Goal: Task Accomplishment & Management: Use online tool/utility

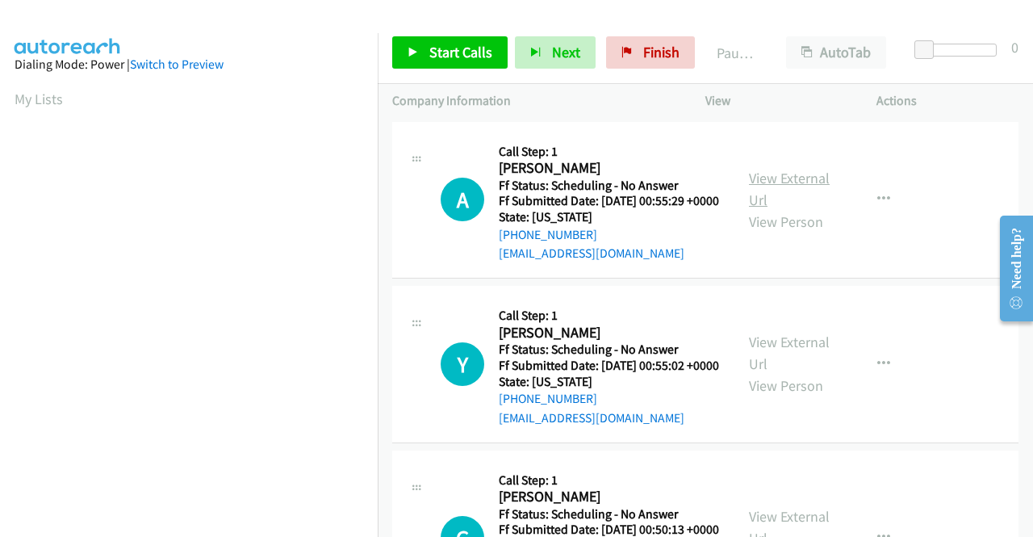
click at [813, 188] on link "View External Url" at bounding box center [789, 189] width 81 height 40
click at [791, 365] on link "View External Url" at bounding box center [789, 352] width 81 height 40
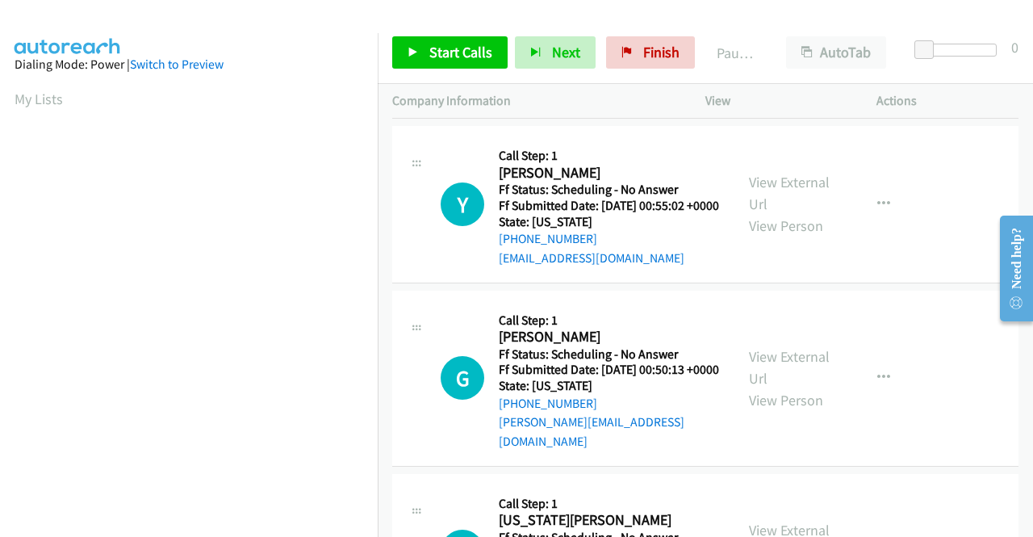
scroll to position [161, 0]
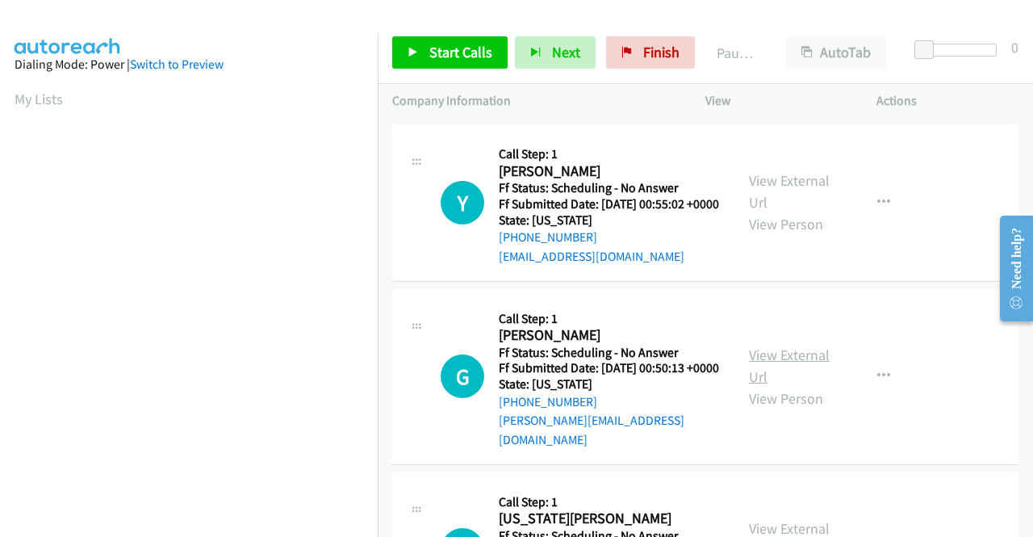
click at [771, 382] on link "View External Url" at bounding box center [789, 365] width 81 height 40
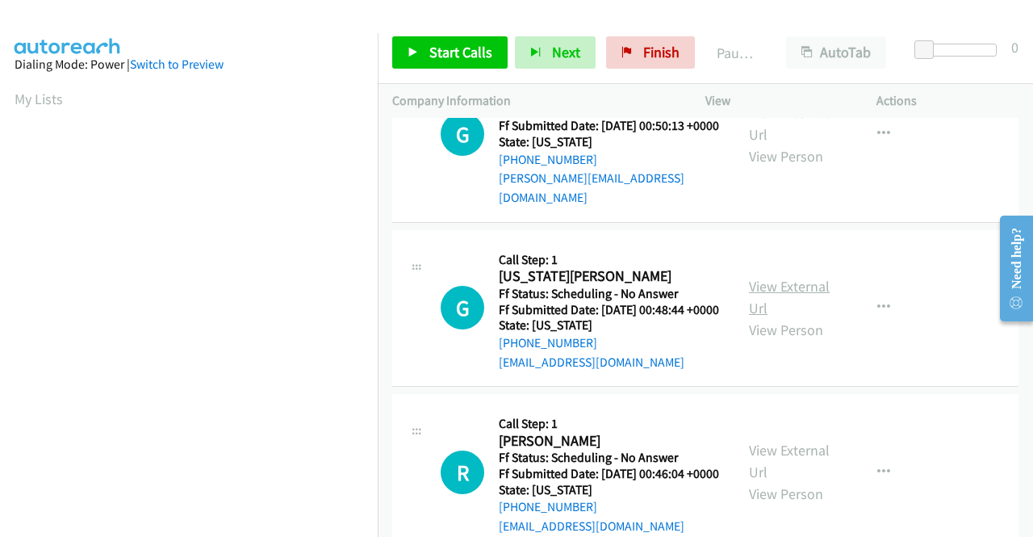
click at [801, 317] on link "View External Url" at bounding box center [789, 297] width 81 height 40
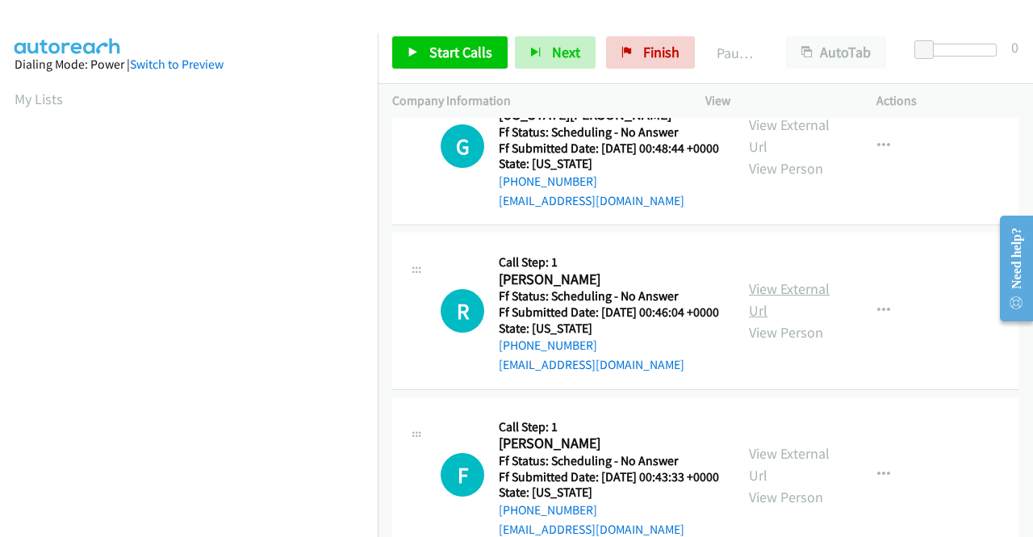
click at [787, 320] on link "View External Url" at bounding box center [789, 299] width 81 height 40
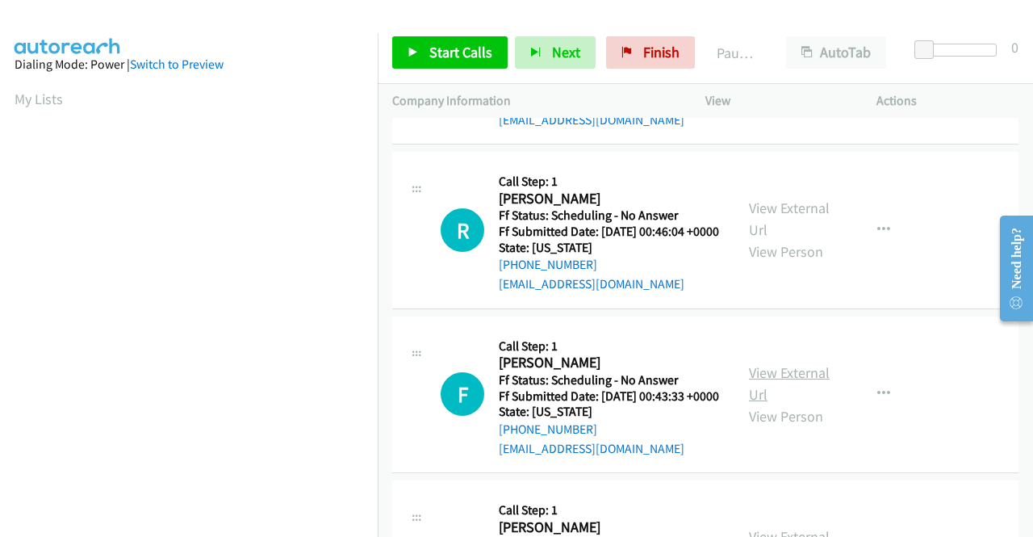
click at [767, 403] on link "View External Url" at bounding box center [789, 383] width 81 height 40
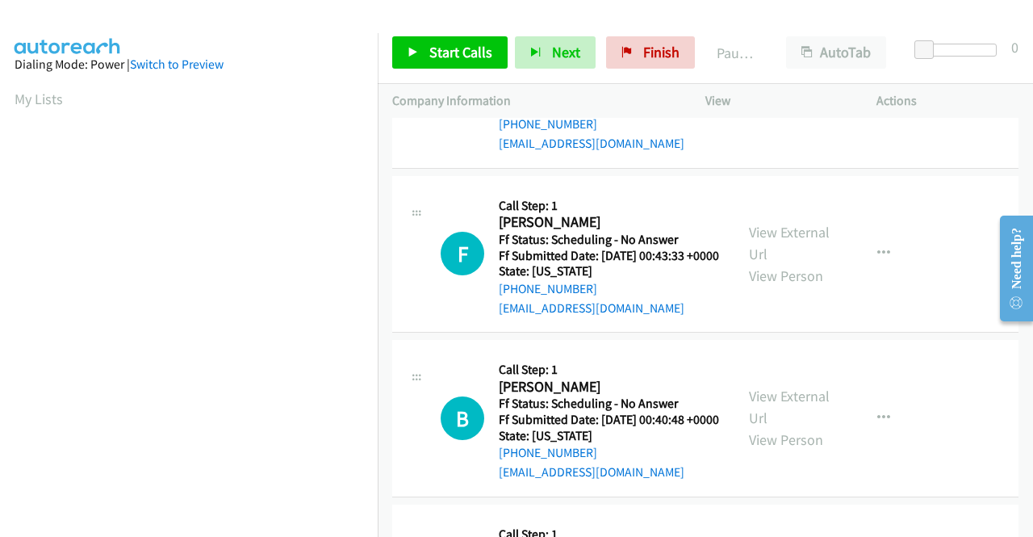
scroll to position [888, 0]
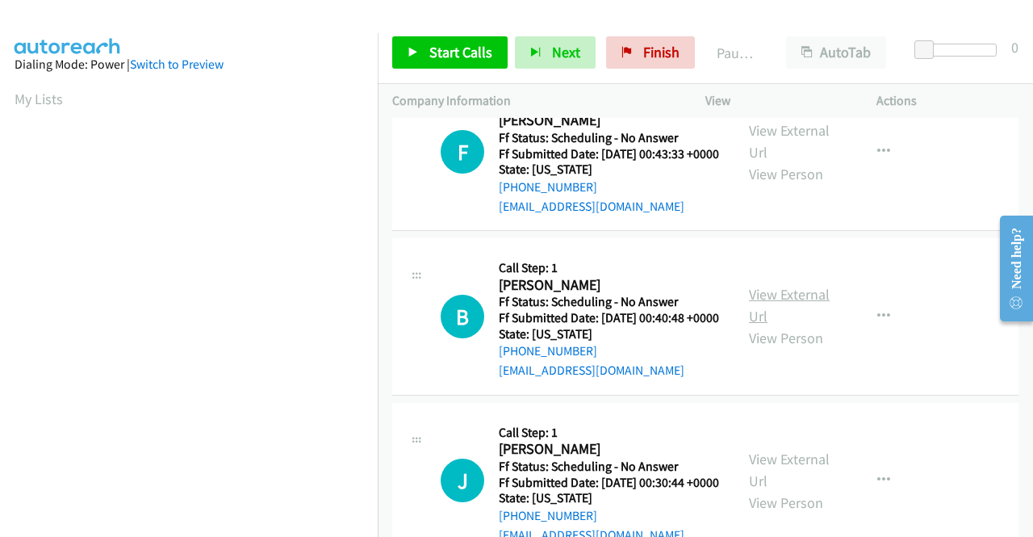
click at [766, 325] on link "View External Url" at bounding box center [789, 305] width 81 height 40
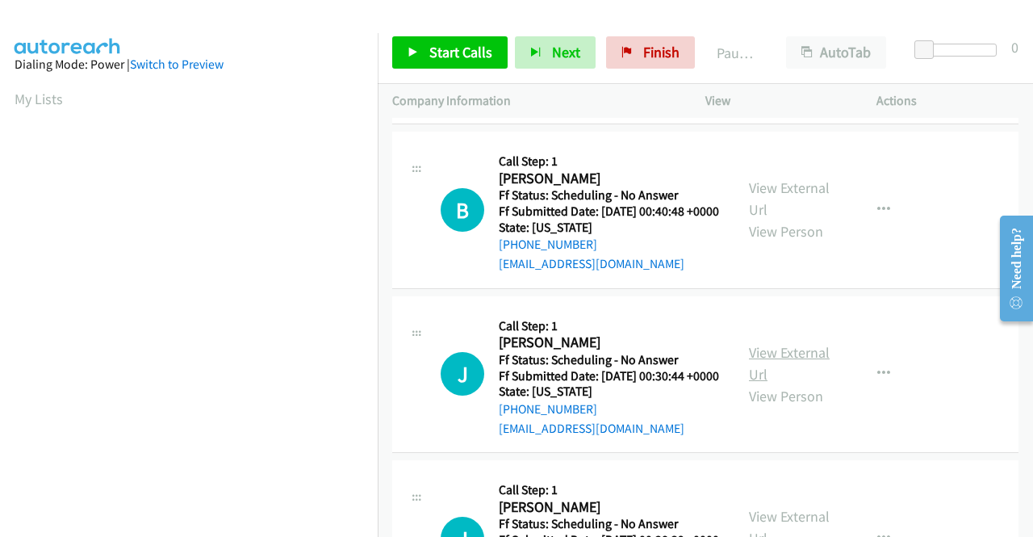
scroll to position [1049, 0]
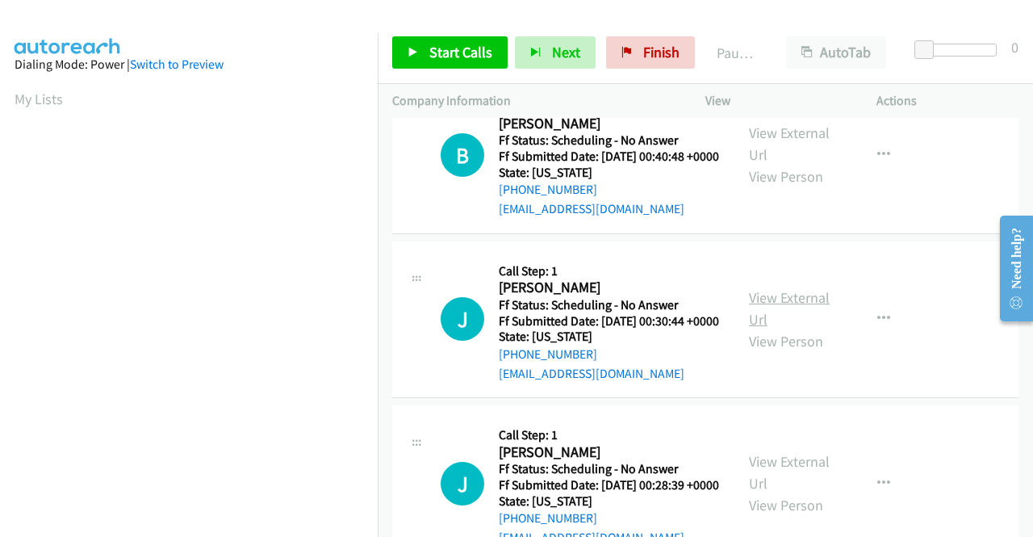
click at [766, 328] on link "View External Url" at bounding box center [789, 308] width 81 height 40
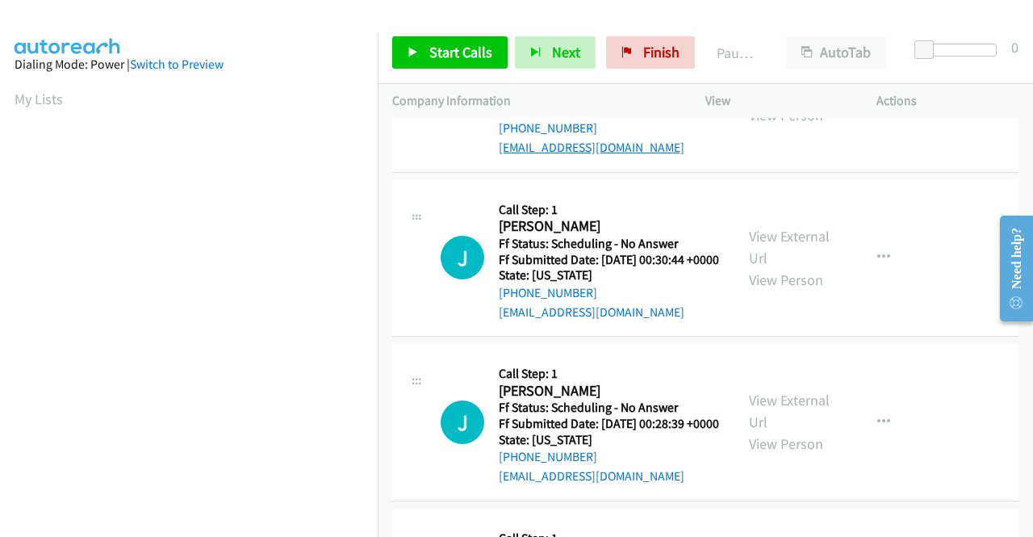
scroll to position [1291, 0]
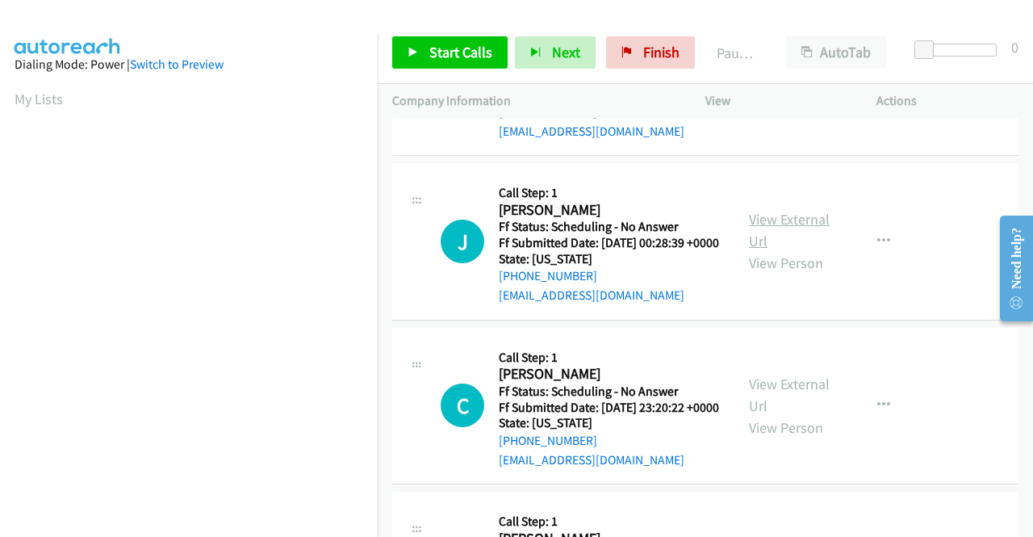
click at [788, 250] on link "View External Url" at bounding box center [789, 230] width 81 height 40
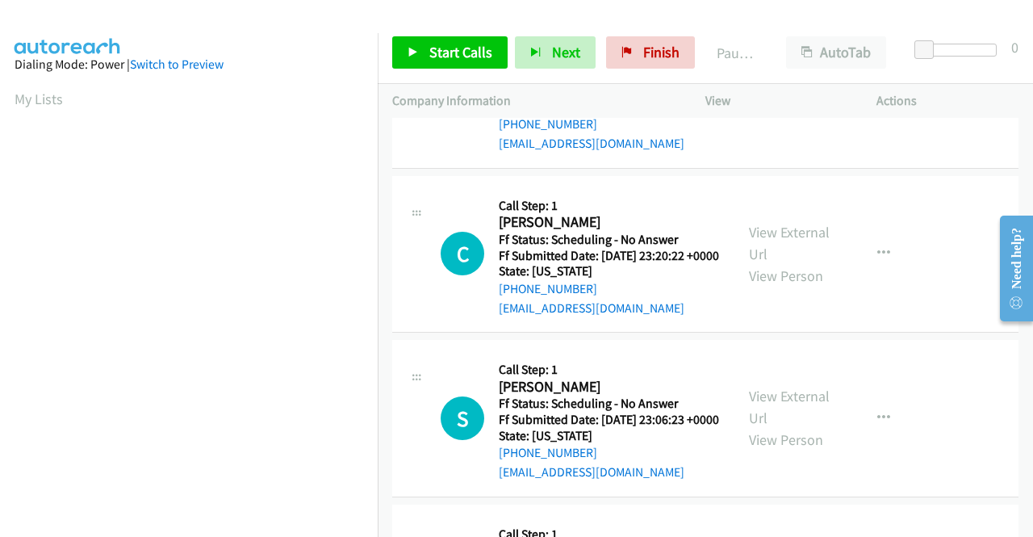
scroll to position [1452, 0]
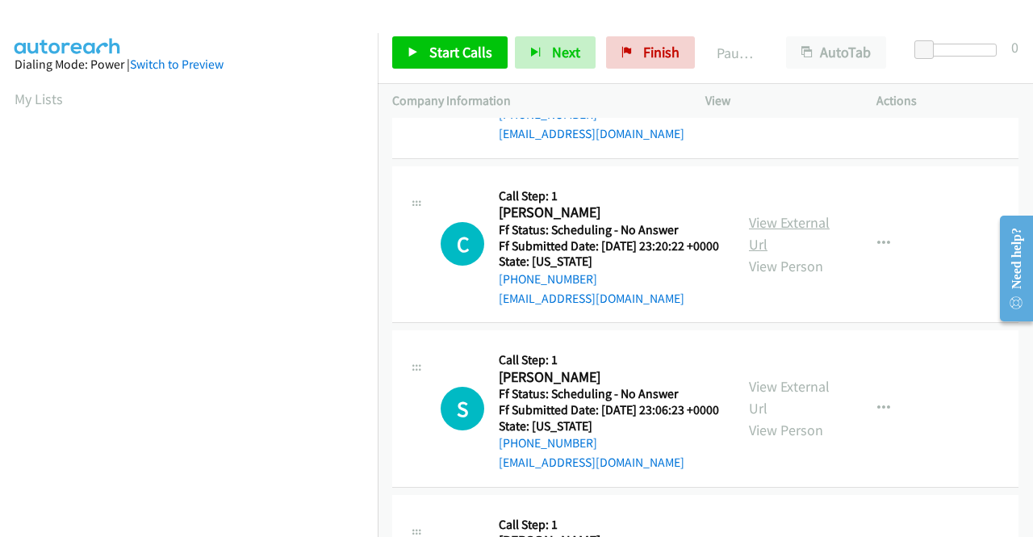
click at [754, 253] on link "View External Url" at bounding box center [789, 233] width 81 height 40
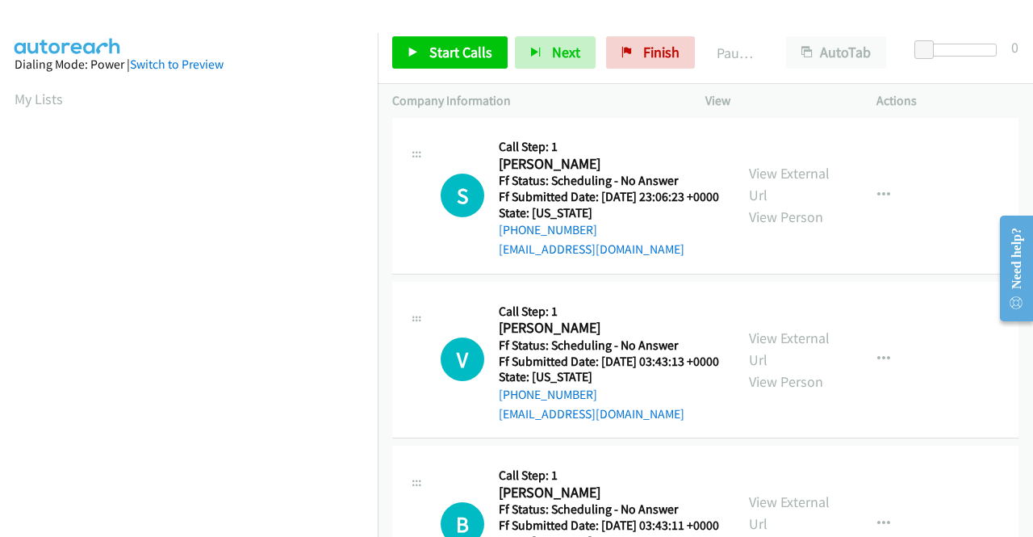
scroll to position [1694, 0]
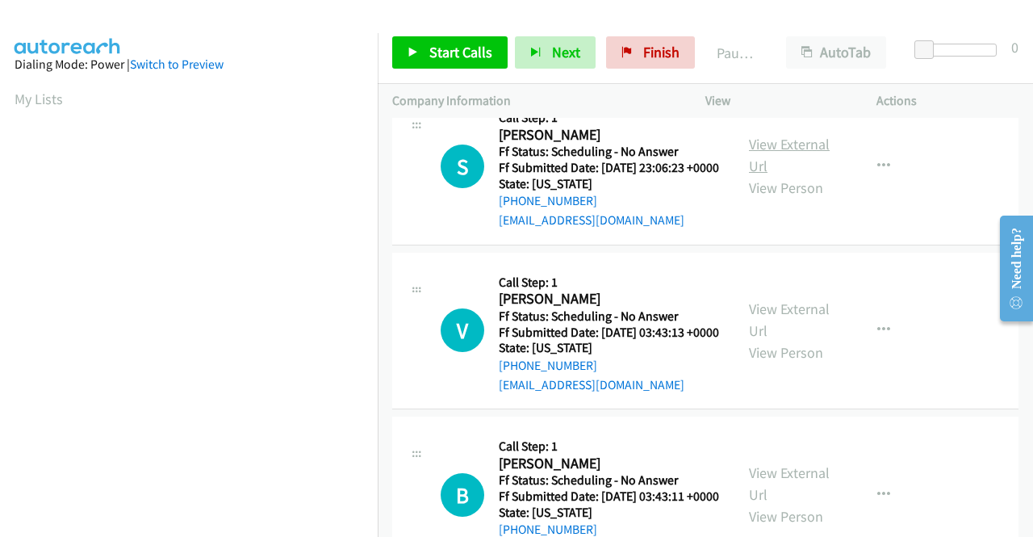
click at [762, 175] on link "View External Url" at bounding box center [789, 155] width 81 height 40
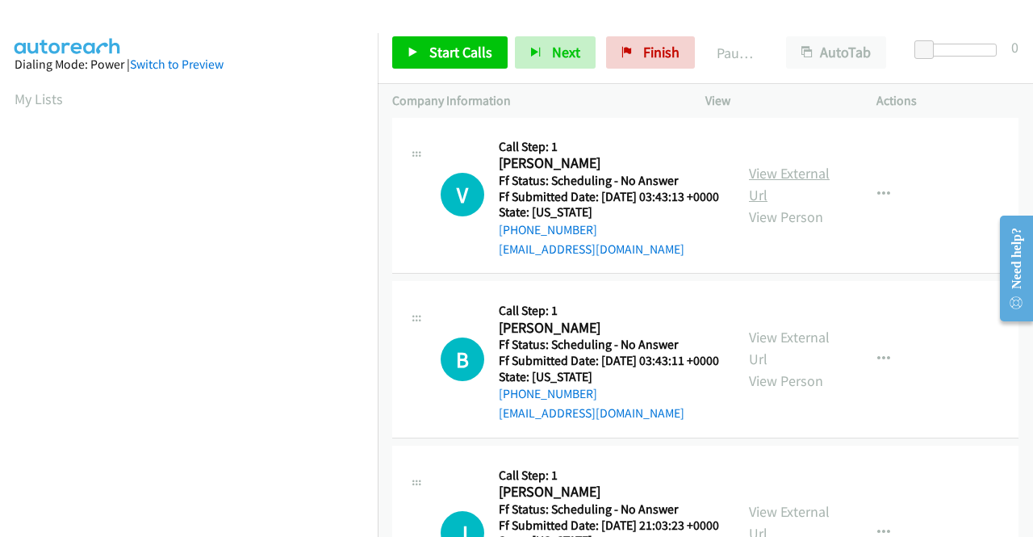
scroll to position [1856, 0]
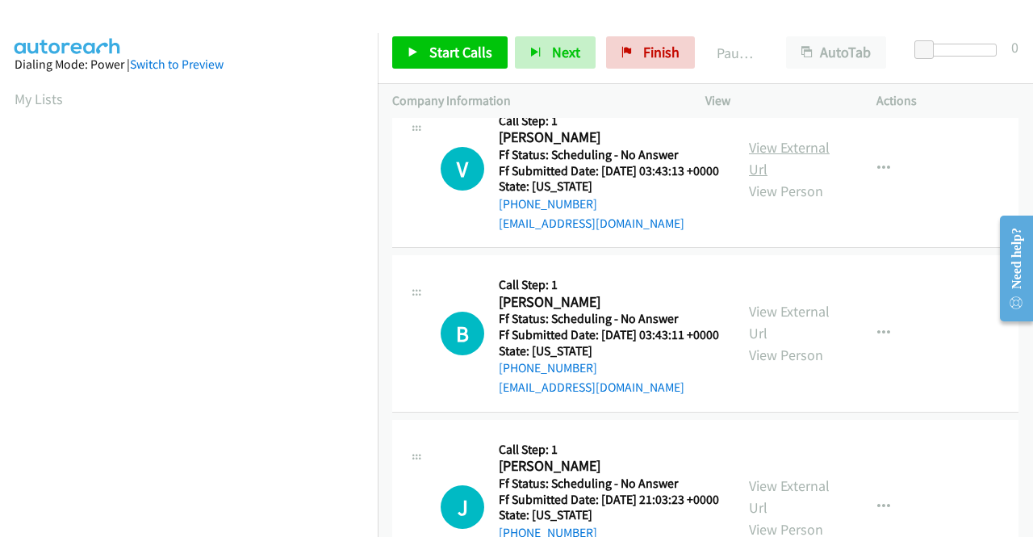
click at [765, 178] on link "View External Url" at bounding box center [789, 158] width 81 height 40
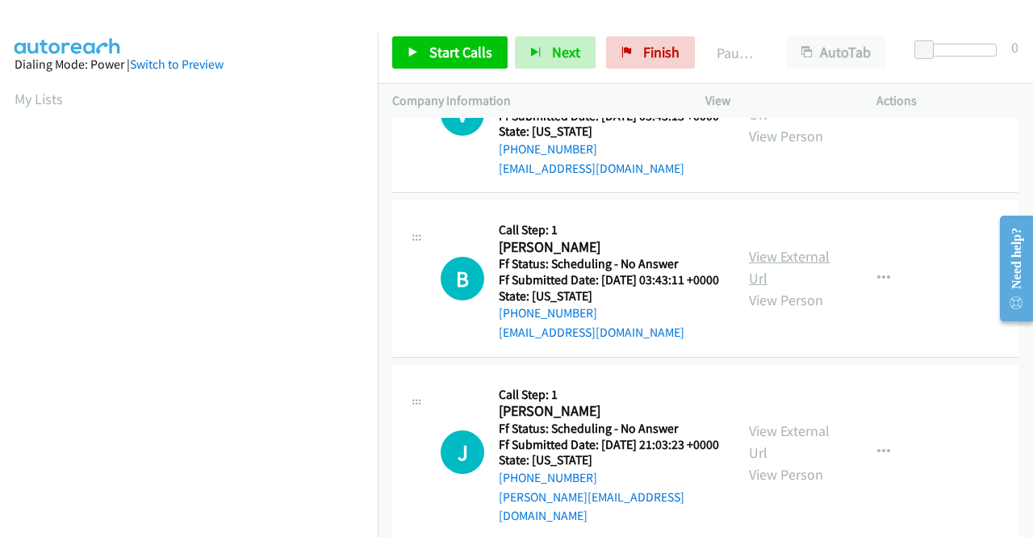
scroll to position [1936, 0]
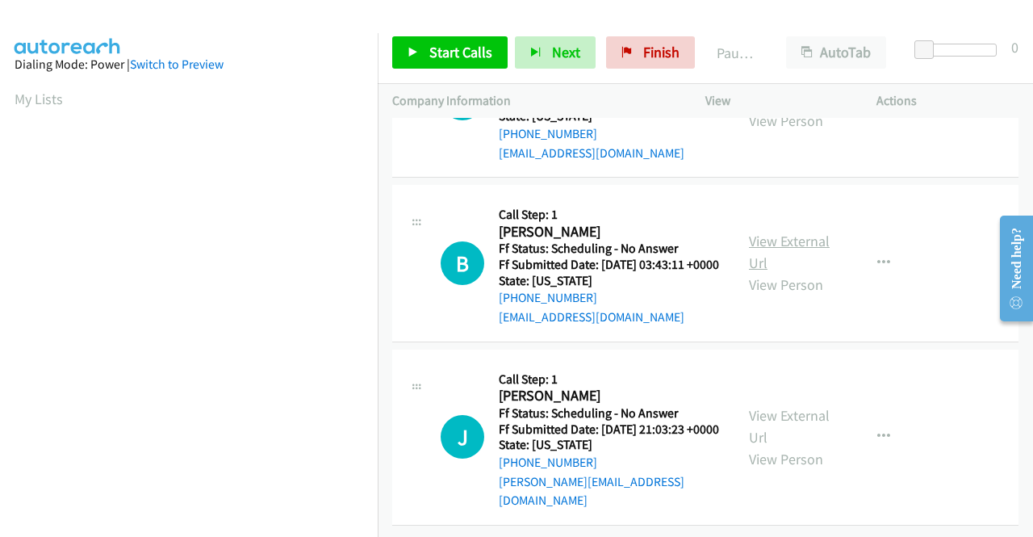
click at [773, 272] on link "View External Url" at bounding box center [789, 252] width 81 height 40
click at [772, 407] on link "View External Url" at bounding box center [789, 426] width 81 height 40
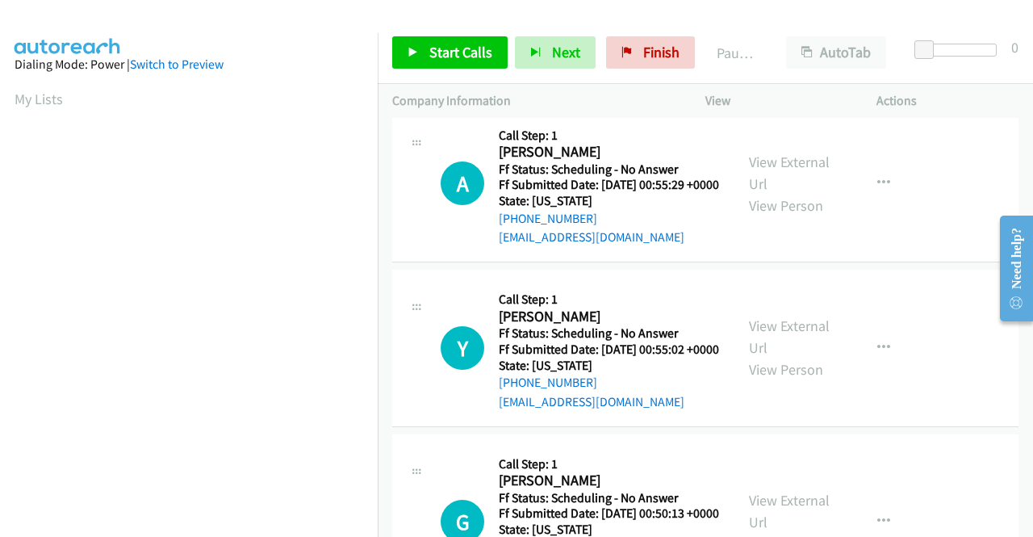
scroll to position [0, 0]
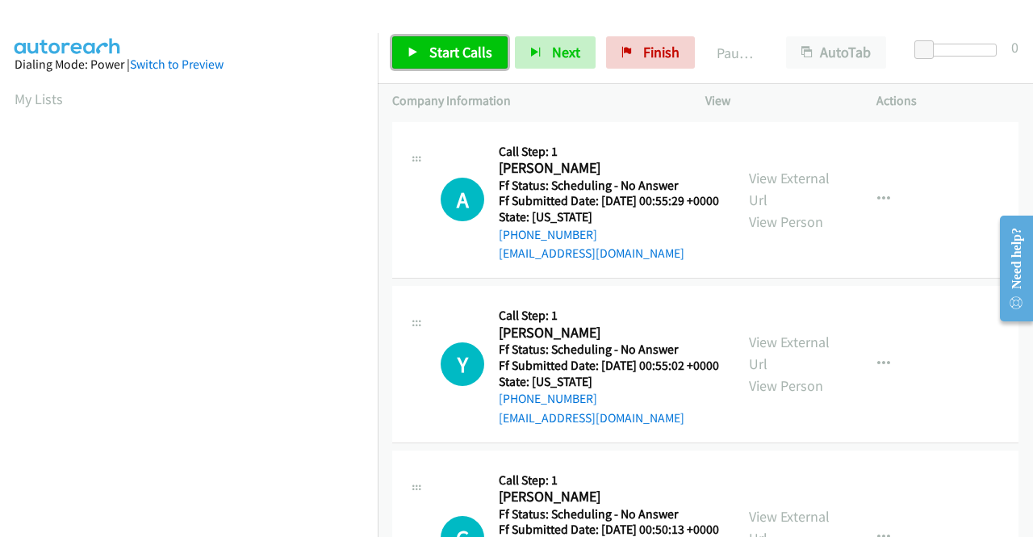
click at [474, 50] on span "Start Calls" at bounding box center [460, 52] width 63 height 19
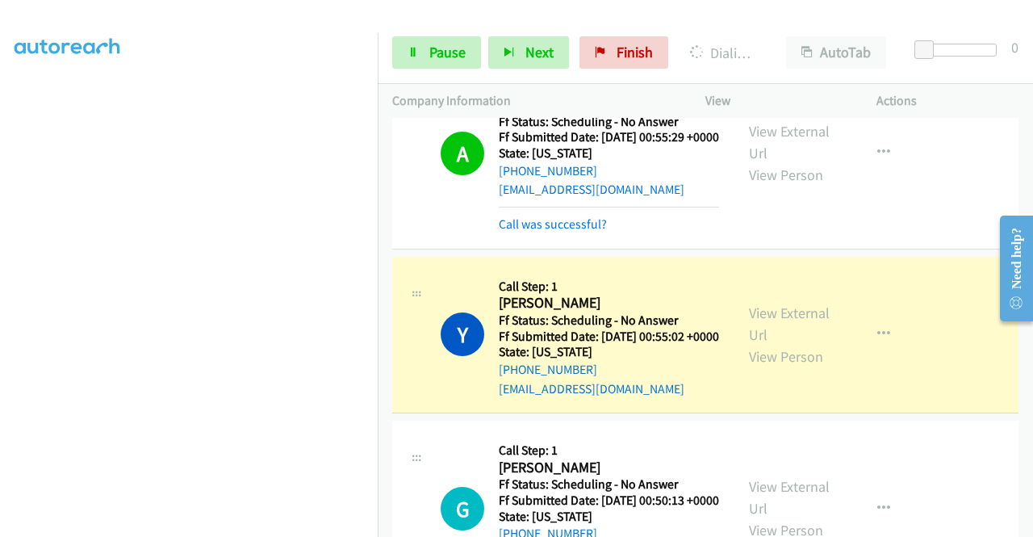
scroll to position [161, 0]
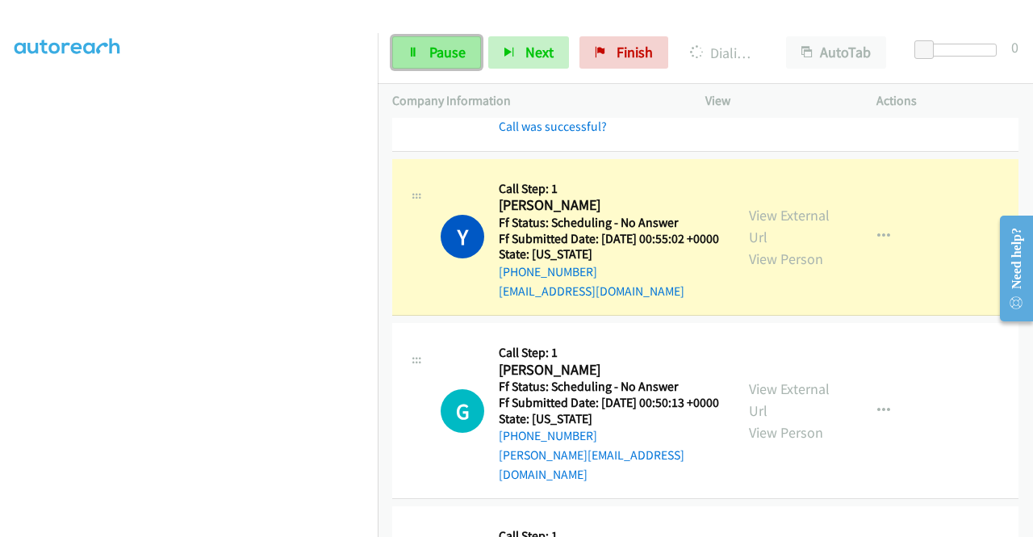
click at [421, 48] on link "Pause" at bounding box center [436, 52] width 89 height 32
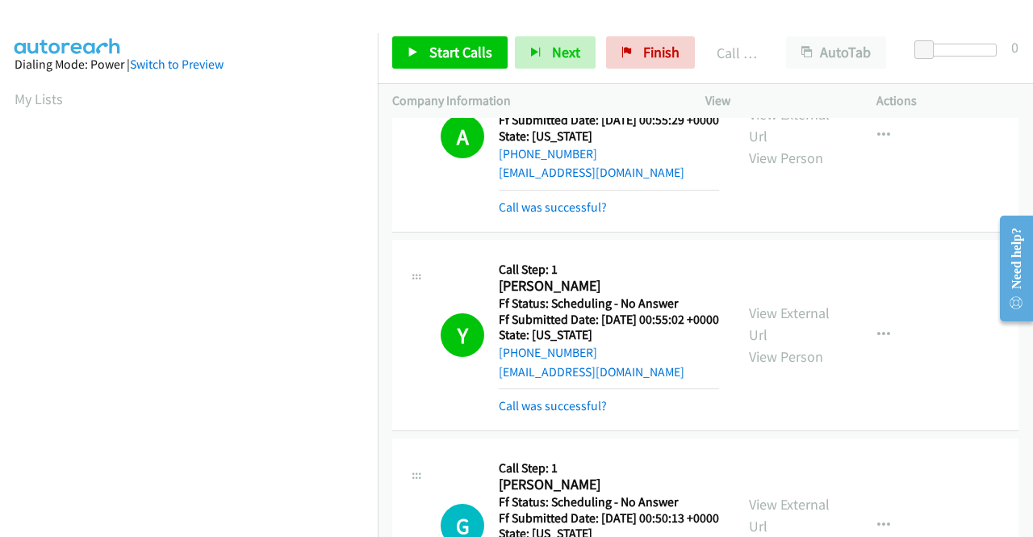
scroll to position [368, 0]
click at [528, 413] on link "Call was successful?" at bounding box center [553, 405] width 108 height 15
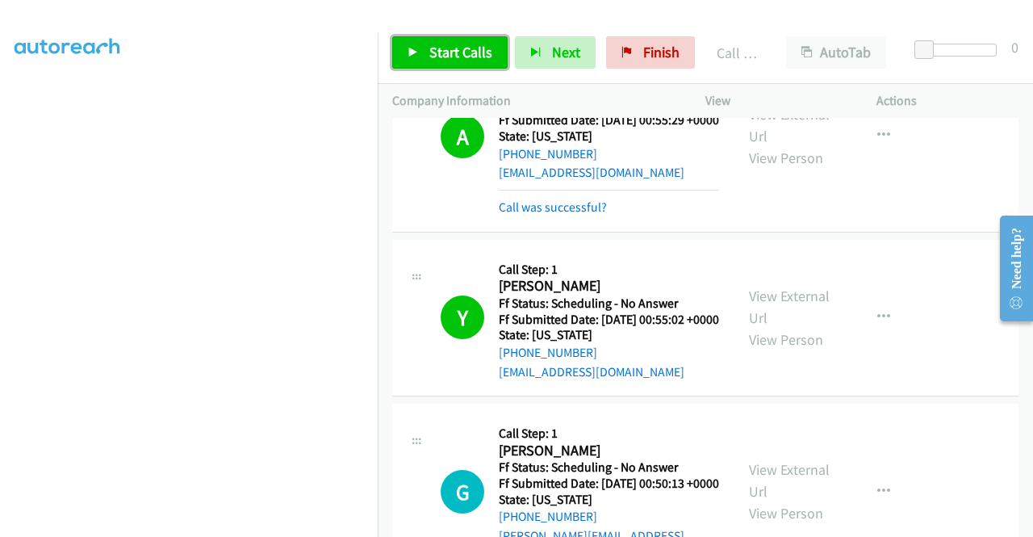
click at [479, 59] on span "Start Calls" at bounding box center [460, 52] width 63 height 19
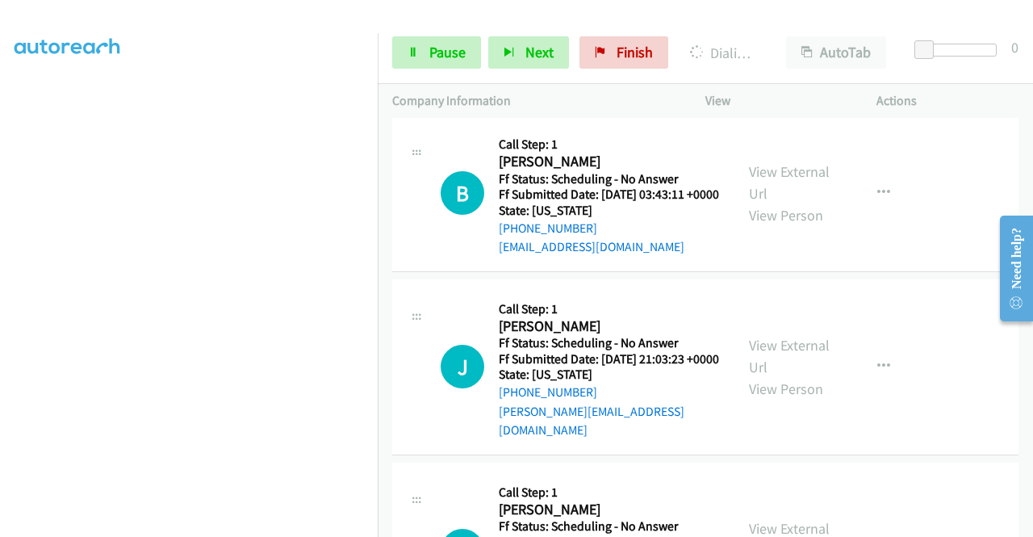
scroll to position [2259, 0]
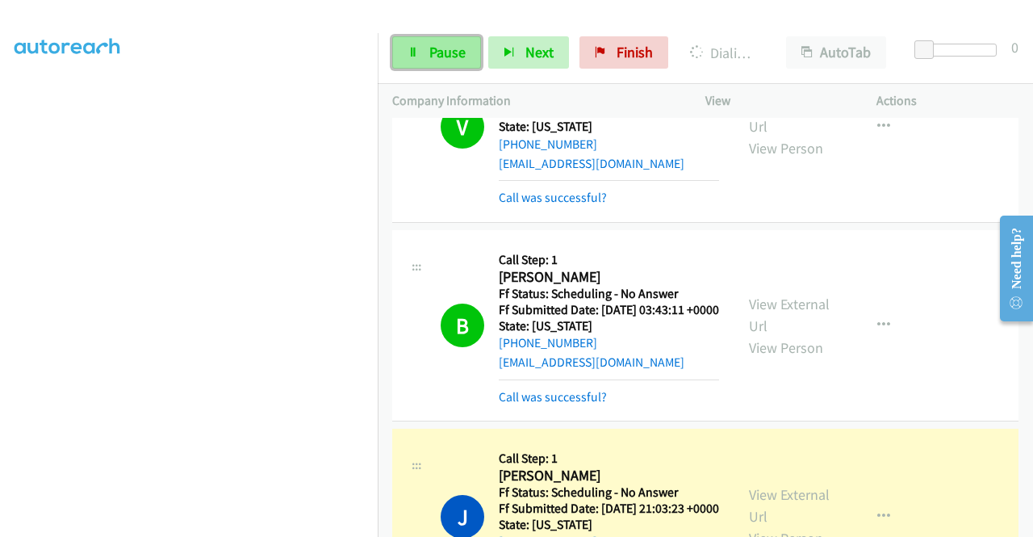
click at [445, 49] on span "Pause" at bounding box center [447, 52] width 36 height 19
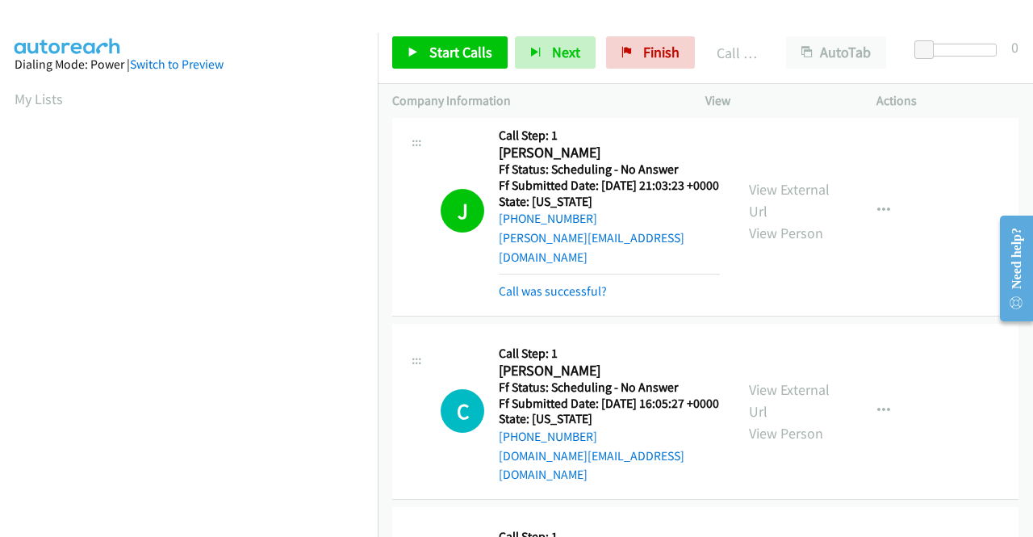
scroll to position [368, 0]
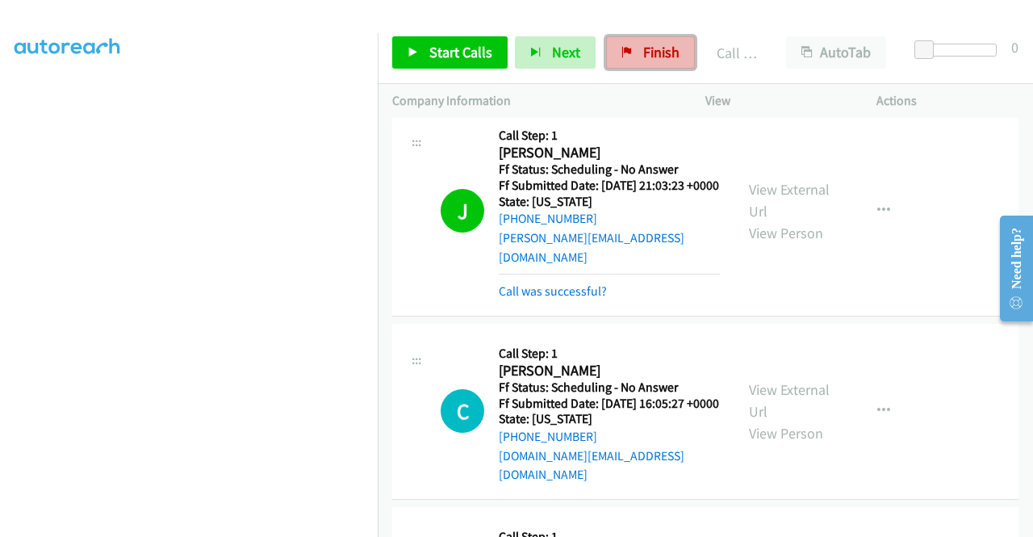
click at [626, 56] on icon at bounding box center [626, 53] width 11 height 11
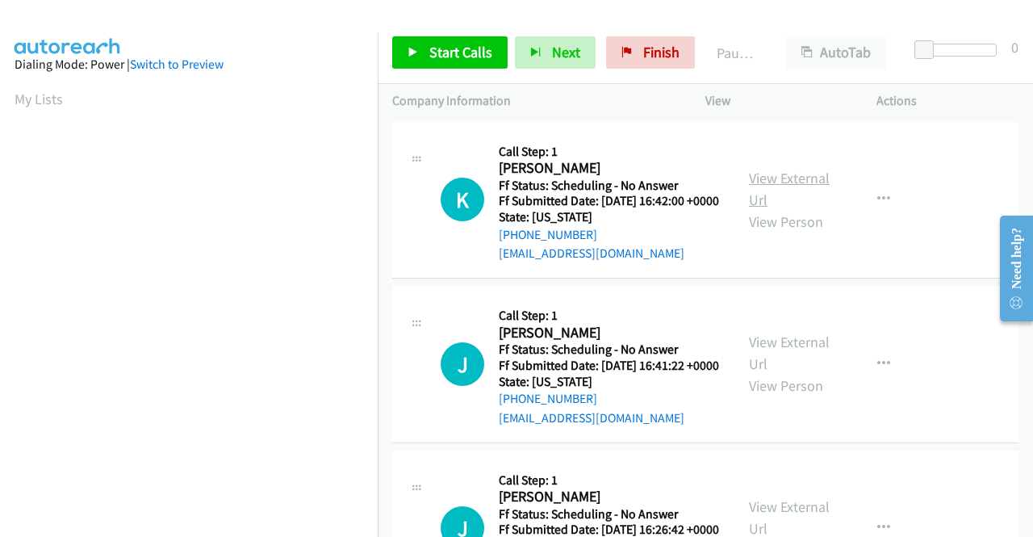
click at [767, 182] on link "View External Url" at bounding box center [789, 189] width 81 height 40
click at [800, 370] on link "View External Url" at bounding box center [789, 352] width 81 height 40
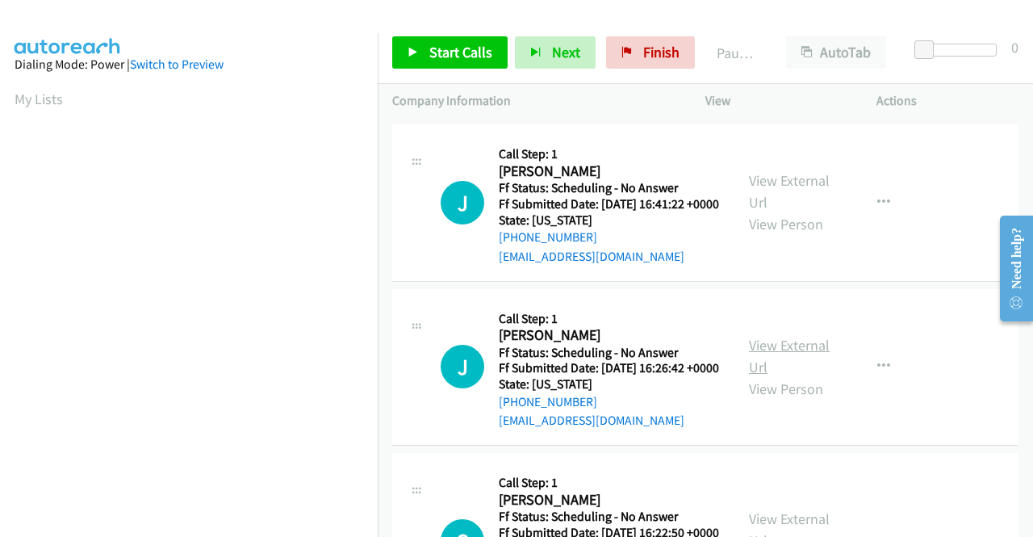
click at [752, 376] on link "View External Url" at bounding box center [789, 356] width 81 height 40
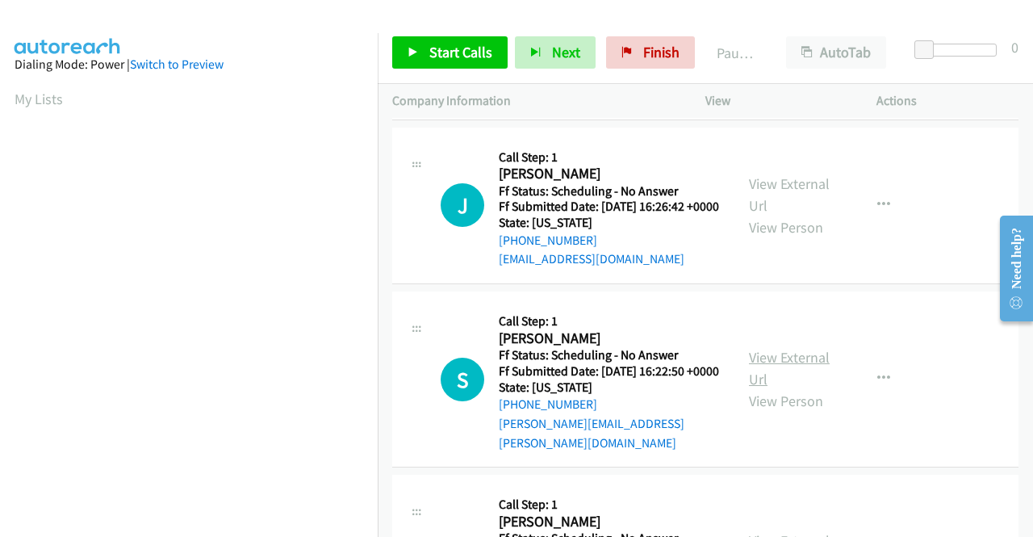
click at [785, 388] on link "View External Url" at bounding box center [789, 368] width 81 height 40
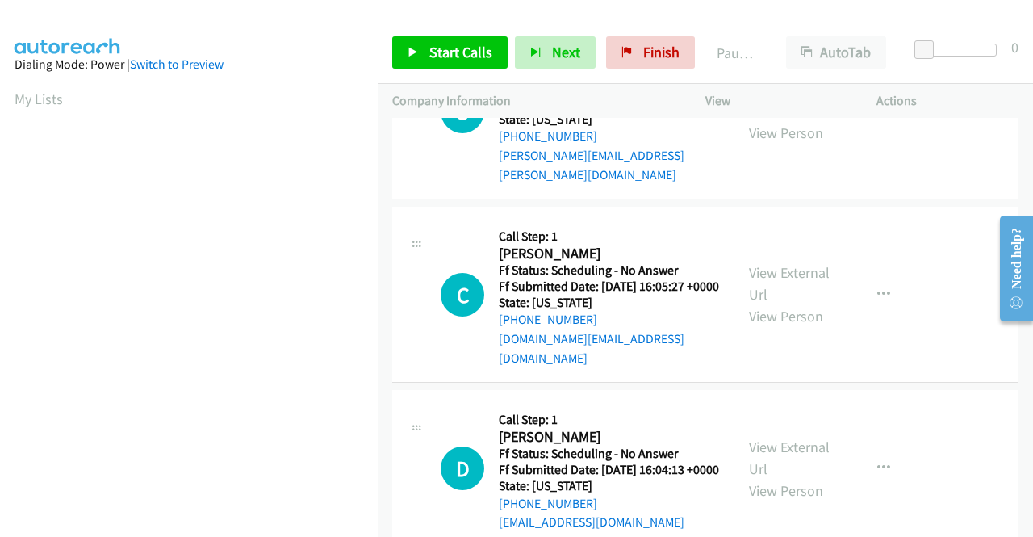
scroll to position [645, 0]
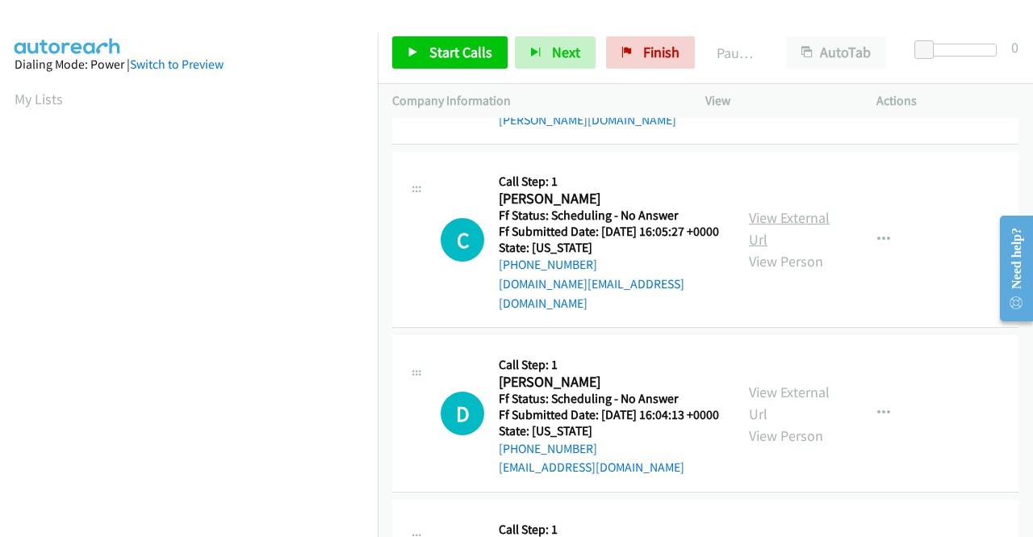
click at [777, 249] on link "View External Url" at bounding box center [789, 228] width 81 height 40
click at [762, 423] on link "View External Url" at bounding box center [789, 402] width 81 height 40
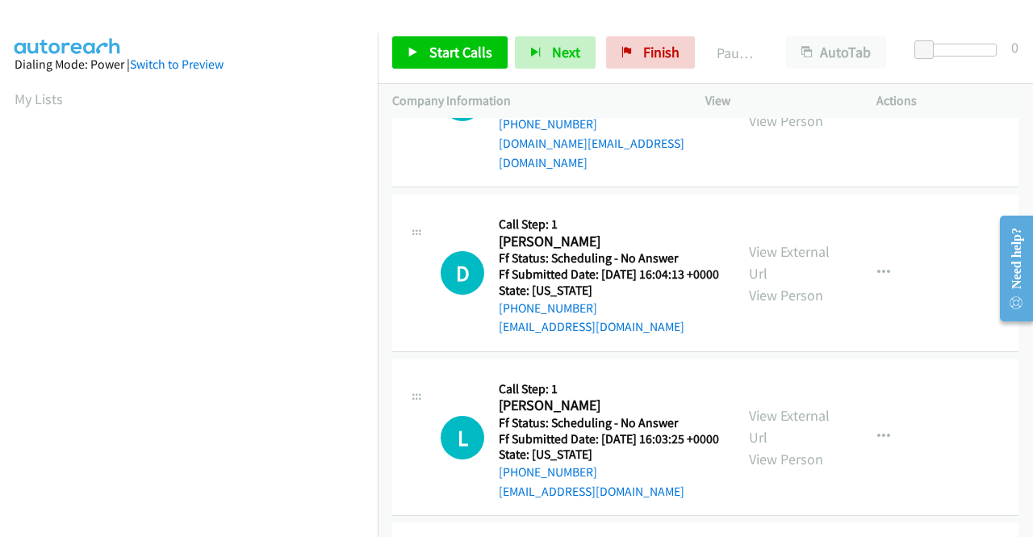
scroll to position [807, 0]
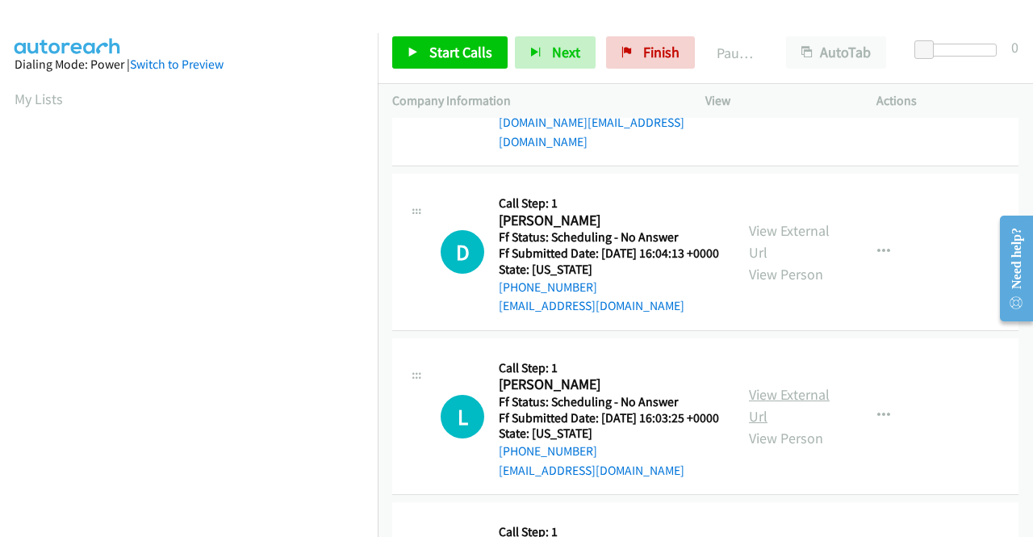
click at [761, 425] on link "View External Url" at bounding box center [789, 405] width 81 height 40
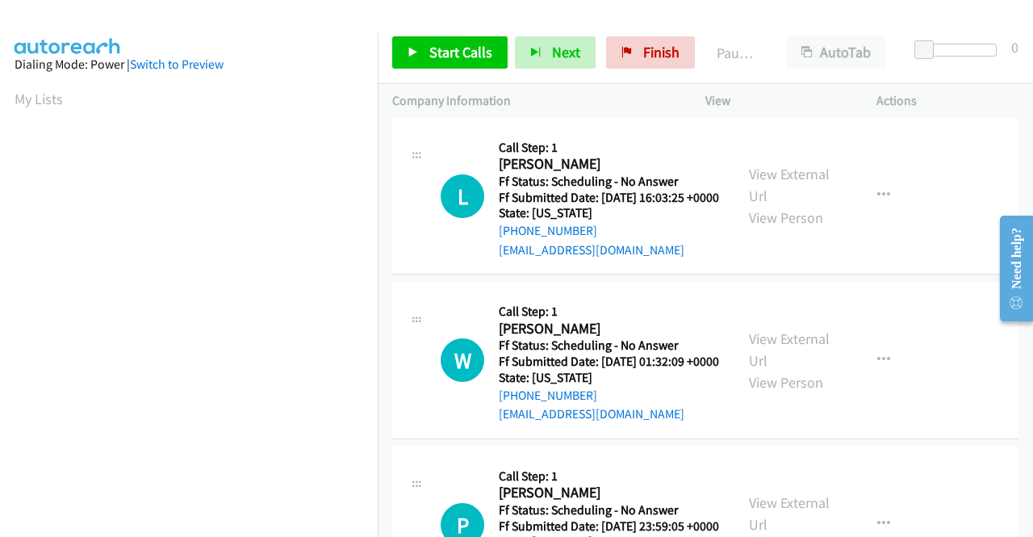
scroll to position [1049, 0]
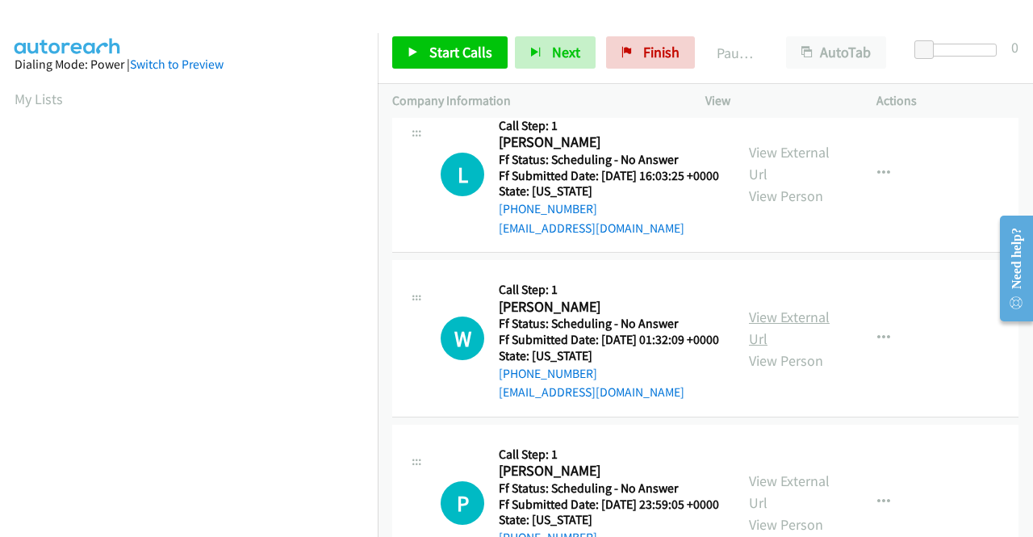
click at [765, 348] on link "View External Url" at bounding box center [789, 327] width 81 height 40
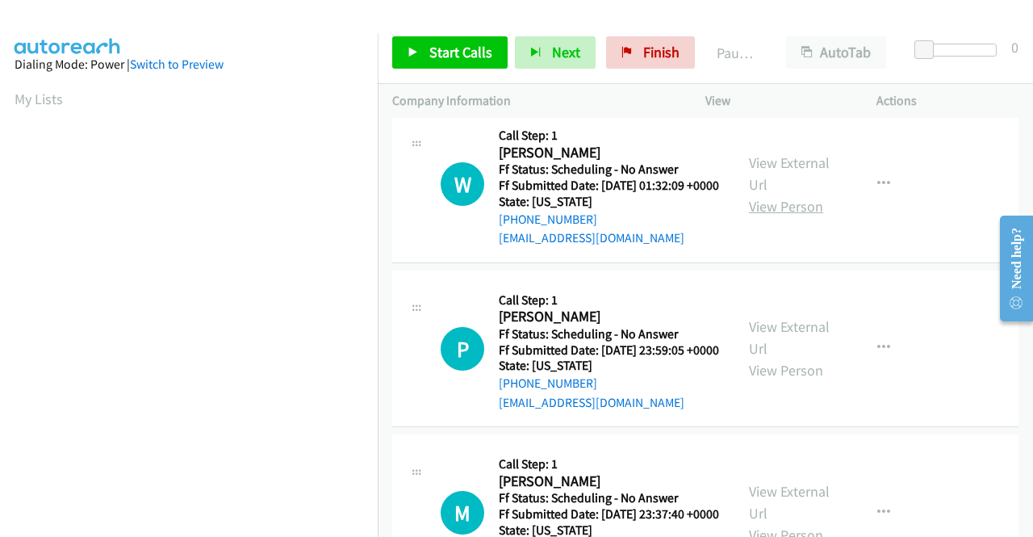
scroll to position [1291, 0]
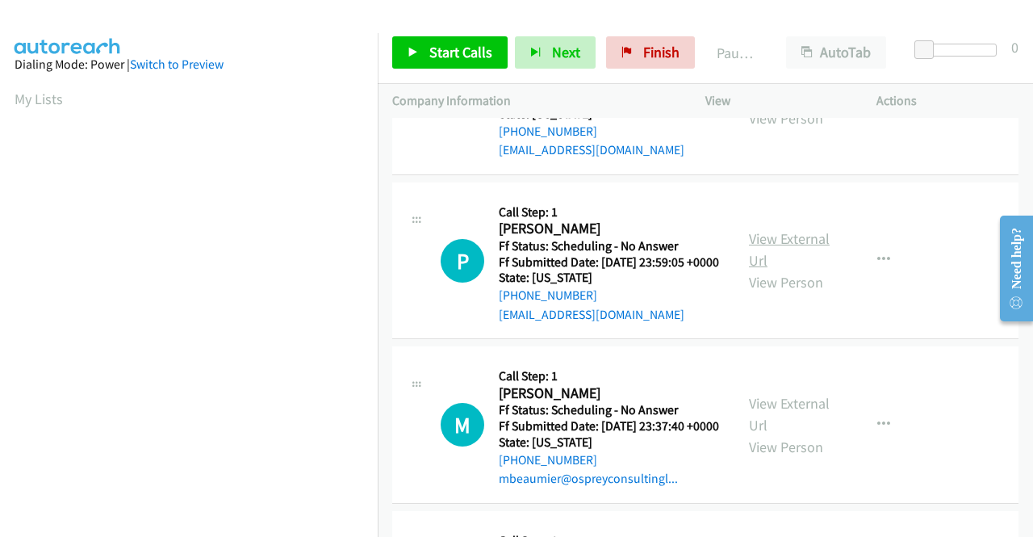
click at [792, 269] on link "View External Url" at bounding box center [789, 249] width 81 height 40
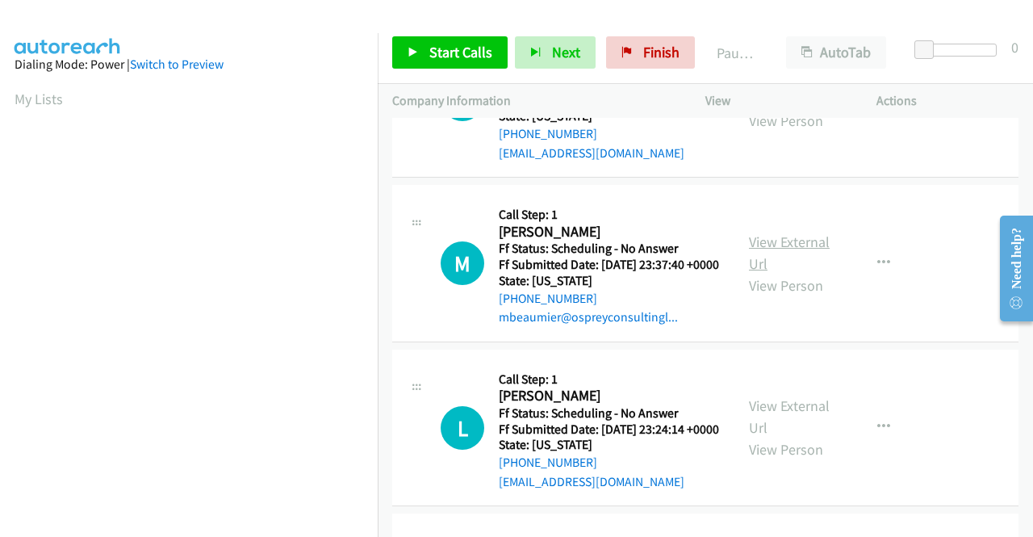
click at [763, 273] on link "View External Url" at bounding box center [789, 252] width 81 height 40
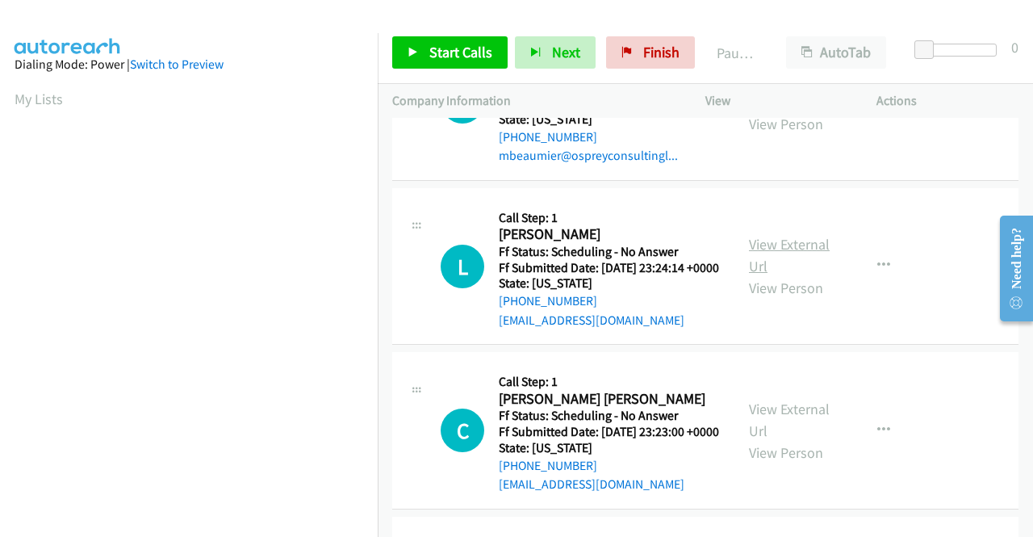
click at [759, 275] on link "View External Url" at bounding box center [789, 255] width 81 height 40
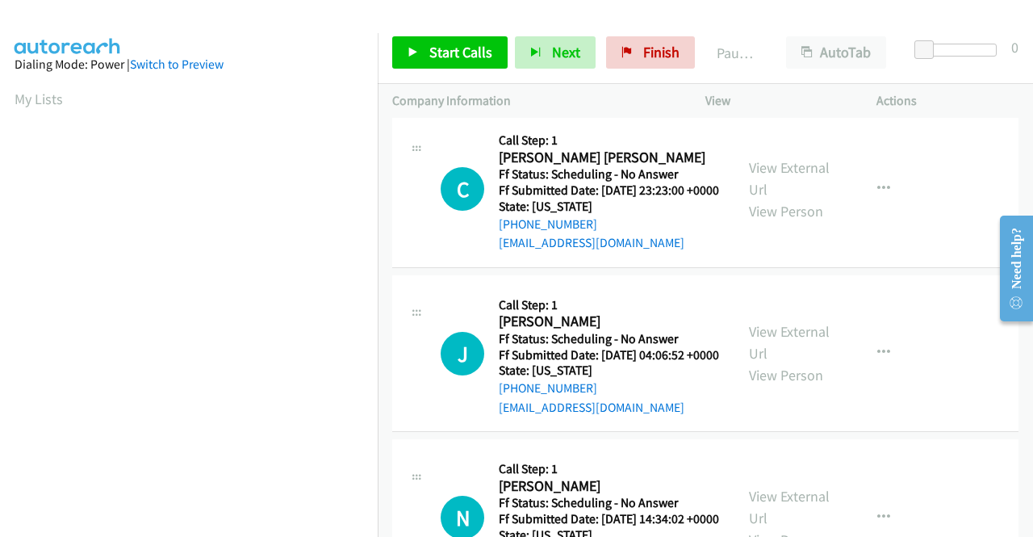
scroll to position [1856, 0]
click at [755, 198] on link "View External Url" at bounding box center [789, 177] width 81 height 40
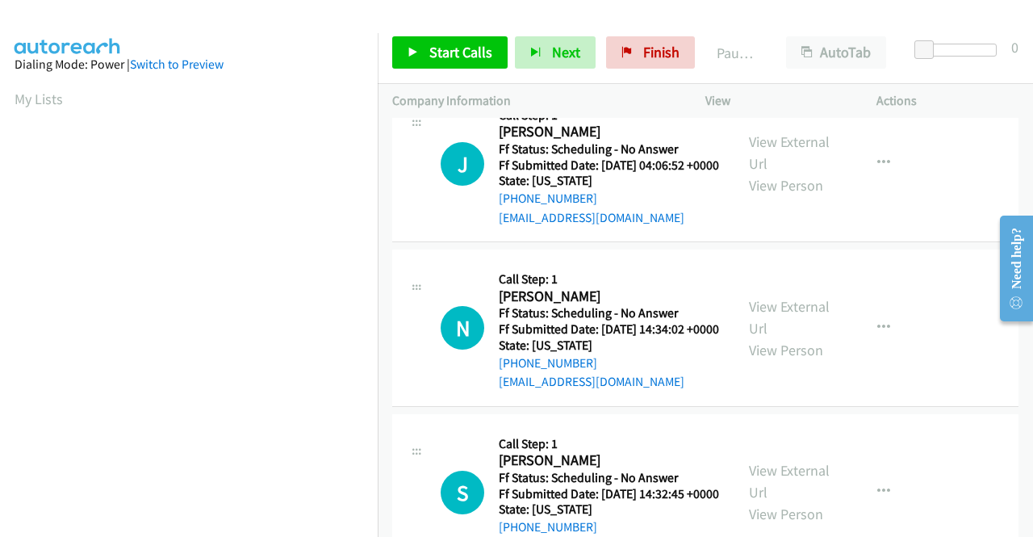
scroll to position [2098, 0]
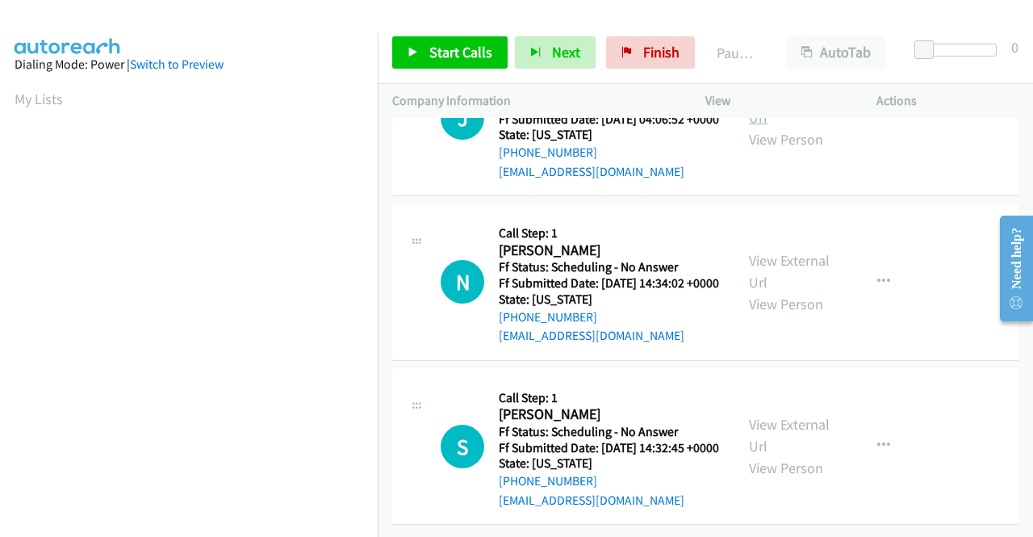
click at [750, 127] on link "View External Url" at bounding box center [789, 106] width 81 height 40
click at [749, 291] on link "View External Url" at bounding box center [789, 271] width 81 height 40
click at [765, 415] on link "View External Url" at bounding box center [789, 435] width 81 height 40
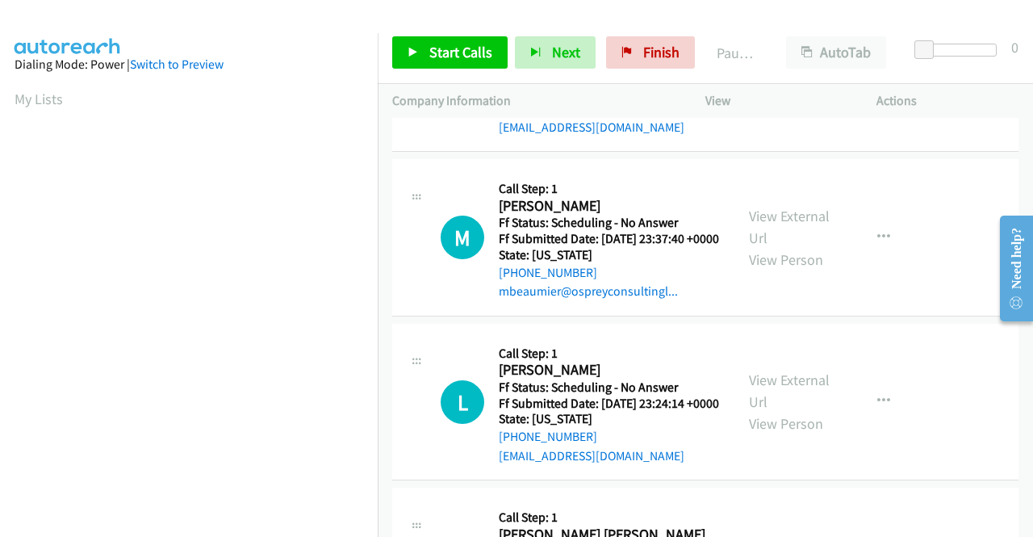
scroll to position [0, 0]
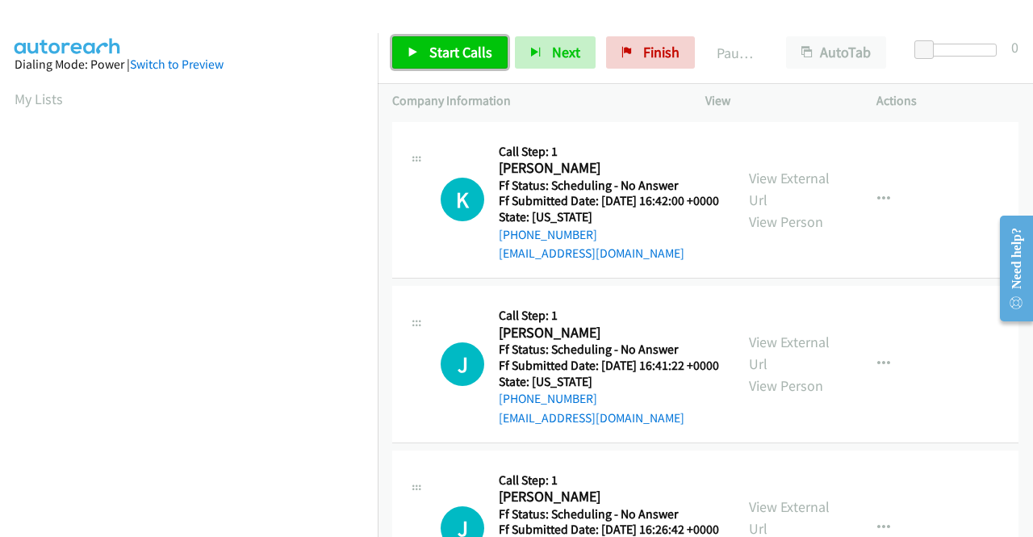
click at [473, 49] on span "Start Calls" at bounding box center [460, 52] width 63 height 19
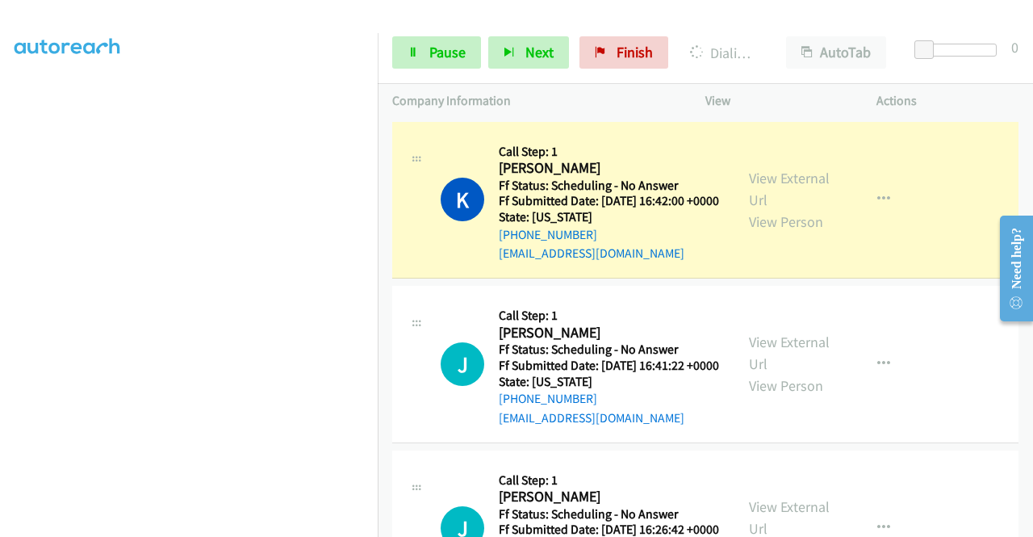
scroll to position [368, 0]
click at [447, 56] on span "Pause" at bounding box center [447, 52] width 36 height 19
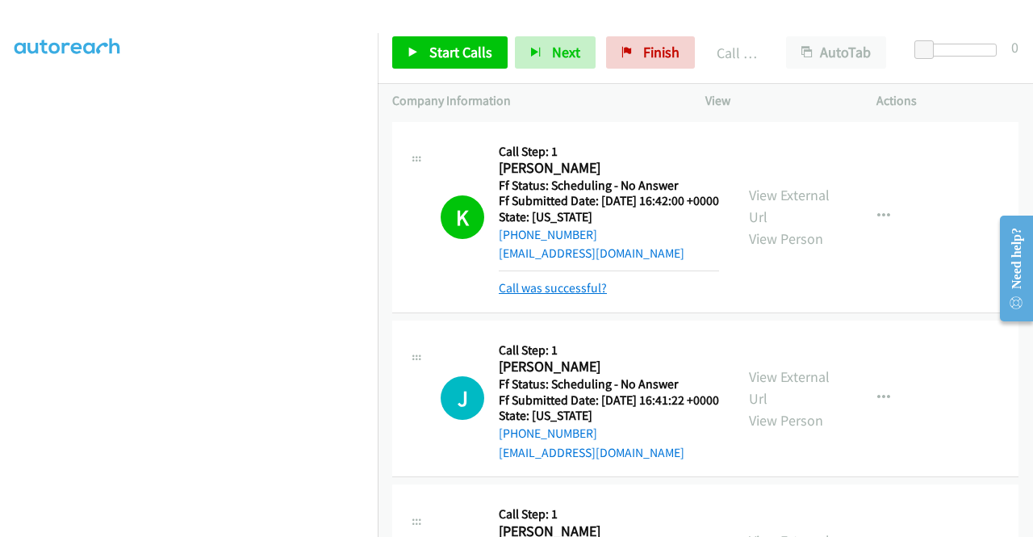
click at [549, 295] on link "Call was successful?" at bounding box center [553, 287] width 108 height 15
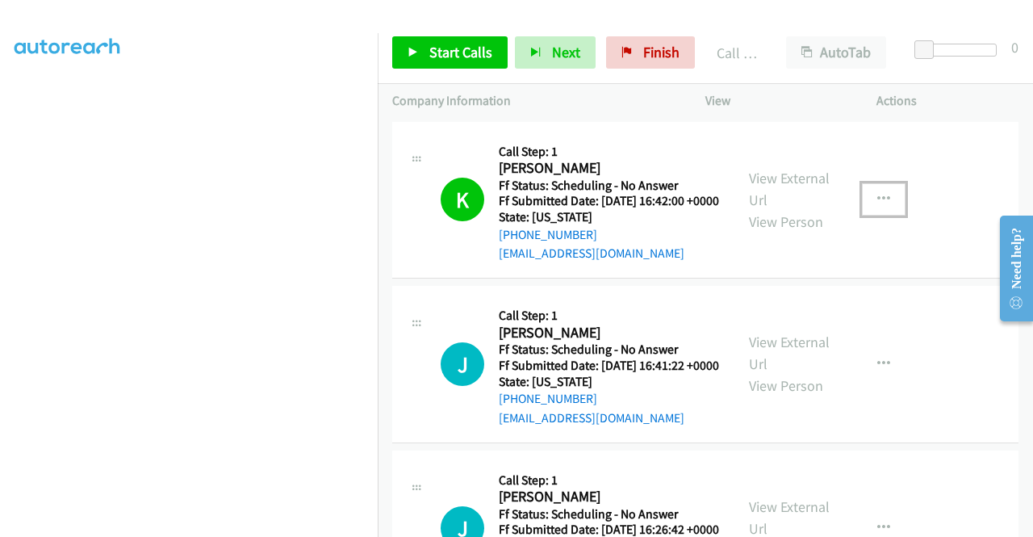
click at [881, 211] on button "button" at bounding box center [884, 199] width 44 height 32
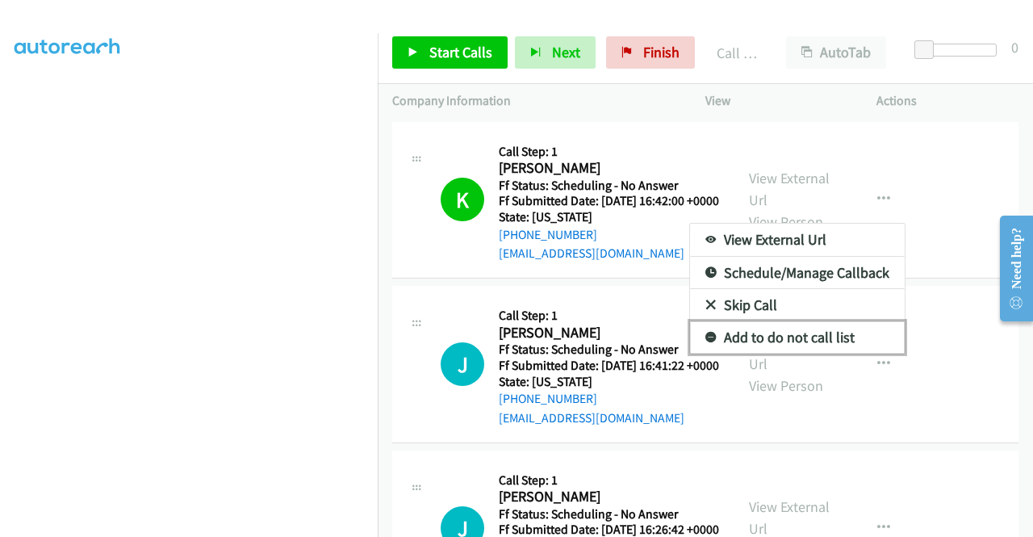
click at [765, 336] on link "Add to do not call list" at bounding box center [797, 337] width 215 height 32
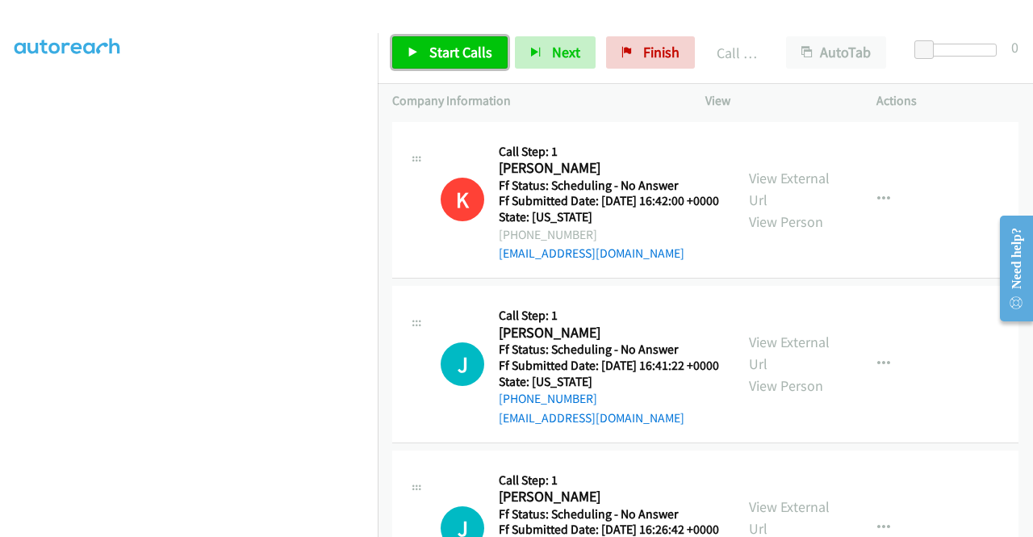
click at [470, 50] on span "Start Calls" at bounding box center [460, 52] width 63 height 19
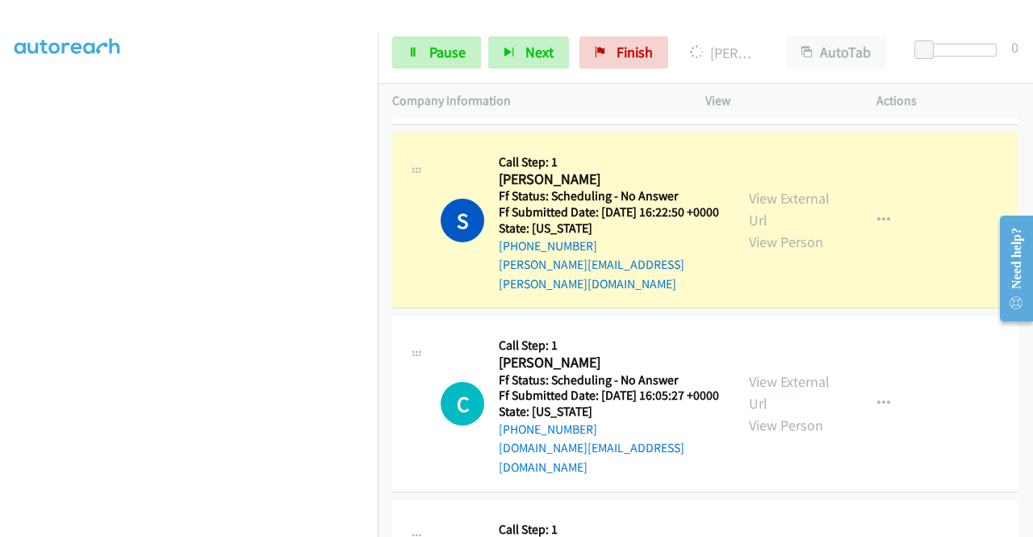
scroll to position [565, 0]
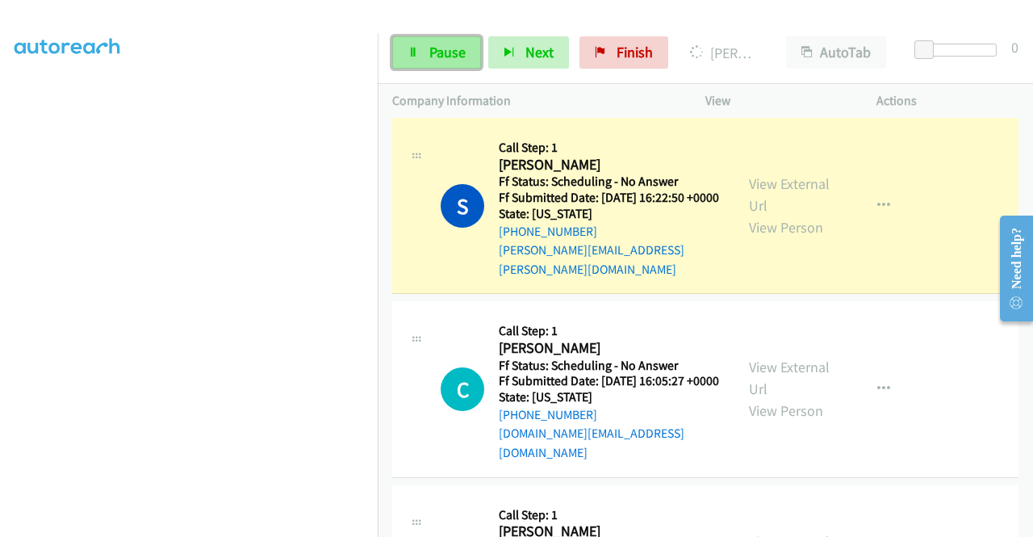
click at [436, 46] on span "Pause" at bounding box center [447, 52] width 36 height 19
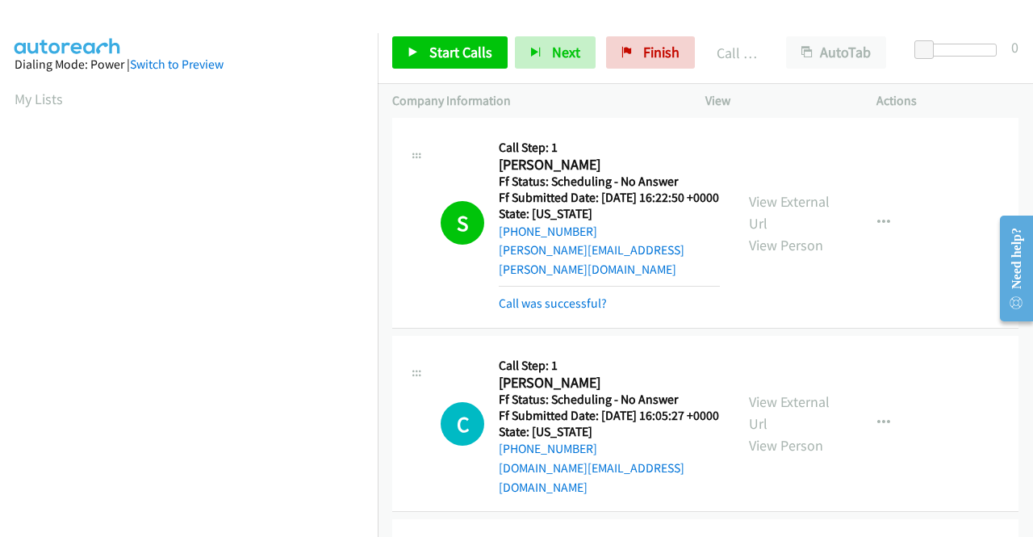
scroll to position [368, 0]
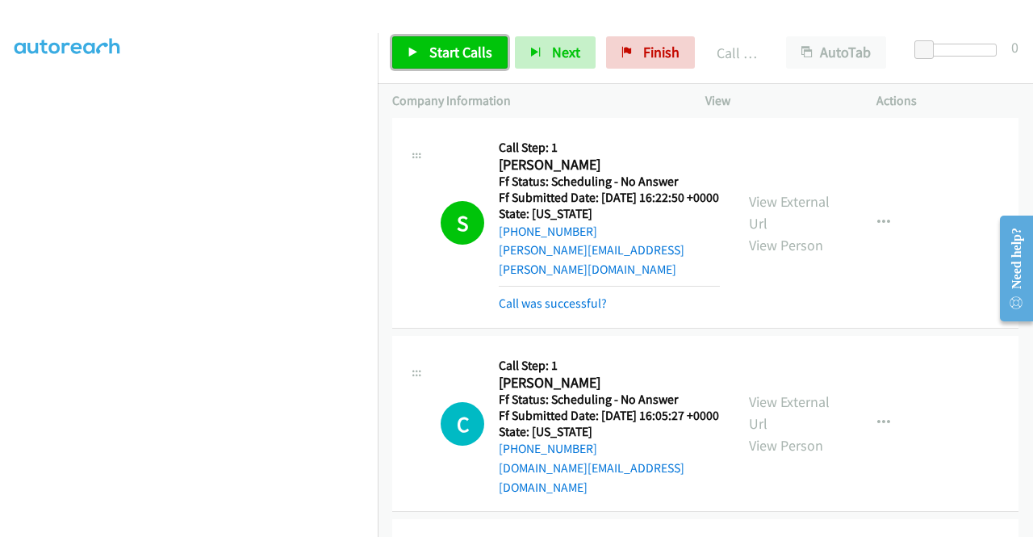
click at [457, 48] on span "Start Calls" at bounding box center [460, 52] width 63 height 19
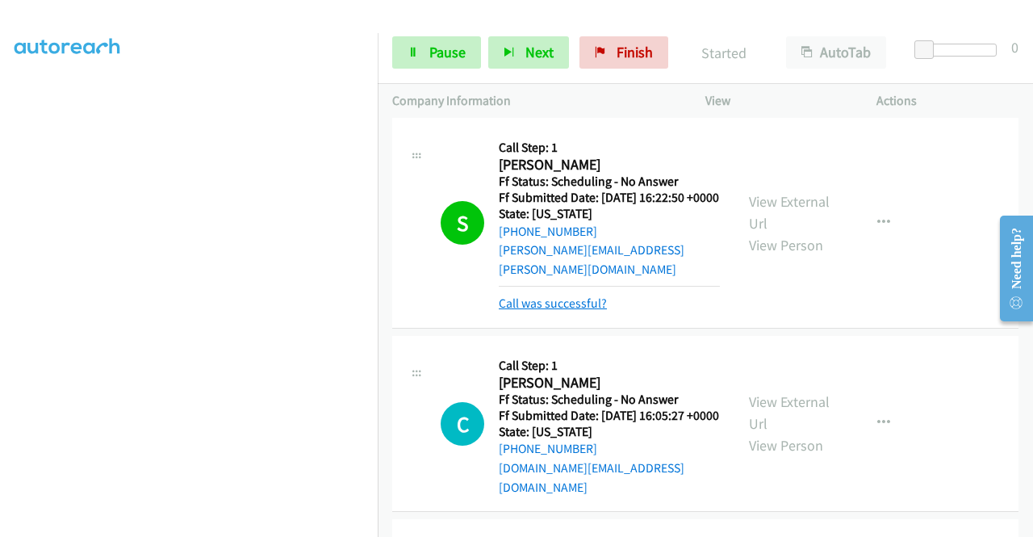
click at [578, 311] on link "Call was successful?" at bounding box center [553, 302] width 108 height 15
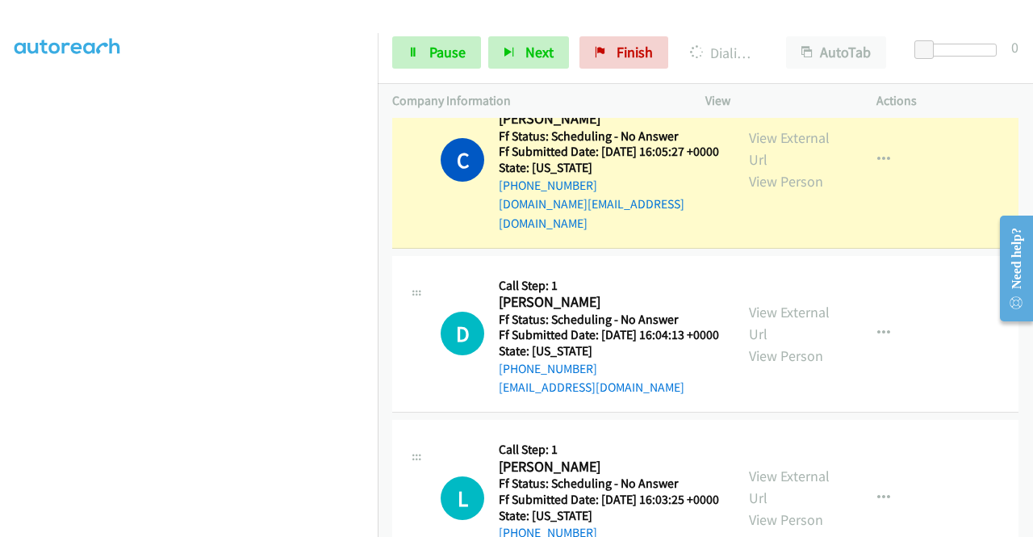
scroll to position [807, 0]
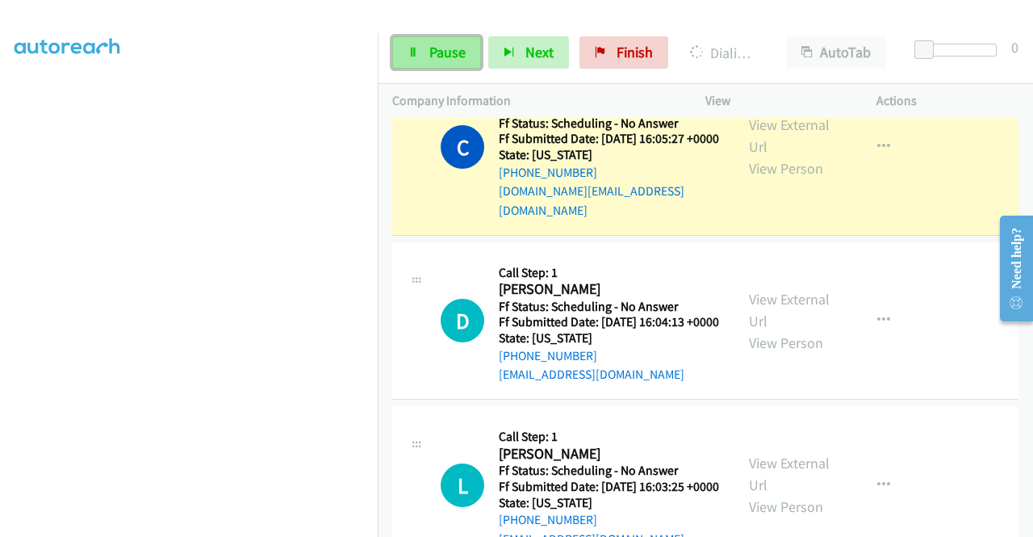
click at [462, 56] on span "Pause" at bounding box center [447, 52] width 36 height 19
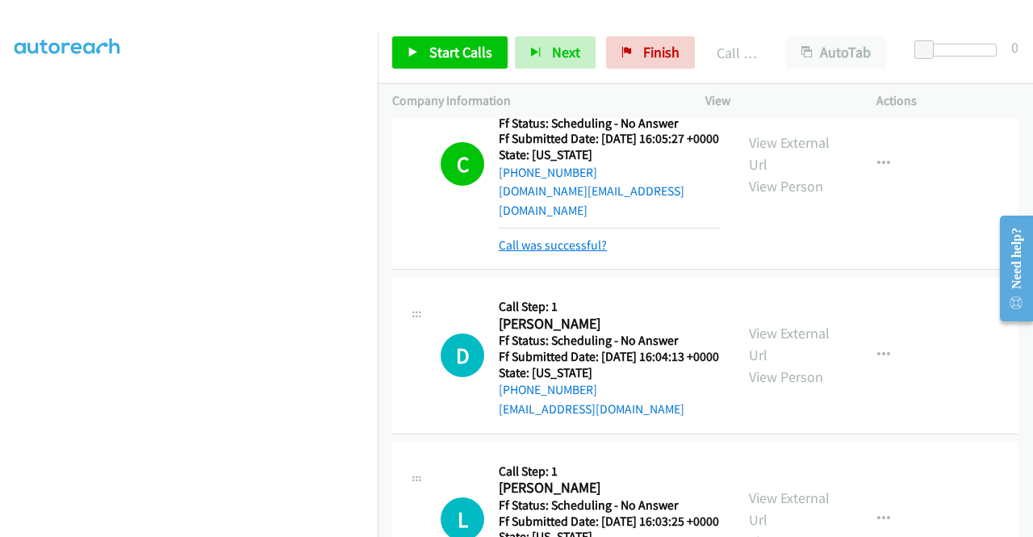
click at [548, 253] on link "Call was successful?" at bounding box center [553, 244] width 108 height 15
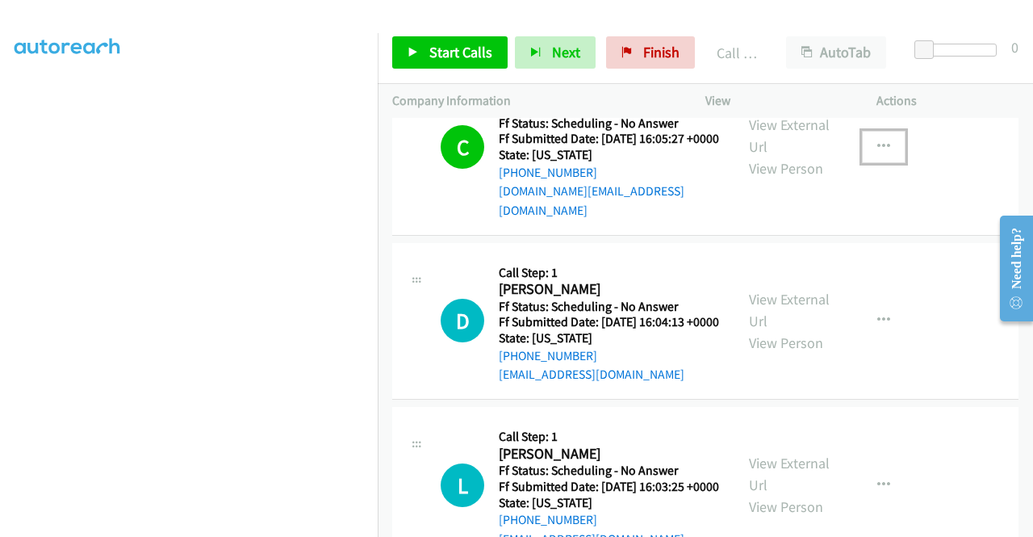
click at [884, 163] on button "button" at bounding box center [884, 147] width 44 height 32
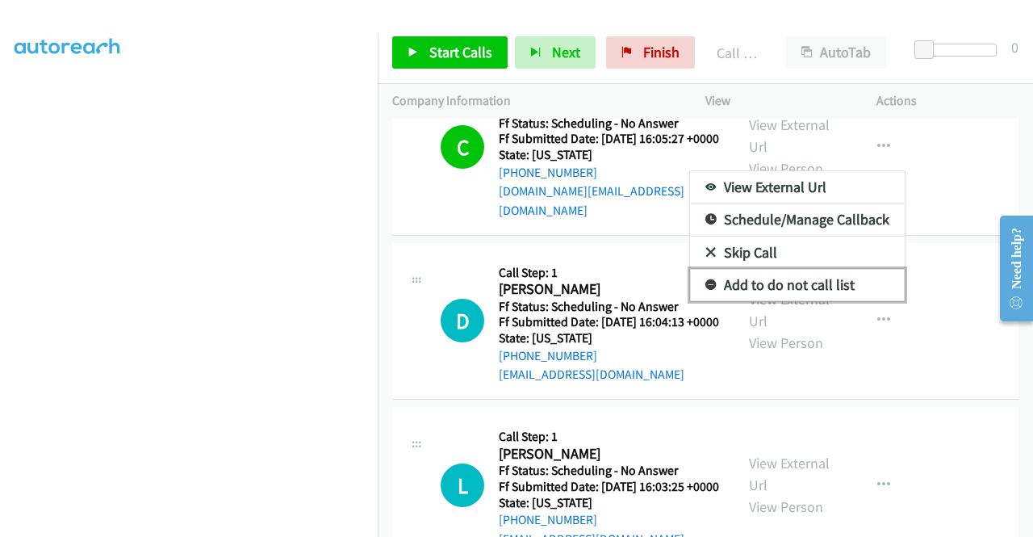
click at [804, 301] on link "Add to do not call list" at bounding box center [797, 285] width 215 height 32
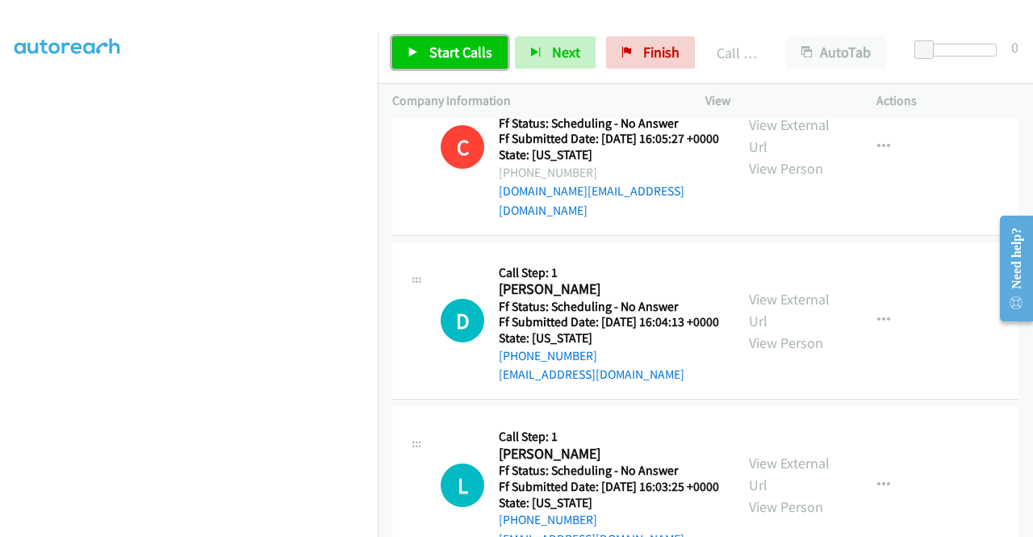
click at [470, 56] on span "Start Calls" at bounding box center [460, 52] width 63 height 19
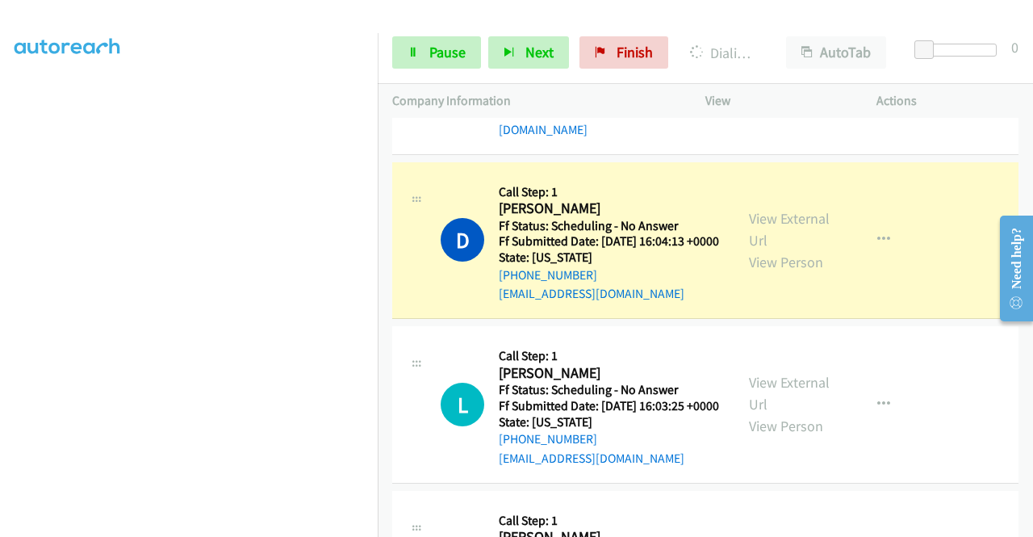
scroll to position [968, 0]
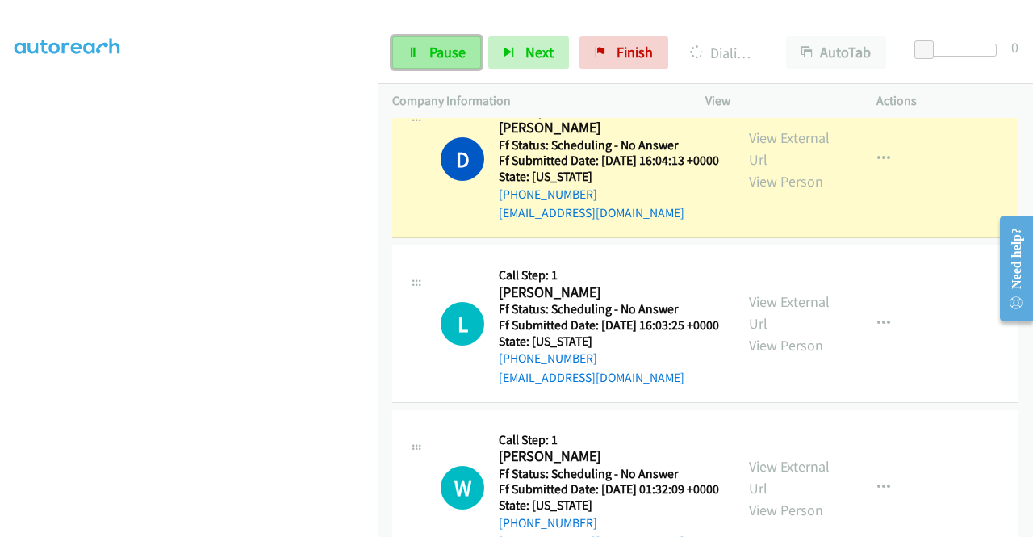
click at [453, 63] on link "Pause" at bounding box center [436, 52] width 89 height 32
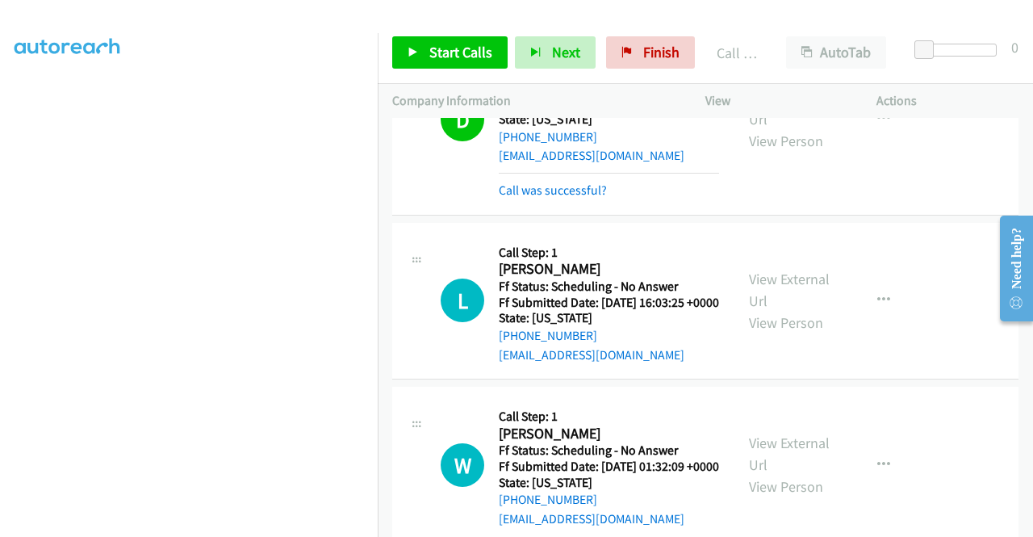
scroll to position [1049, 0]
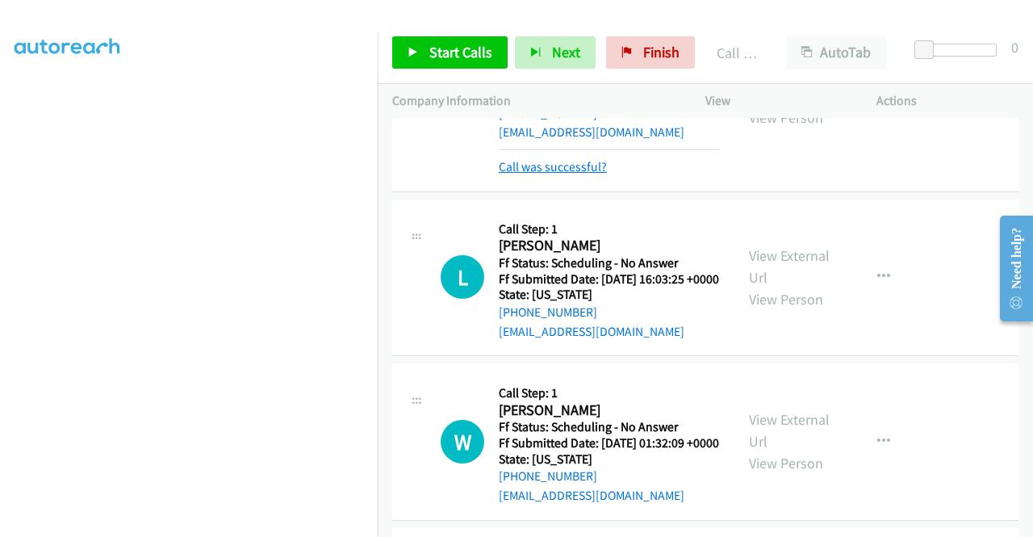
click at [579, 174] on link "Call was successful?" at bounding box center [553, 166] width 108 height 15
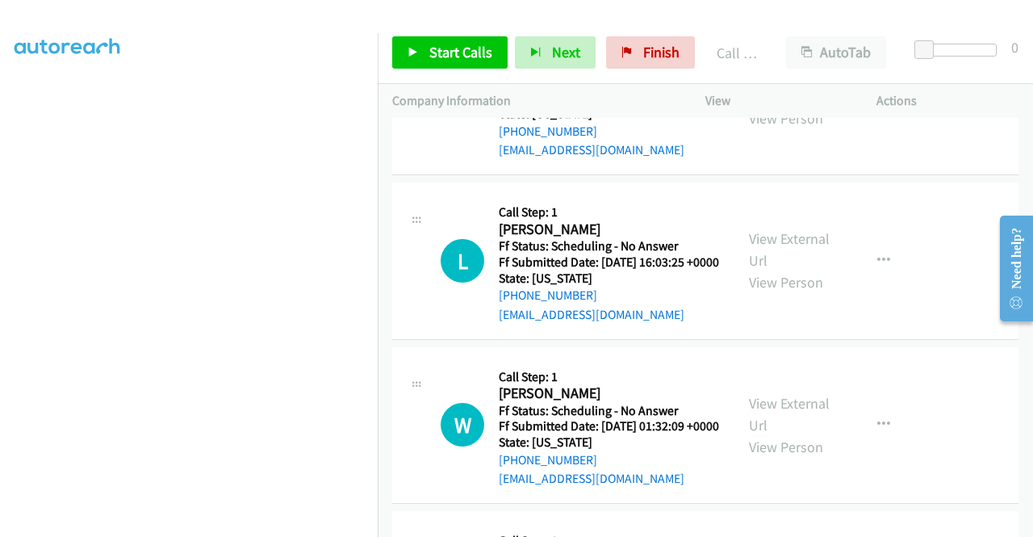
scroll to position [1112, 0]
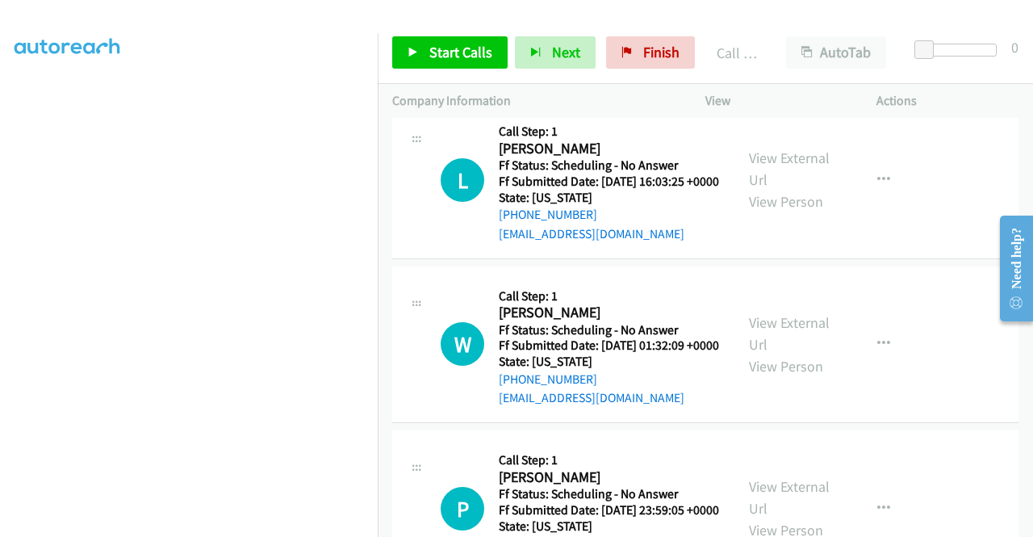
click at [626, 190] on h5 "Ff Submitted Date: 2025-08-24 16:03:25 +0000" at bounding box center [609, 181] width 220 height 16
click at [413, 57] on icon at bounding box center [412, 53] width 11 height 11
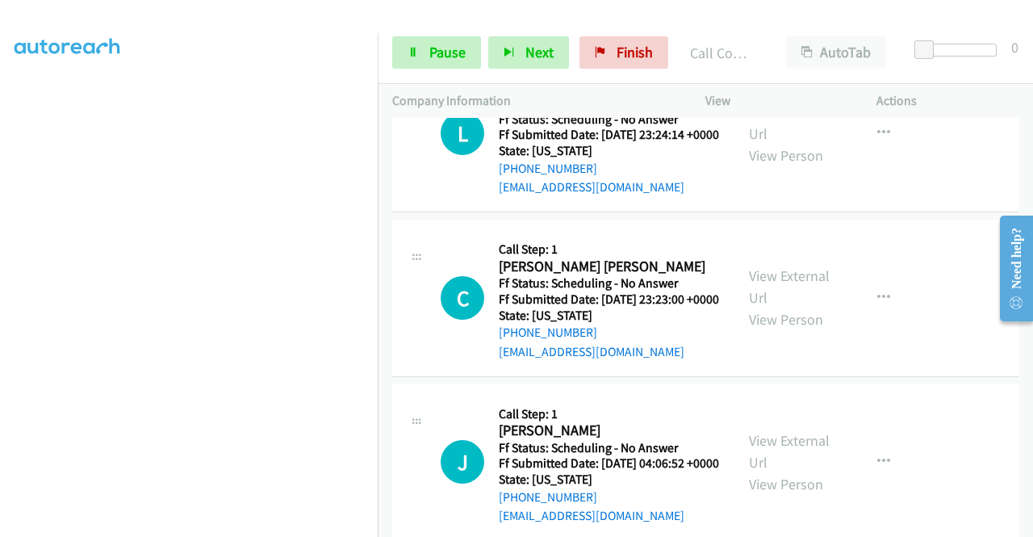
scroll to position [368, 0]
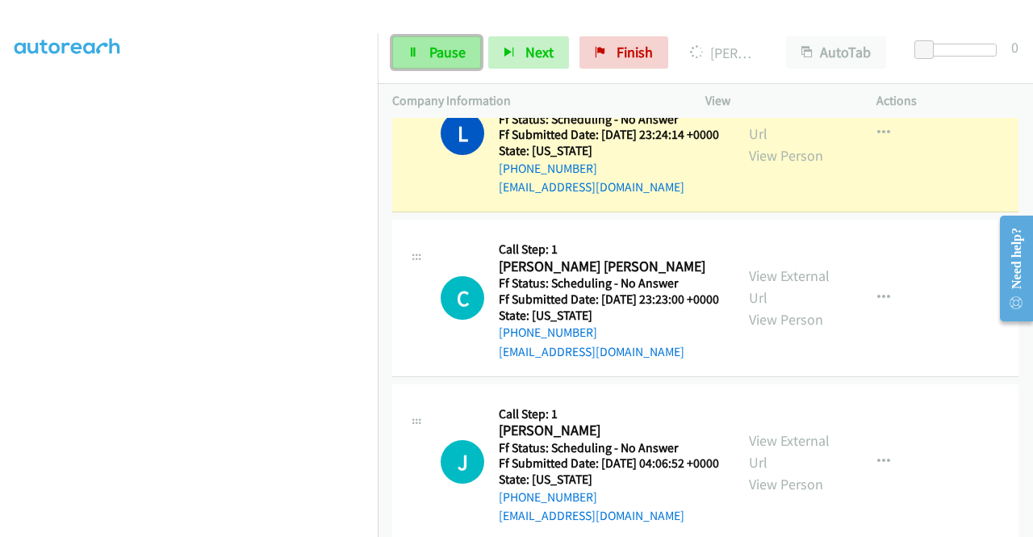
click at [445, 51] on span "Pause" at bounding box center [447, 52] width 36 height 19
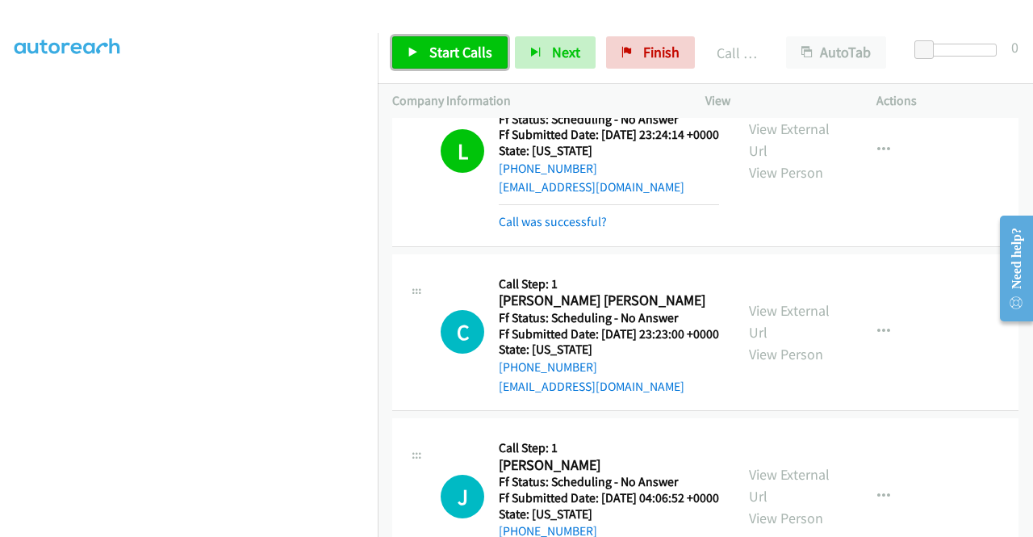
click at [441, 52] on span "Start Calls" at bounding box center [460, 52] width 63 height 19
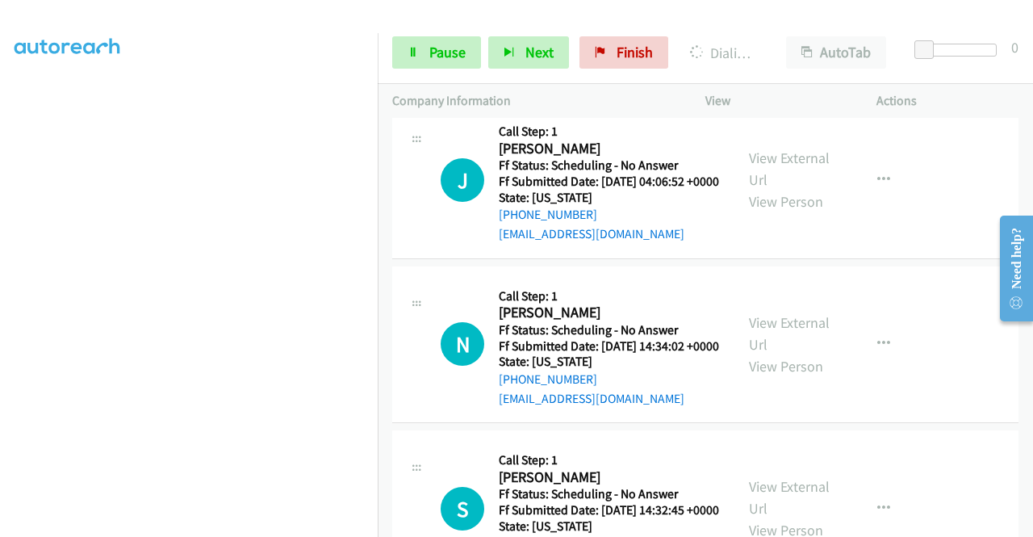
scroll to position [2275, 0]
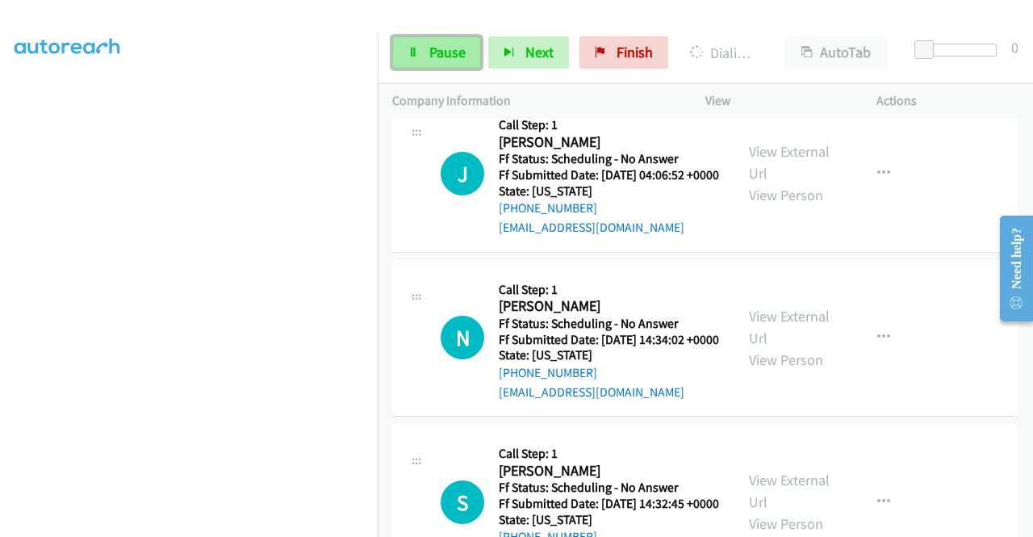
click at [436, 53] on span "Pause" at bounding box center [447, 52] width 36 height 19
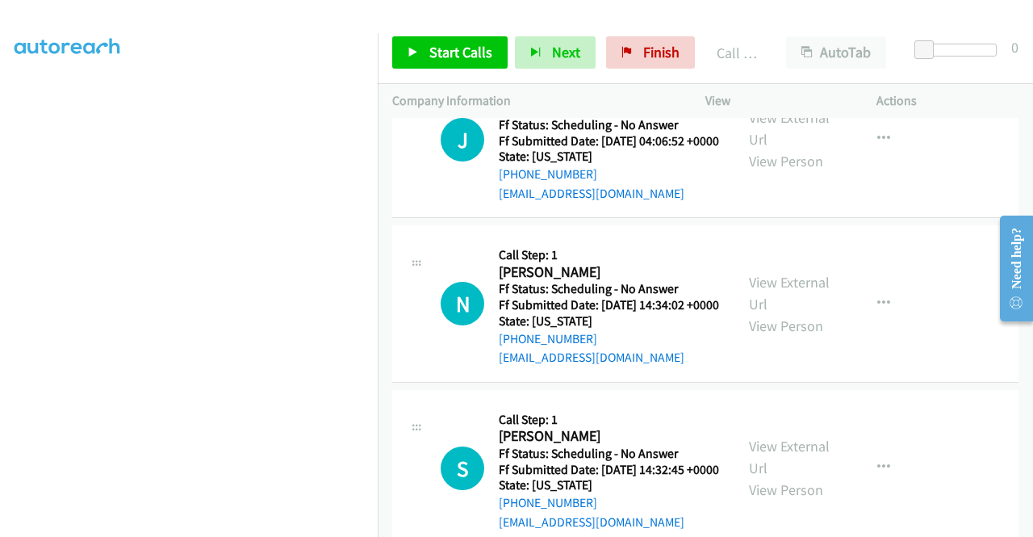
scroll to position [2356, 0]
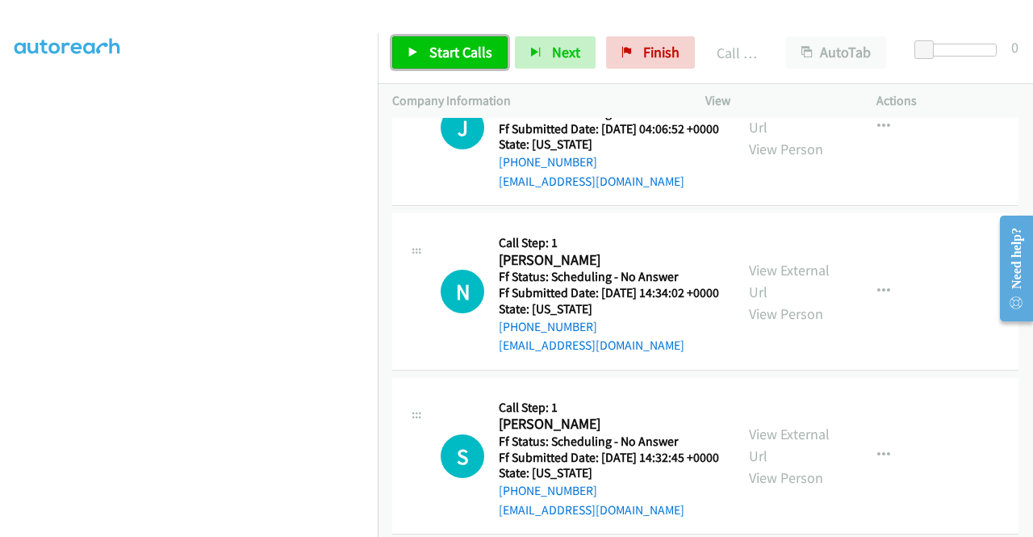
click at [465, 50] on span "Start Calls" at bounding box center [460, 52] width 63 height 19
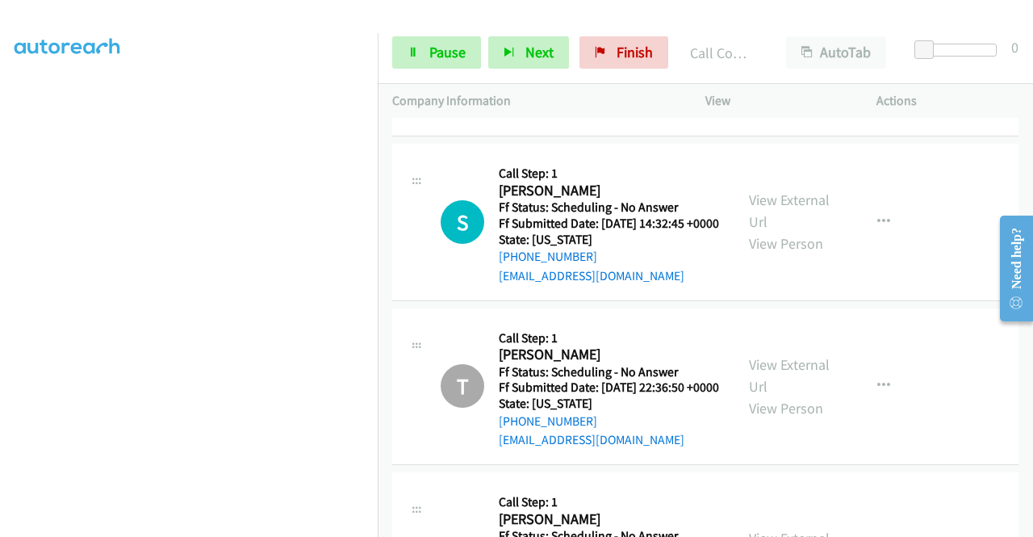
scroll to position [2759, 0]
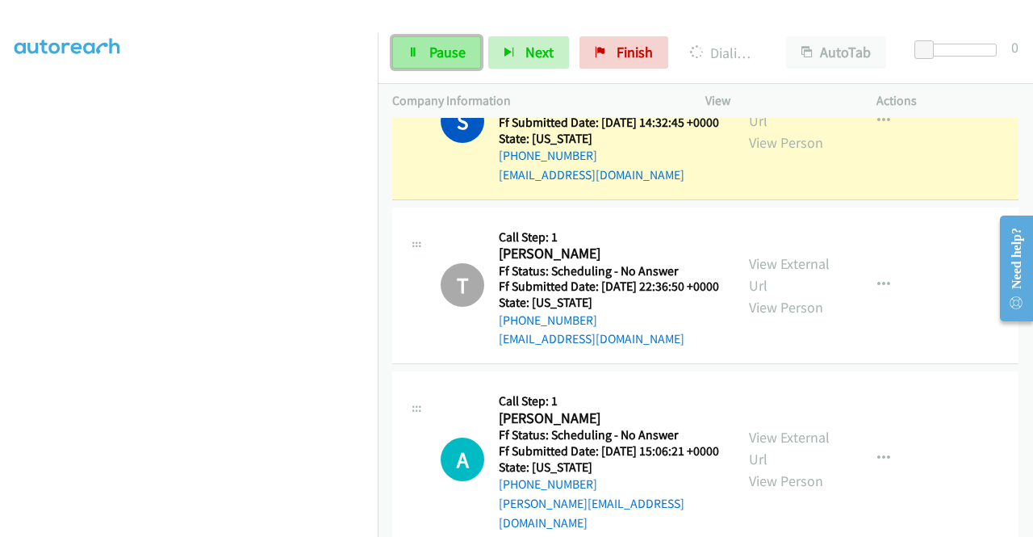
click at [441, 40] on link "Pause" at bounding box center [436, 52] width 89 height 32
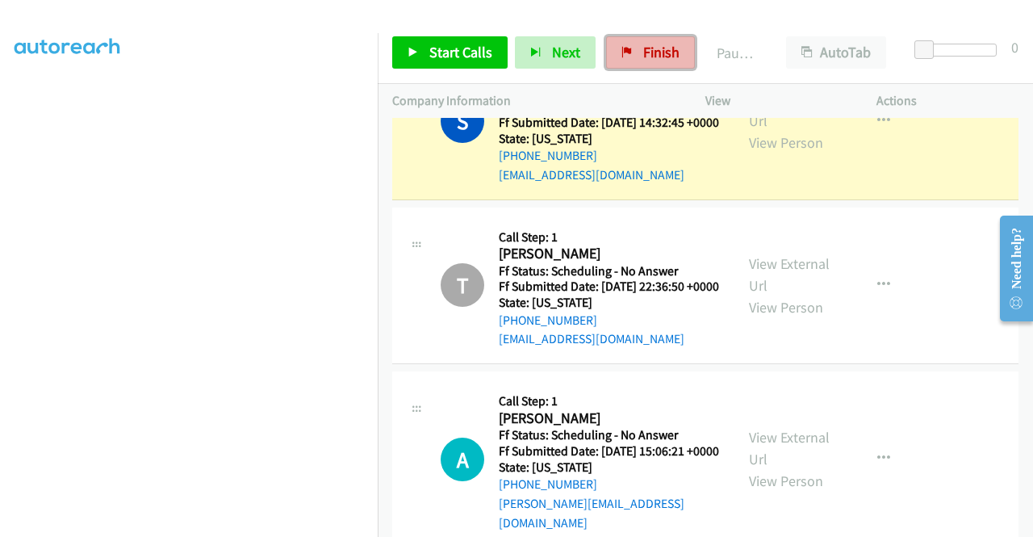
click at [663, 60] on span "Finish" at bounding box center [661, 52] width 36 height 19
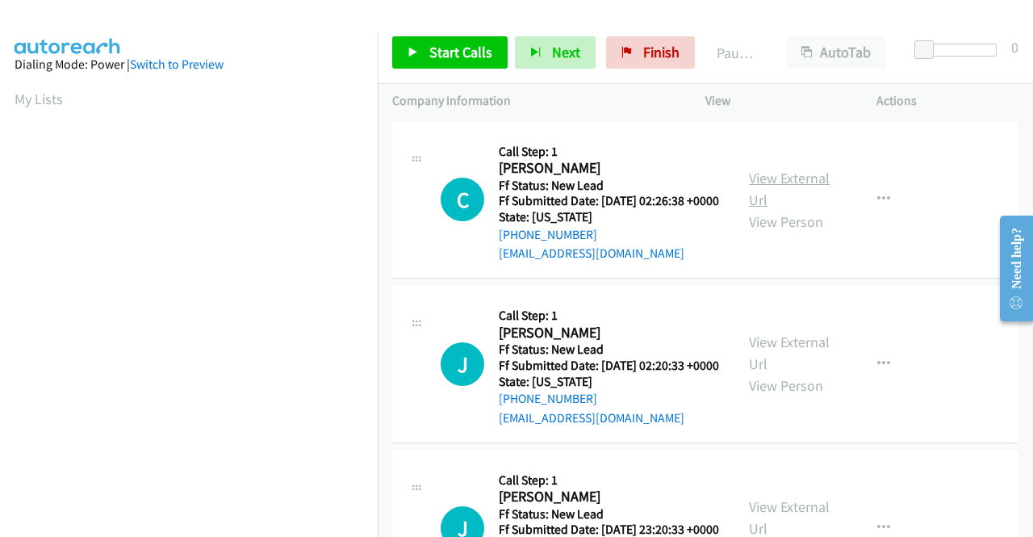
click at [783, 189] on link "View External Url" at bounding box center [789, 189] width 81 height 40
click at [796, 367] on link "View External Url" at bounding box center [789, 352] width 81 height 40
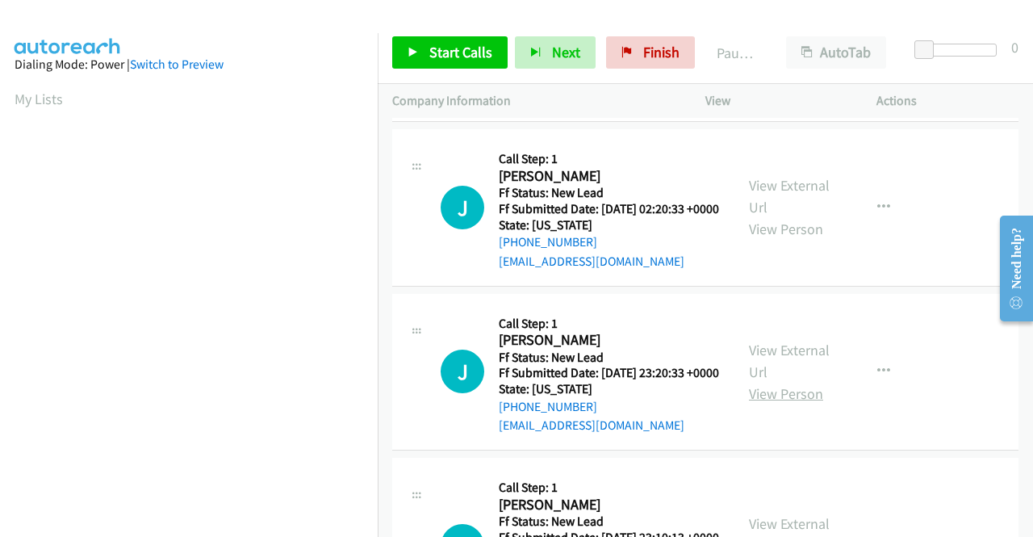
scroll to position [161, 0]
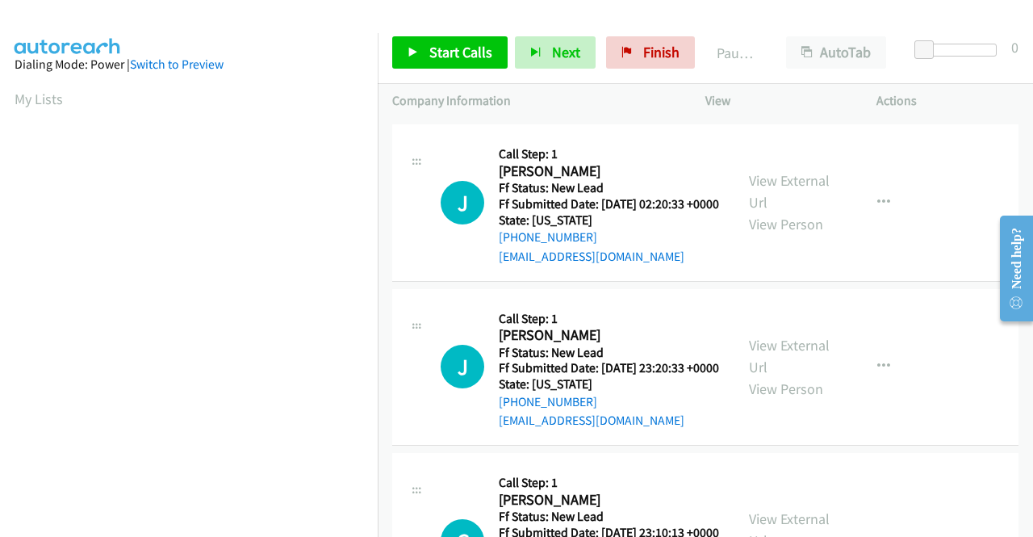
click at [794, 373] on div "View External Url View Person" at bounding box center [791, 366] width 84 height 65
click at [784, 376] on link "View External Url" at bounding box center [789, 356] width 81 height 40
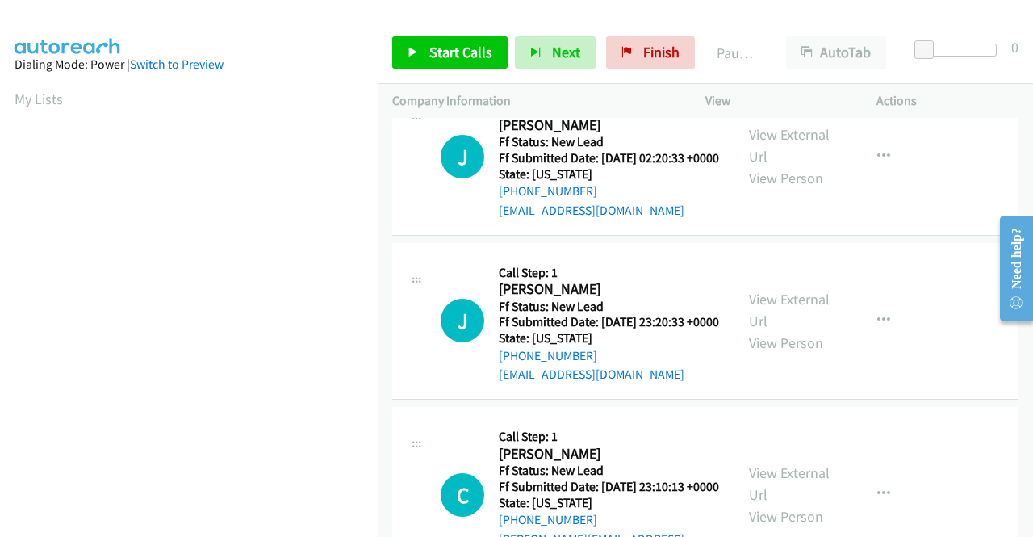
scroll to position [242, 0]
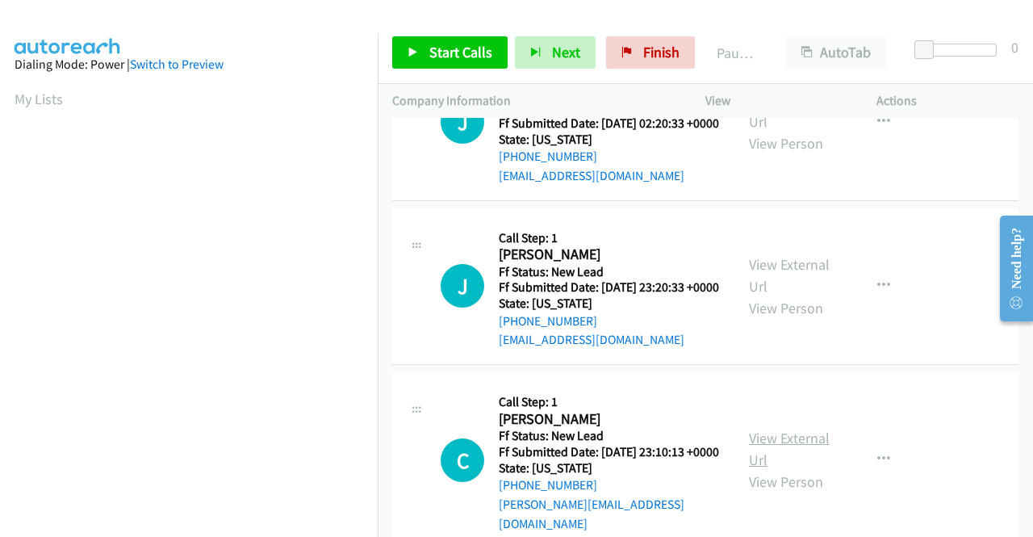
click at [779, 469] on link "View External Url" at bounding box center [789, 448] width 81 height 40
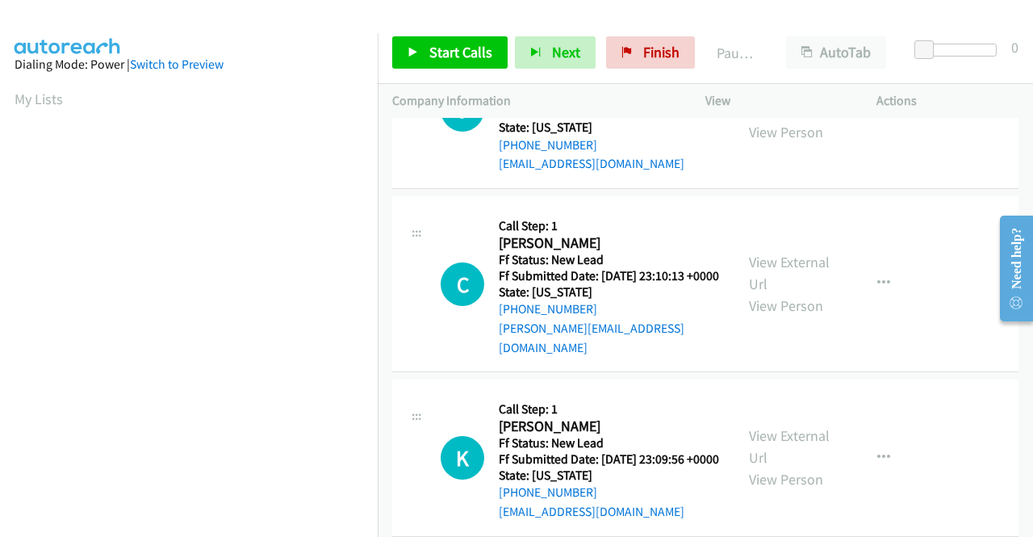
scroll to position [484, 0]
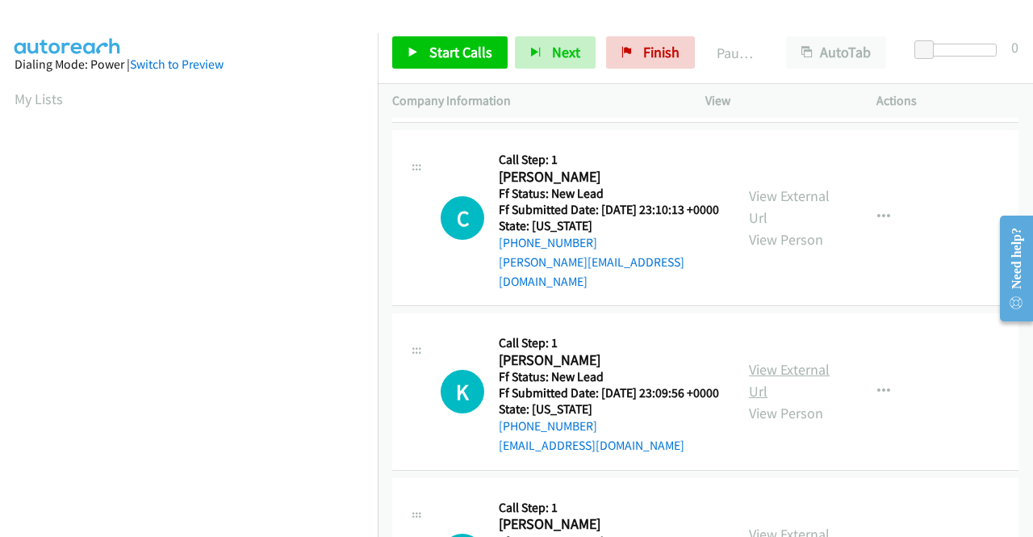
click at [778, 400] on link "View External Url" at bounding box center [789, 380] width 81 height 40
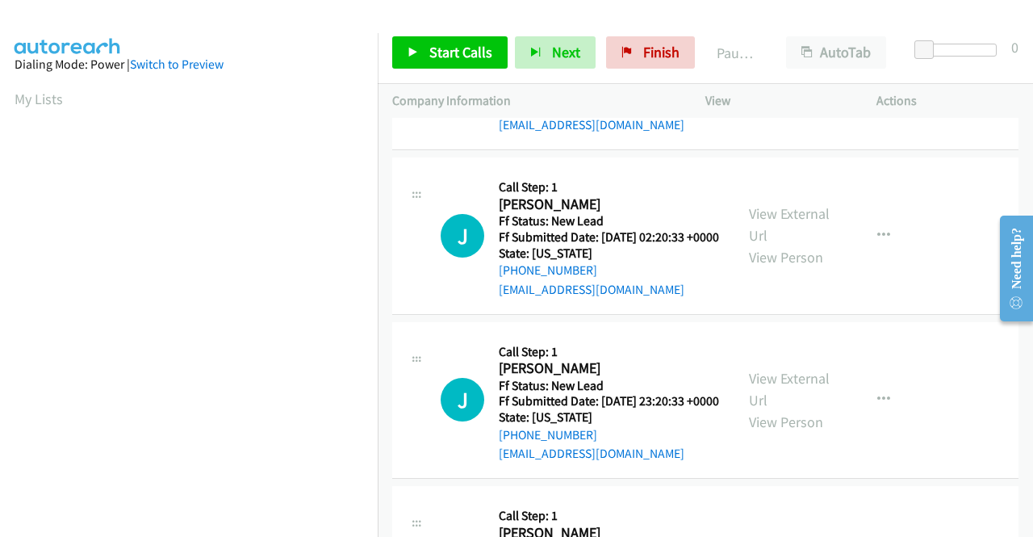
scroll to position [0, 0]
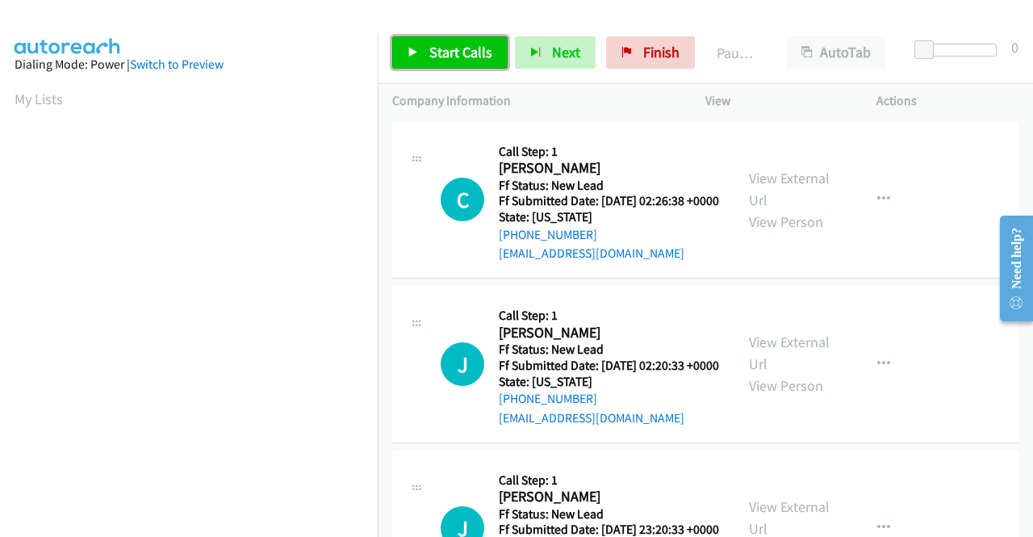
click at [422, 40] on link "Start Calls" at bounding box center [449, 52] width 115 height 32
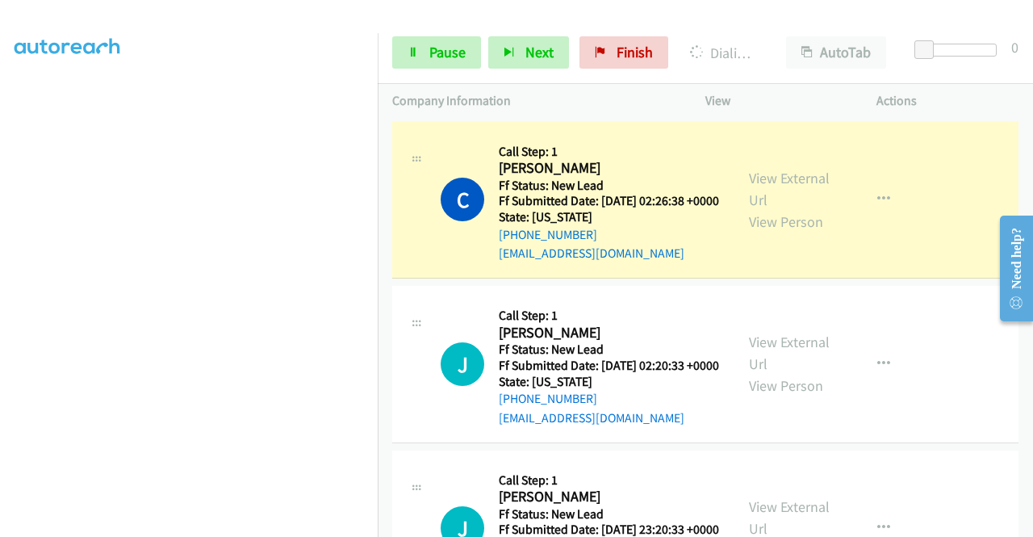
scroll to position [355, 0]
click at [416, 48] on icon at bounding box center [412, 53] width 11 height 11
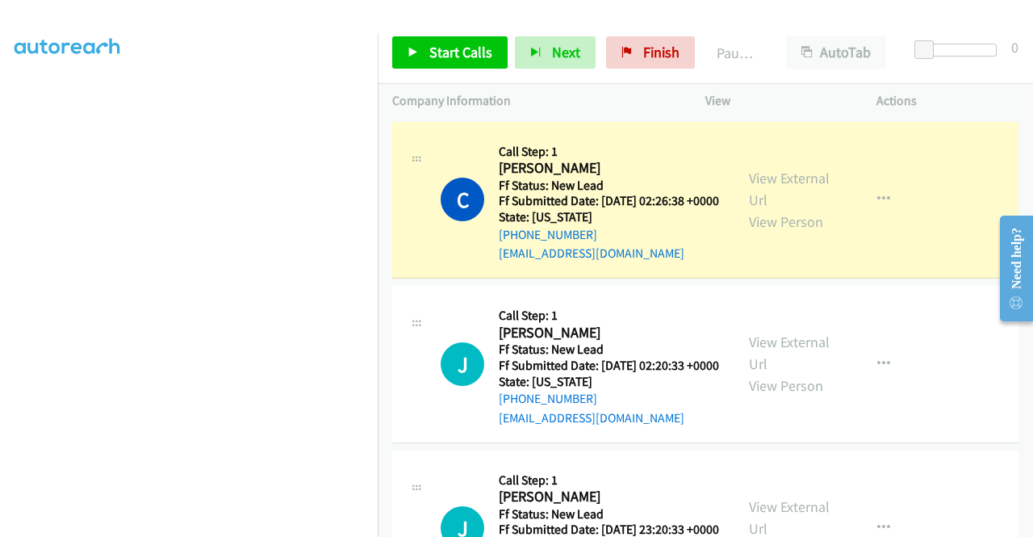
scroll to position [113, 0]
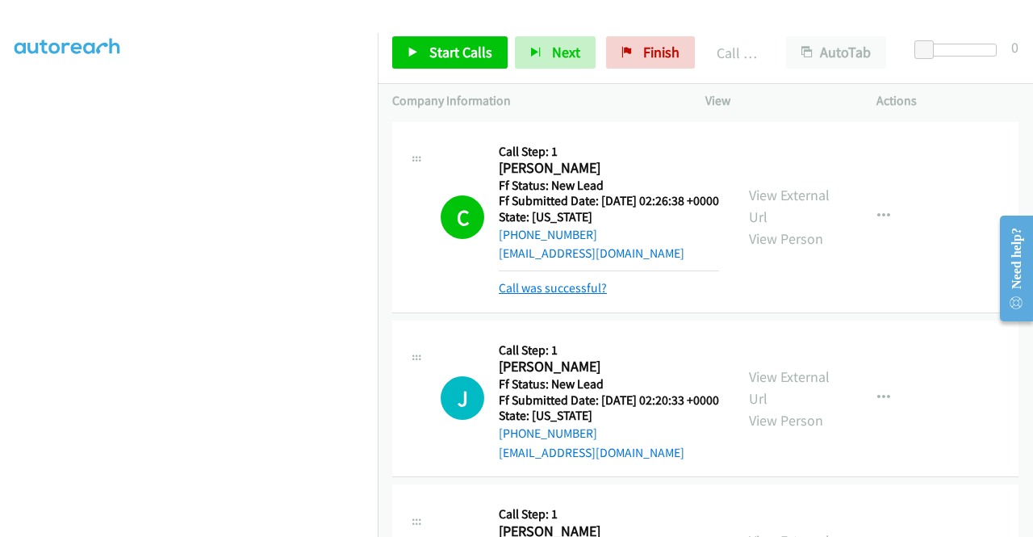
click at [581, 295] on link "Call was successful?" at bounding box center [553, 287] width 108 height 15
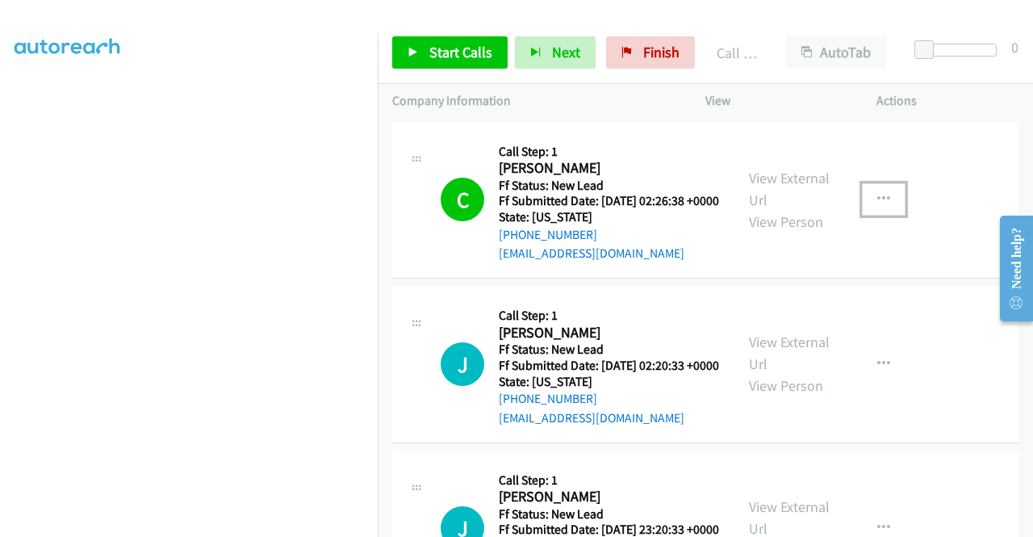
click at [877, 202] on icon "button" at bounding box center [883, 199] width 13 height 13
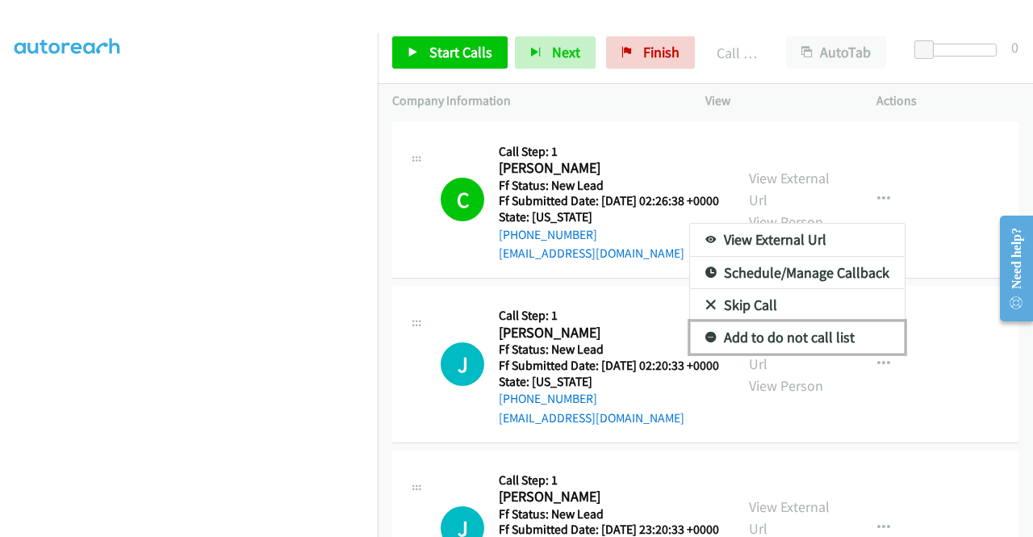
click at [784, 340] on link "Add to do not call list" at bounding box center [797, 337] width 215 height 32
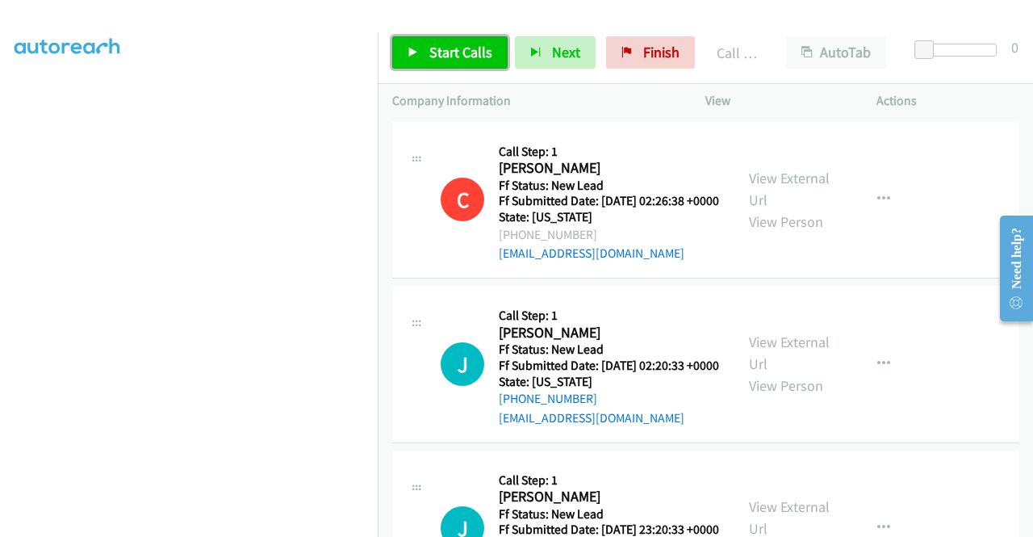
click at [458, 54] on span "Start Calls" at bounding box center [460, 52] width 63 height 19
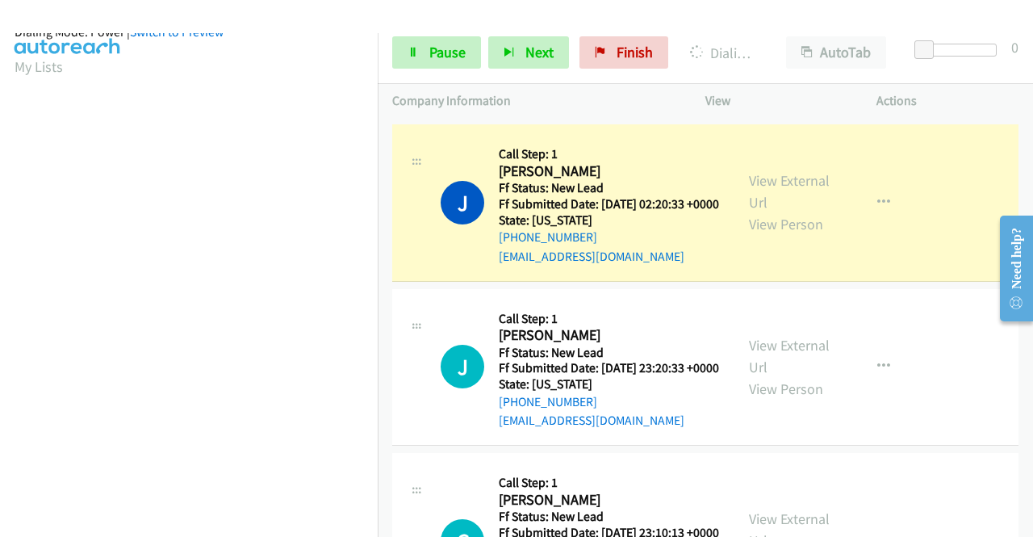
scroll to position [368, 0]
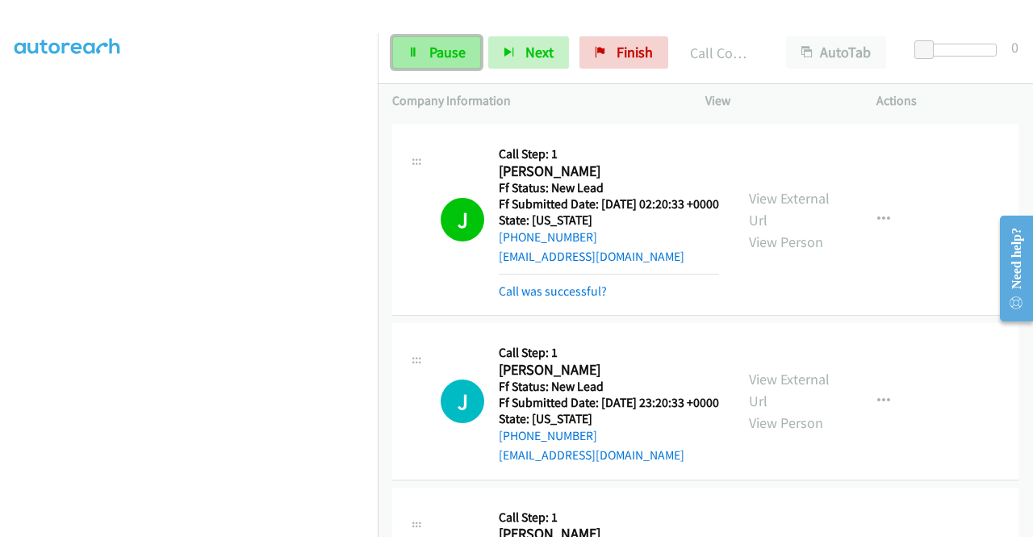
click at [448, 51] on span "Pause" at bounding box center [447, 52] width 36 height 19
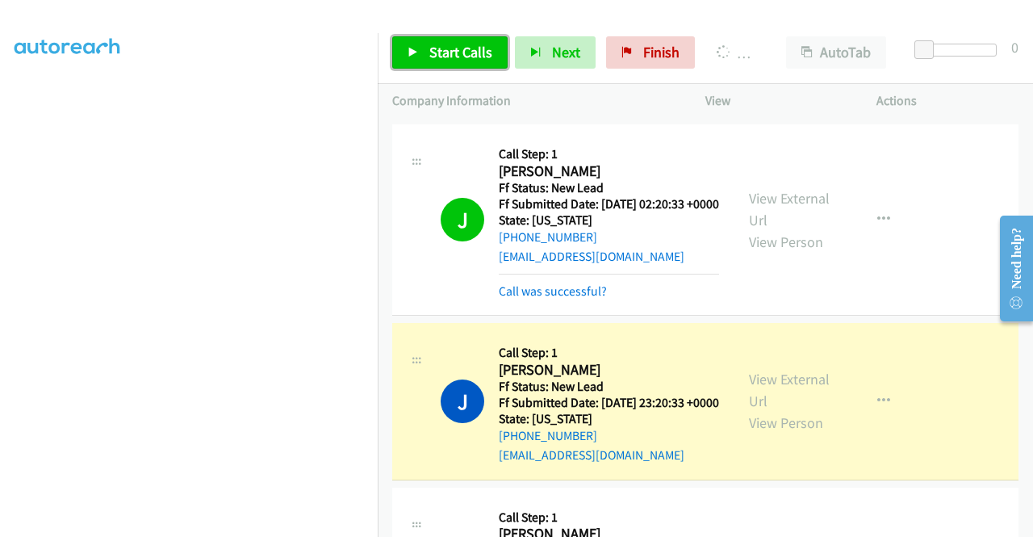
click at [426, 43] on link "Start Calls" at bounding box center [449, 52] width 115 height 32
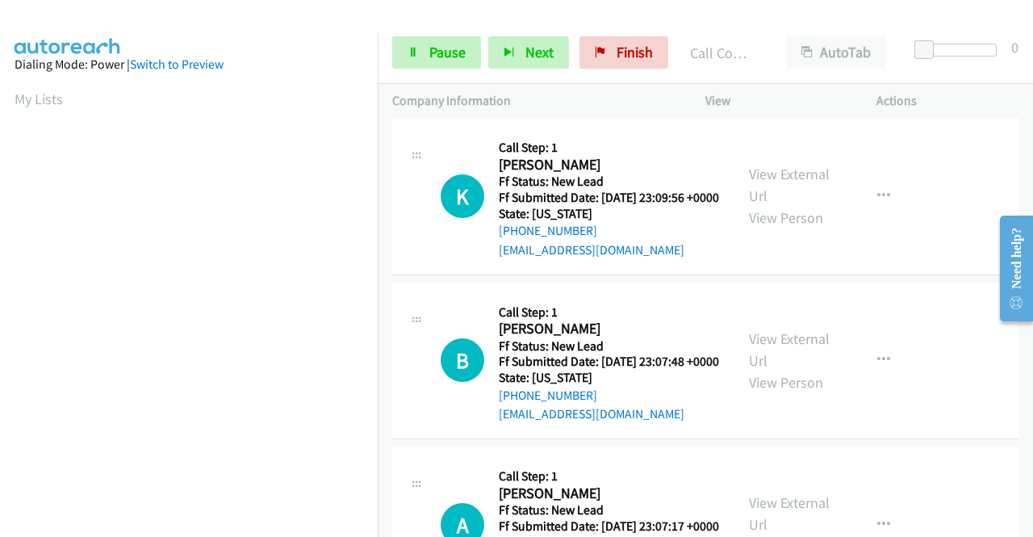
scroll to position [807, 0]
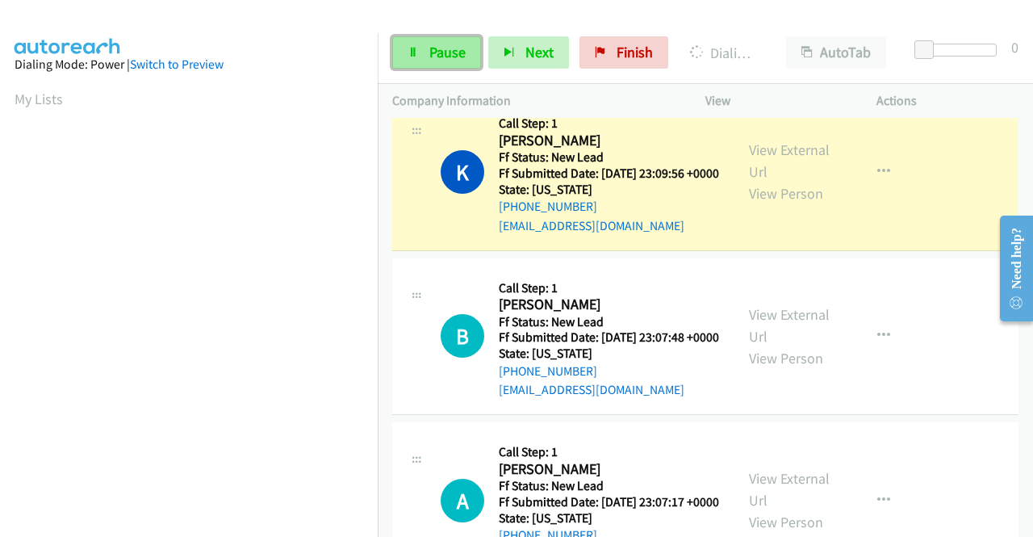
click at [431, 56] on span "Pause" at bounding box center [447, 52] width 36 height 19
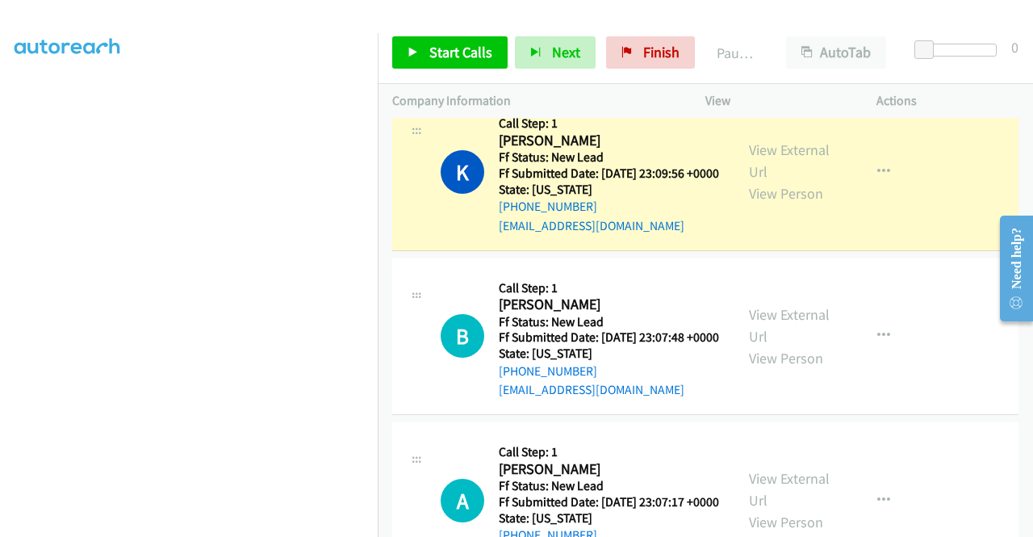
scroll to position [0, 0]
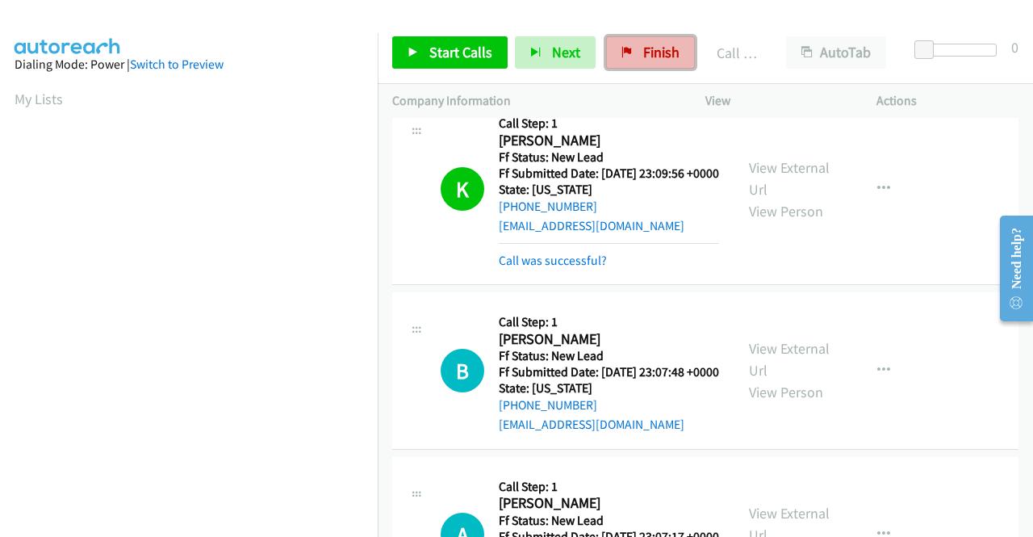
click at [625, 48] on icon at bounding box center [626, 53] width 11 height 11
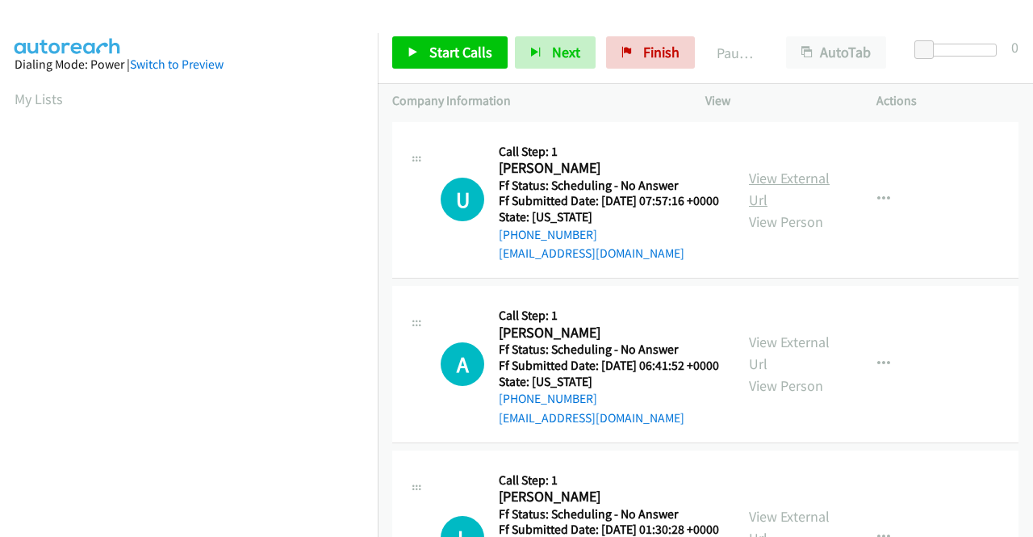
click at [765, 193] on link "View External Url" at bounding box center [789, 189] width 81 height 40
click at [776, 372] on link "View External Url" at bounding box center [789, 352] width 81 height 40
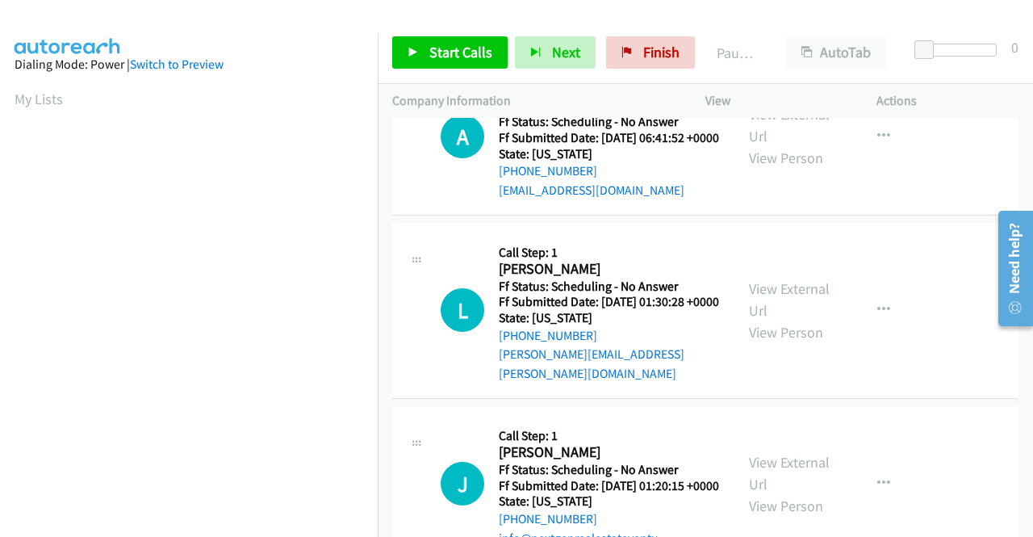
scroll to position [242, 0]
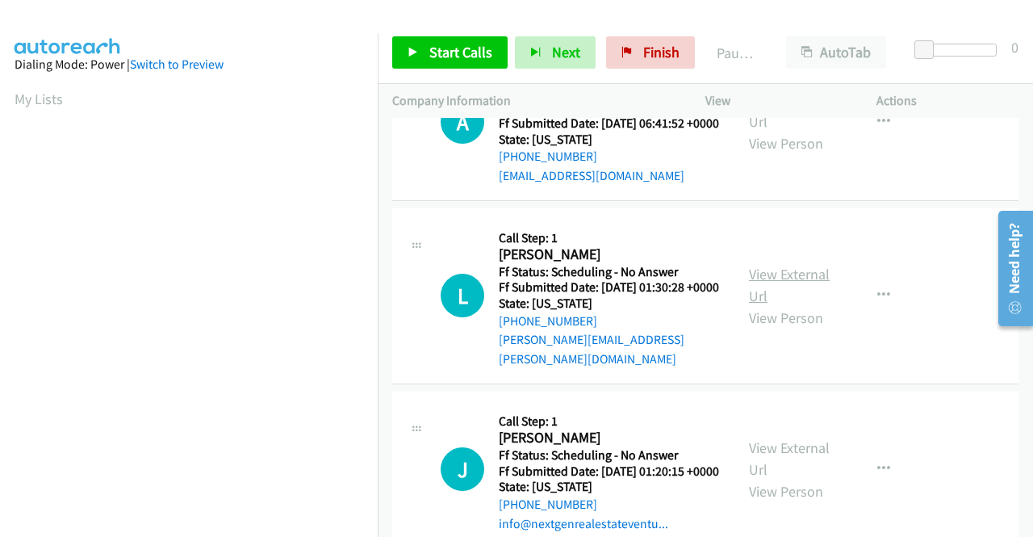
click at [762, 299] on link "View External Url" at bounding box center [789, 285] width 81 height 40
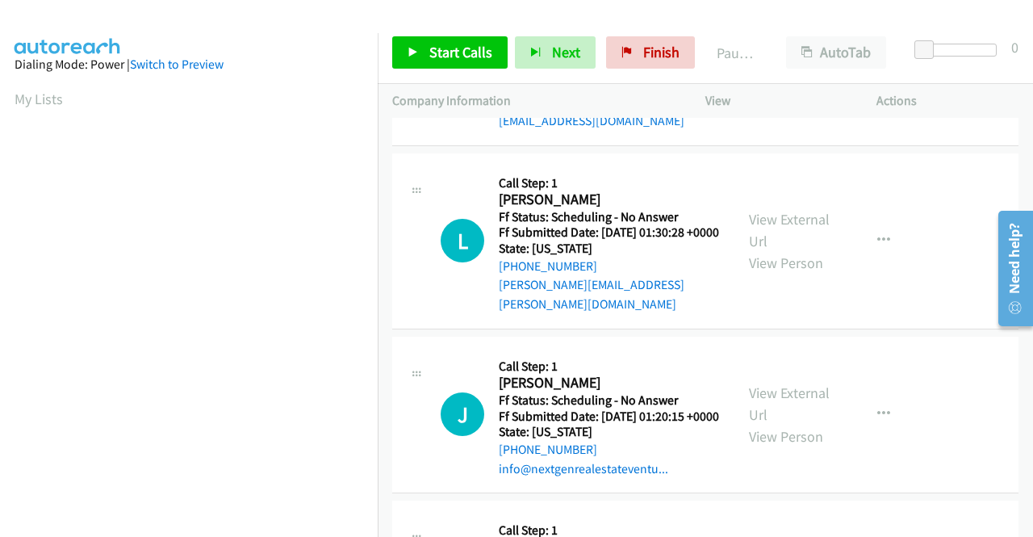
scroll to position [323, 0]
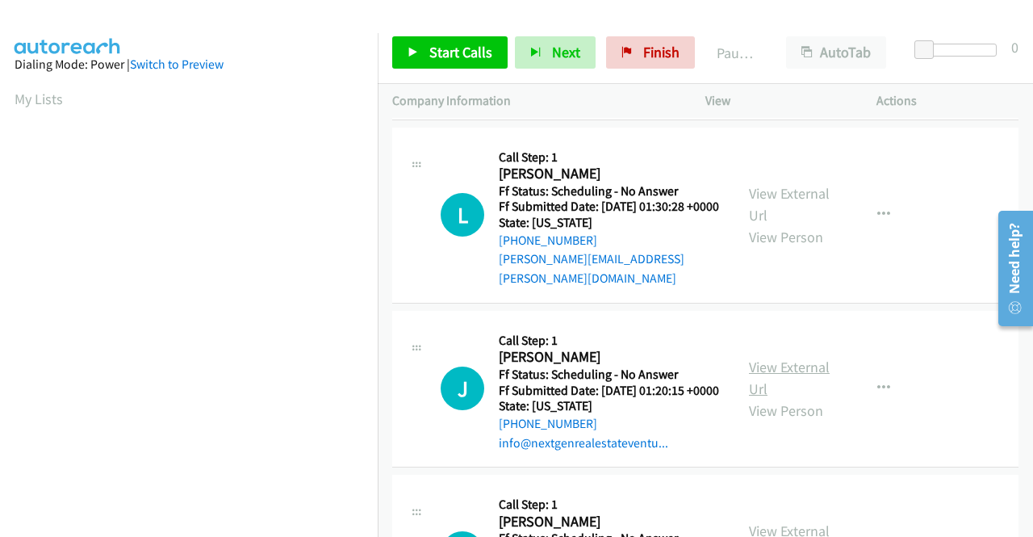
click at [812, 398] on link "View External Url" at bounding box center [789, 377] width 81 height 40
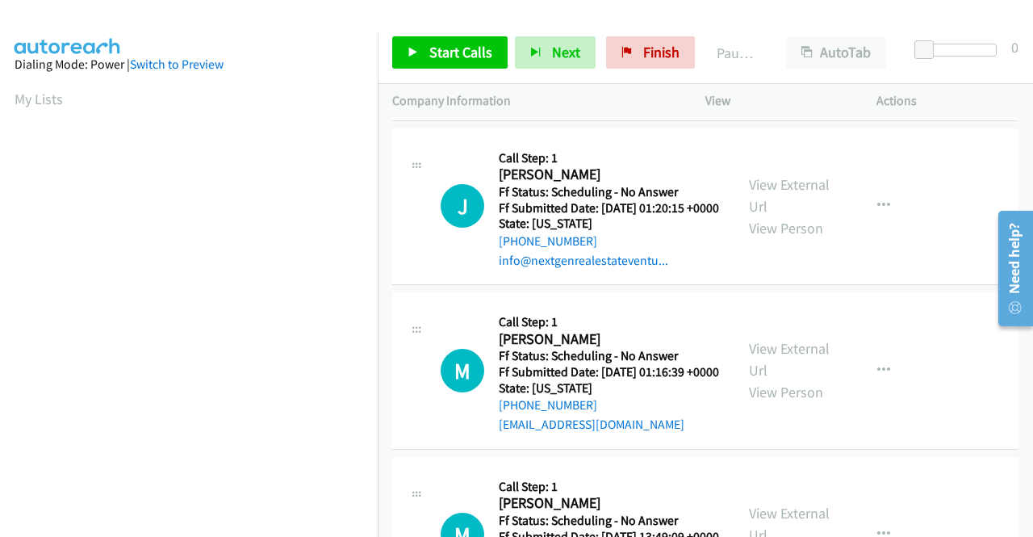
scroll to position [565, 0]
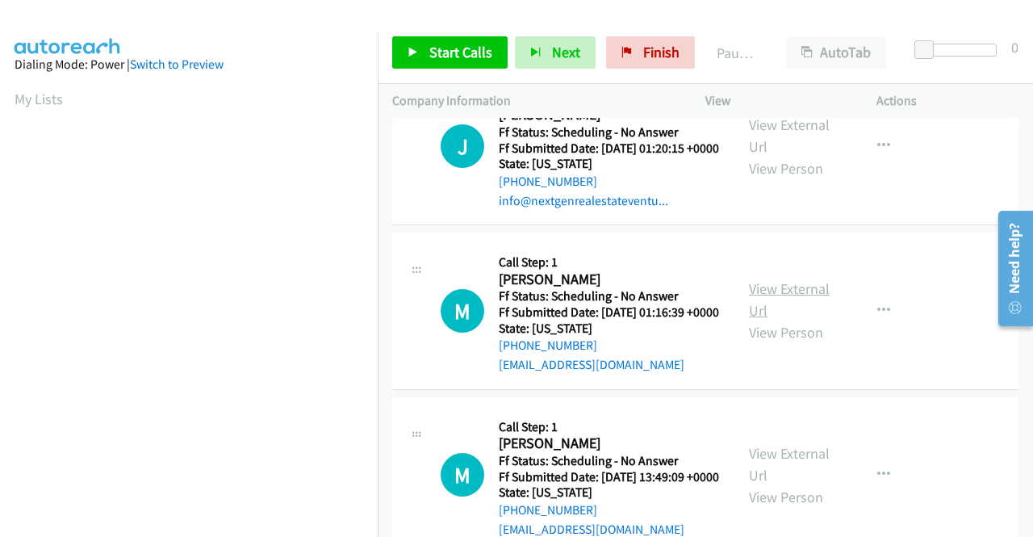
click at [765, 320] on link "View External Url" at bounding box center [789, 299] width 81 height 40
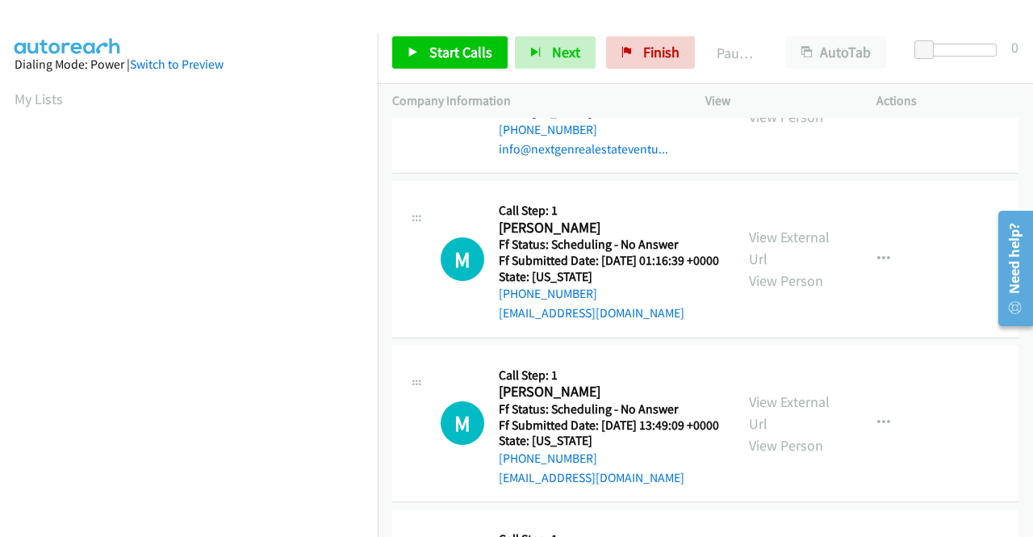
scroll to position [726, 0]
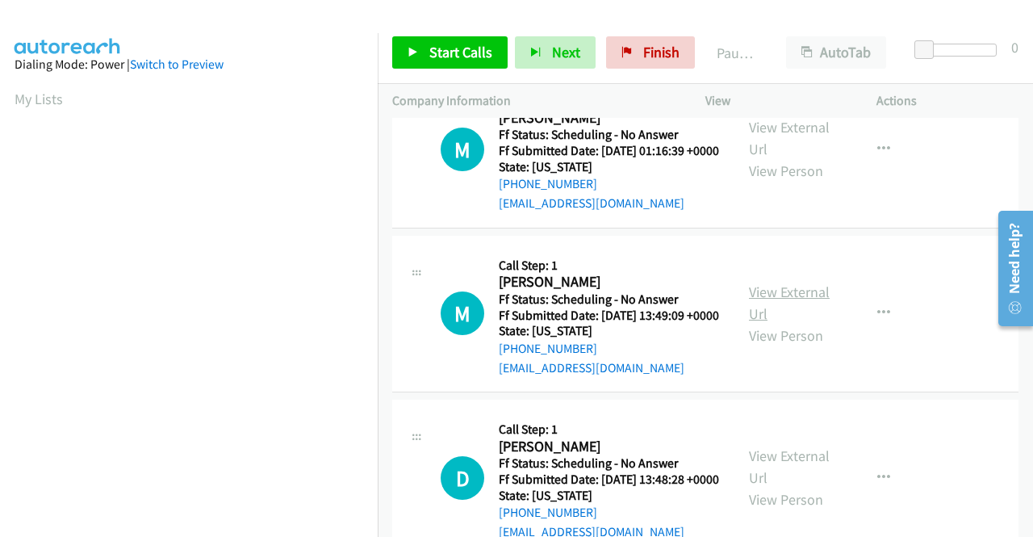
click at [768, 323] on link "View External Url" at bounding box center [789, 302] width 81 height 40
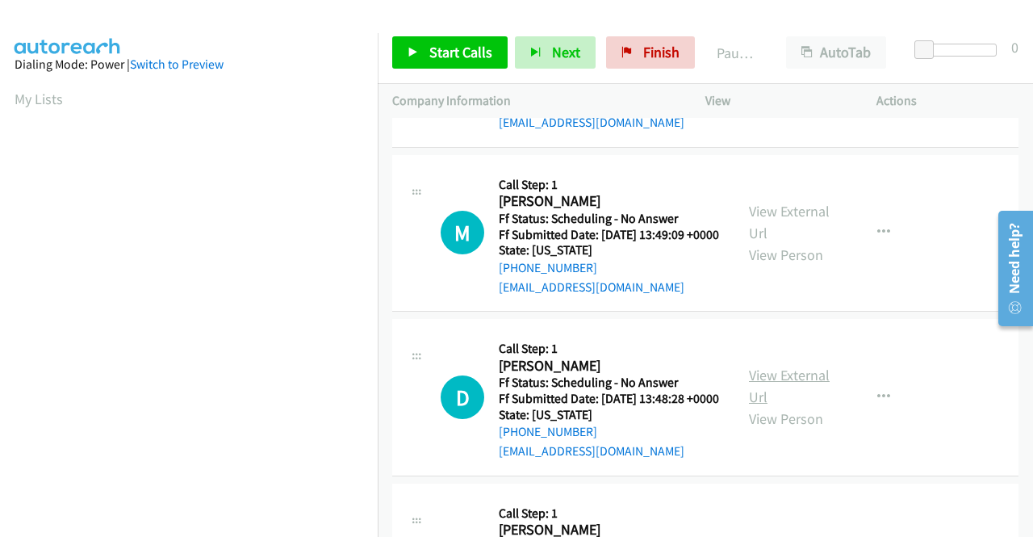
click at [777, 406] on link "View External Url" at bounding box center [789, 385] width 81 height 40
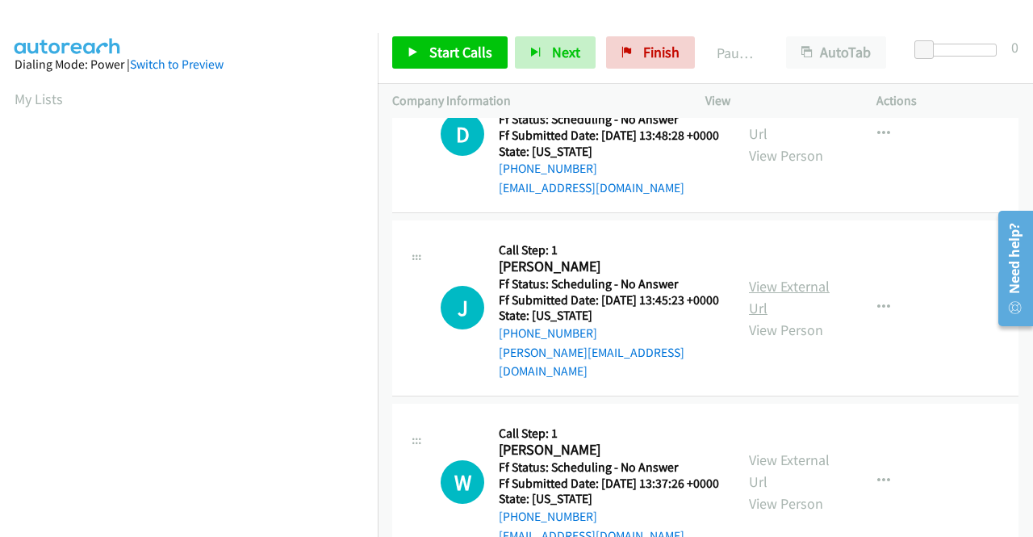
scroll to position [1130, 0]
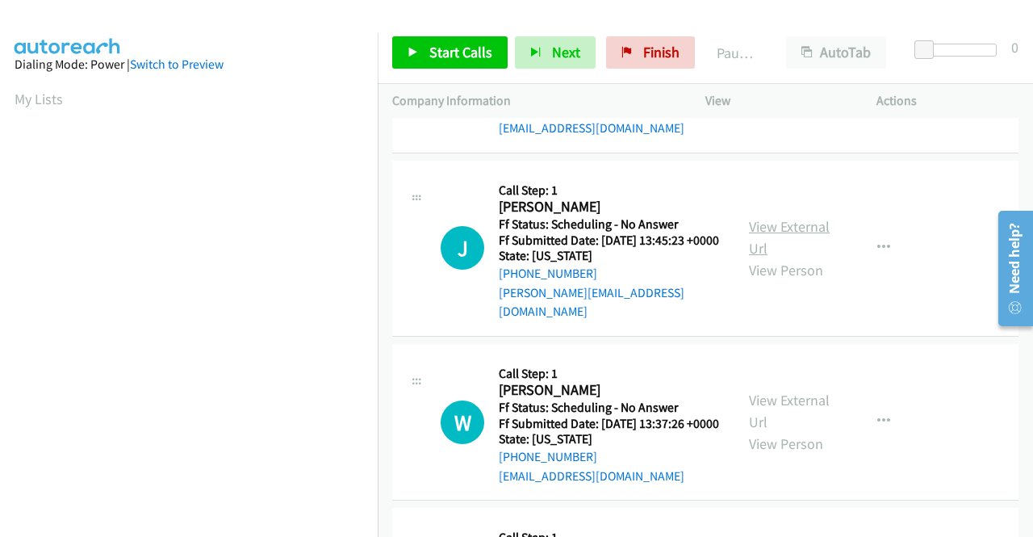
click at [757, 257] on link "View External Url" at bounding box center [789, 237] width 81 height 40
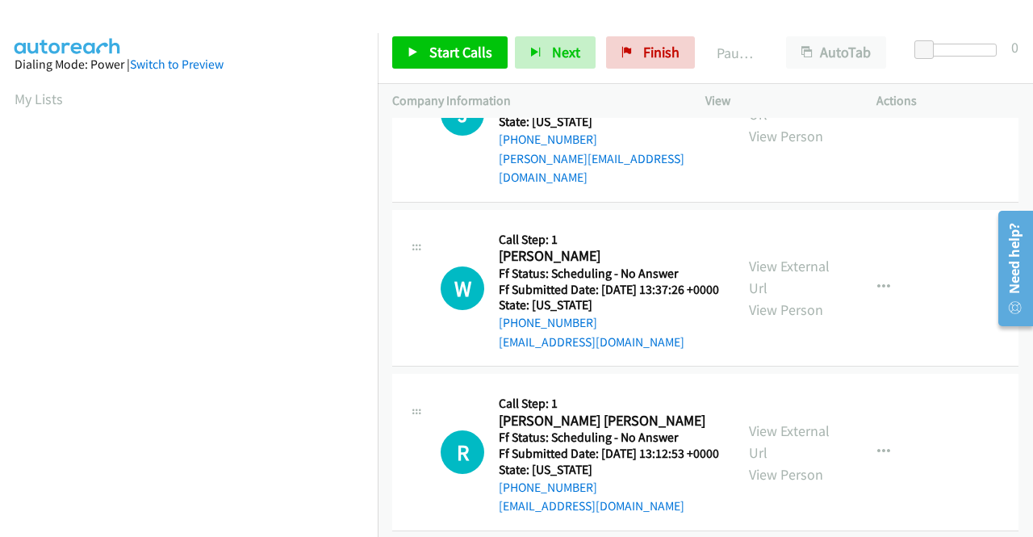
scroll to position [1291, 0]
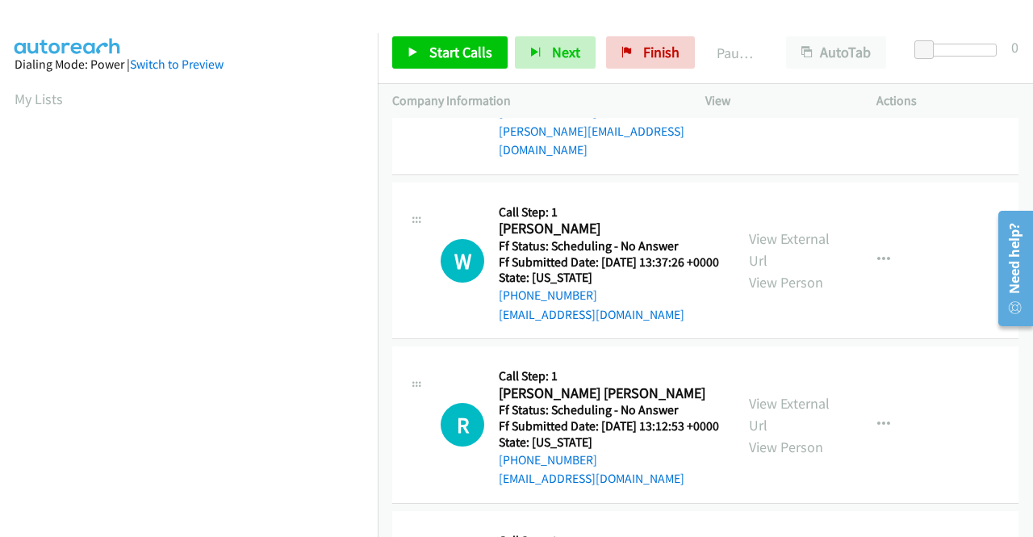
click at [749, 321] on div "View External Url View Person View External Url Email Schedule/Manage Callback …" at bounding box center [827, 260] width 186 height 127
drag, startPoint x: 750, startPoint y: 322, endPoint x: 754, endPoint y: 330, distance: 9.0
click at [752, 293] on div "View External Url View Person" at bounding box center [791, 260] width 84 height 65
click at [763, 269] on link "View External Url" at bounding box center [789, 249] width 81 height 40
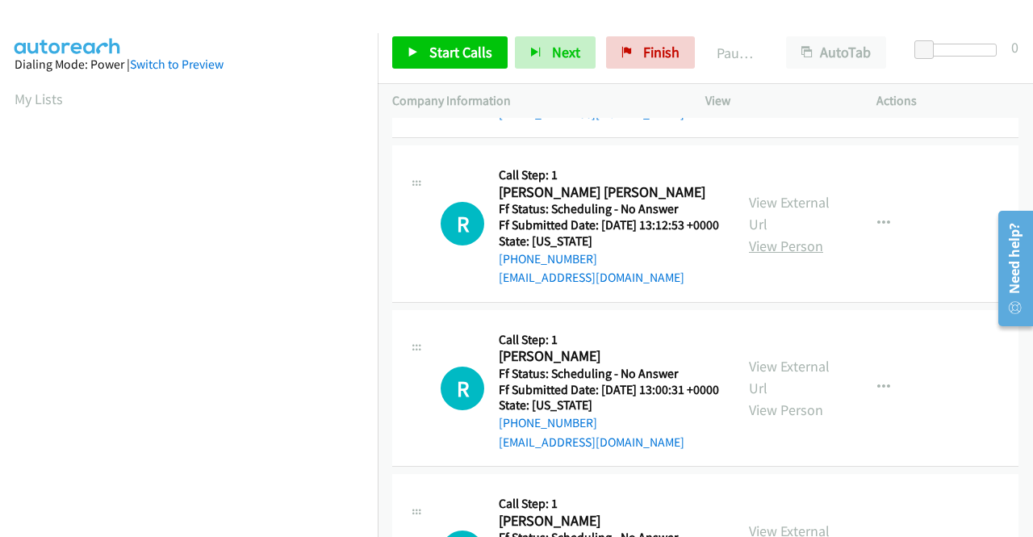
scroll to position [1533, 0]
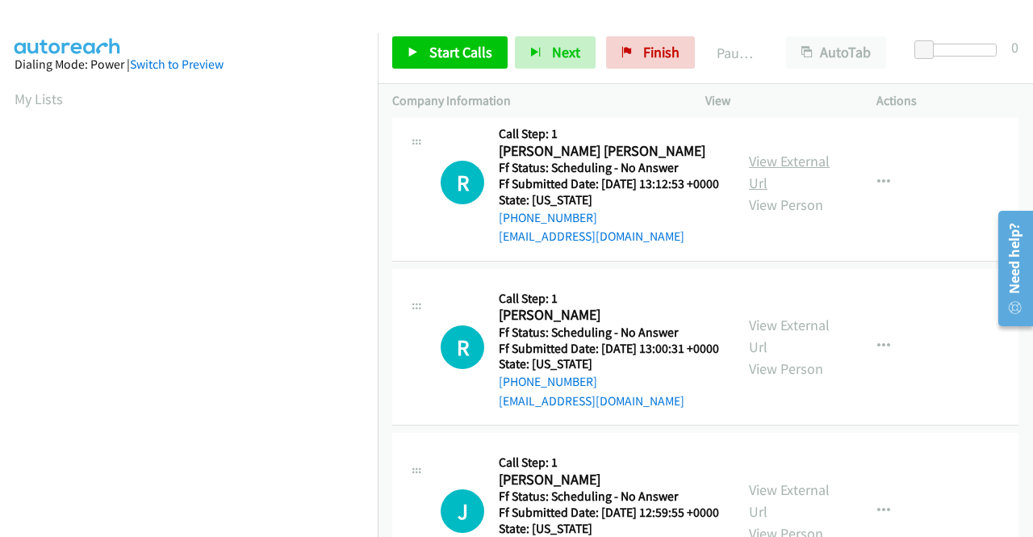
click at [796, 192] on link "View External Url" at bounding box center [789, 172] width 81 height 40
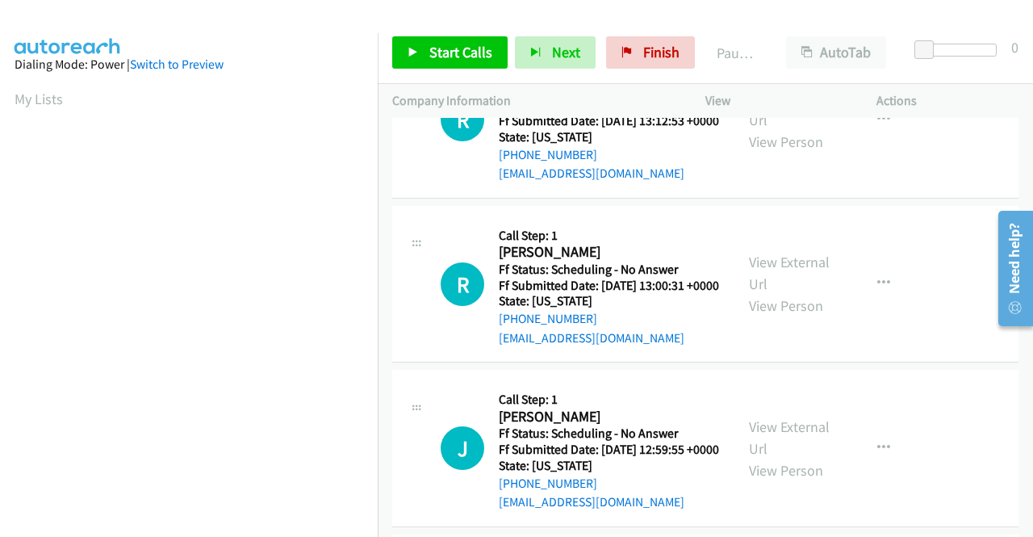
scroll to position [1694, 0]
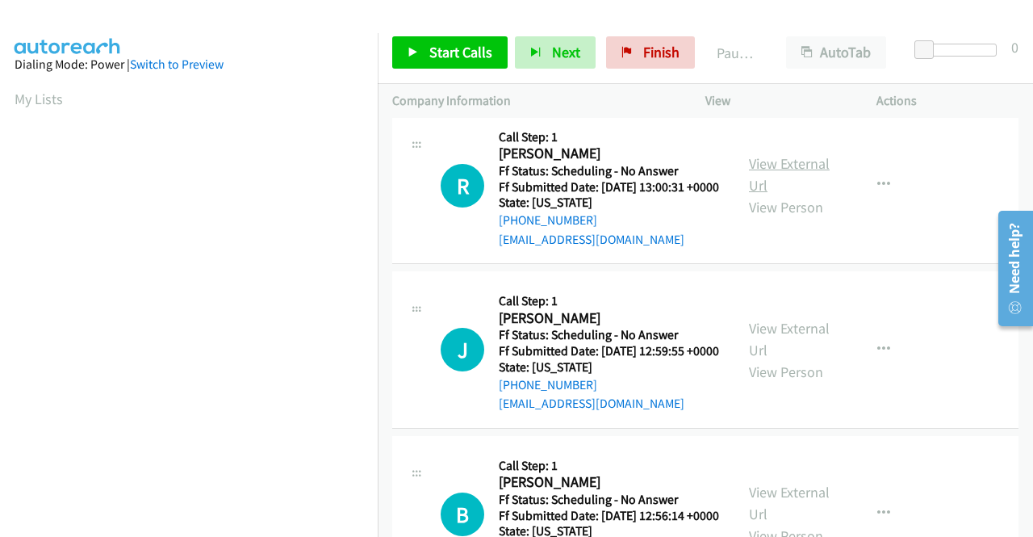
click at [768, 194] on link "View External Url" at bounding box center [789, 174] width 81 height 40
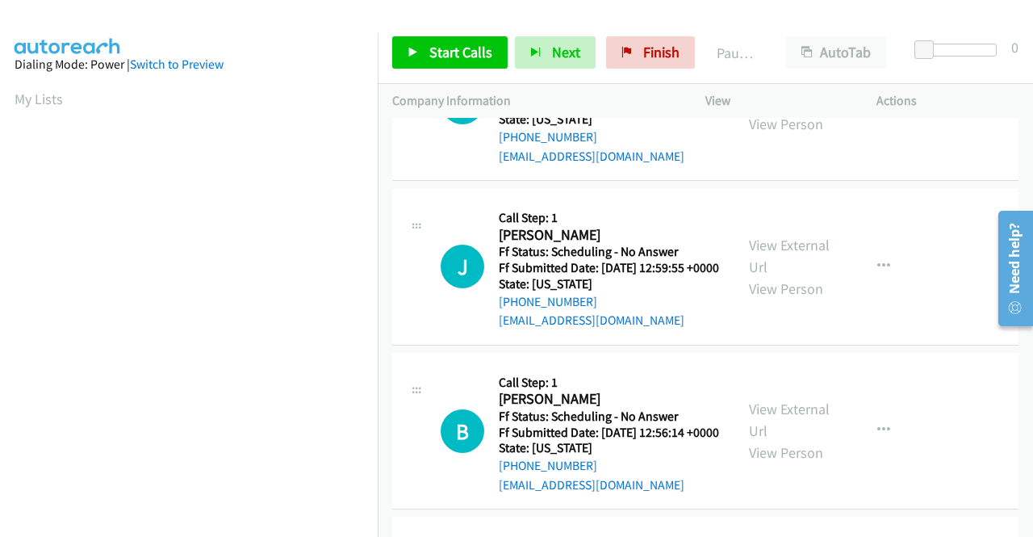
scroll to position [1856, 0]
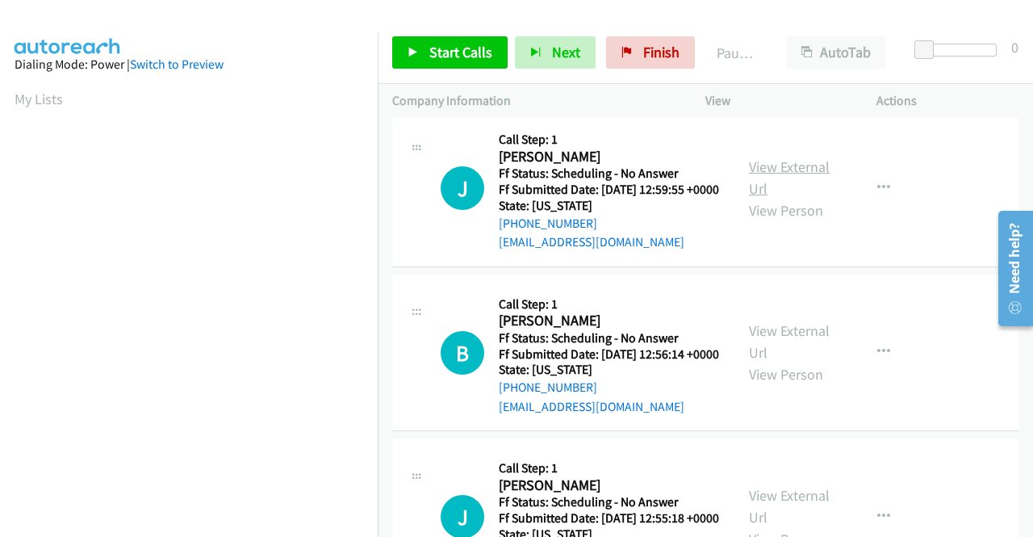
click at [751, 198] on link "View External Url" at bounding box center [789, 177] width 81 height 40
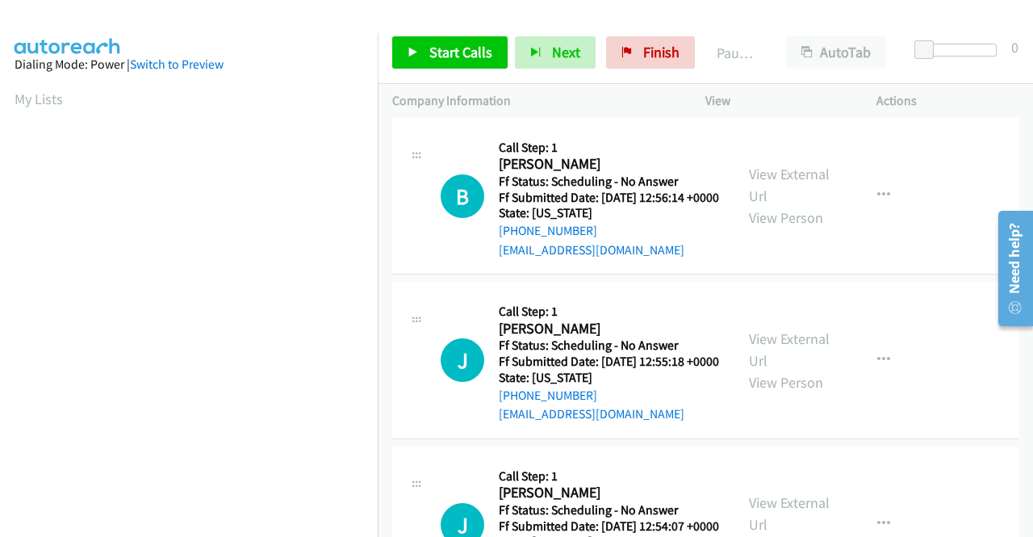
scroll to position [2017, 0]
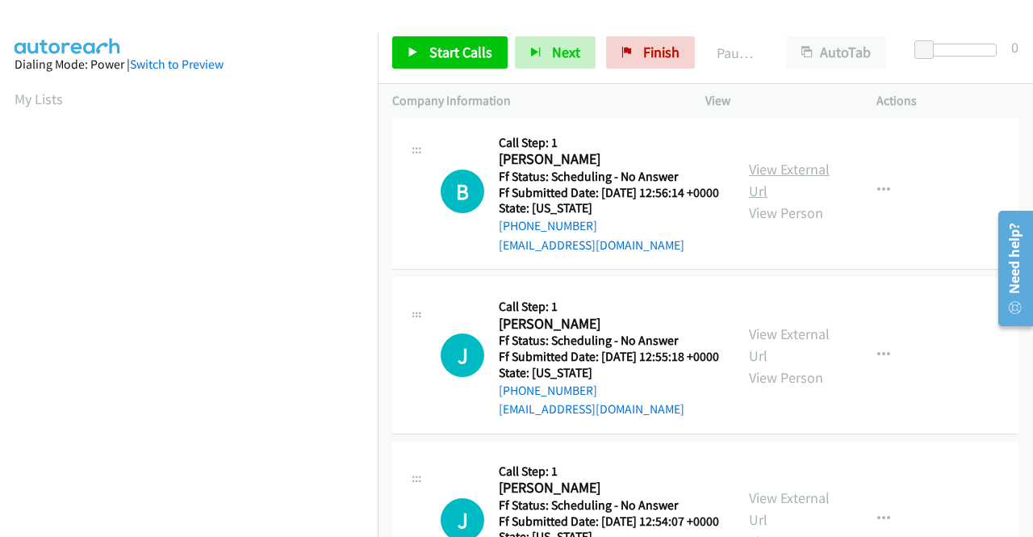
click at [758, 200] on link "View External Url" at bounding box center [789, 180] width 81 height 40
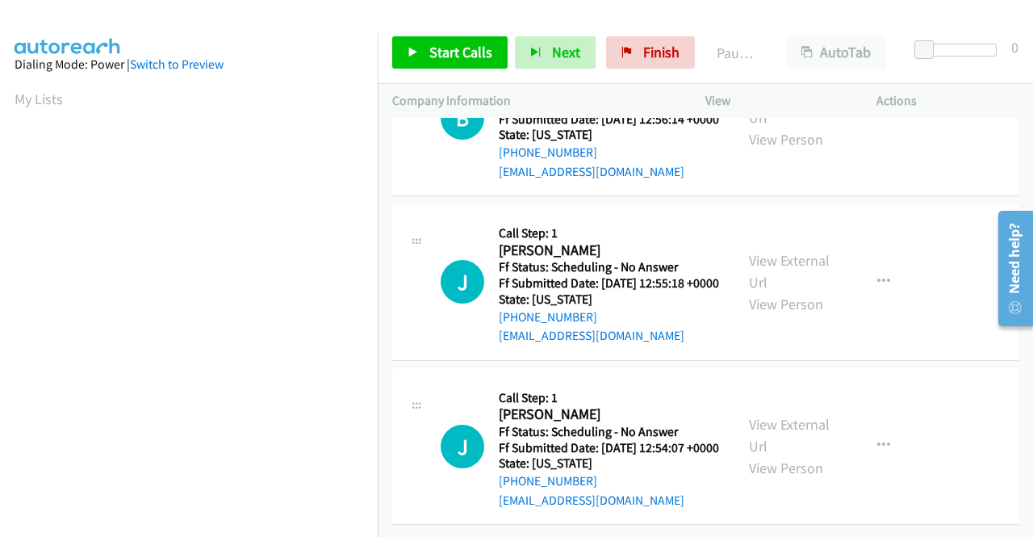
scroll to position [2259, 0]
click at [754, 265] on link "View External Url" at bounding box center [789, 271] width 81 height 40
click at [771, 415] on link "View External Url" at bounding box center [789, 435] width 81 height 40
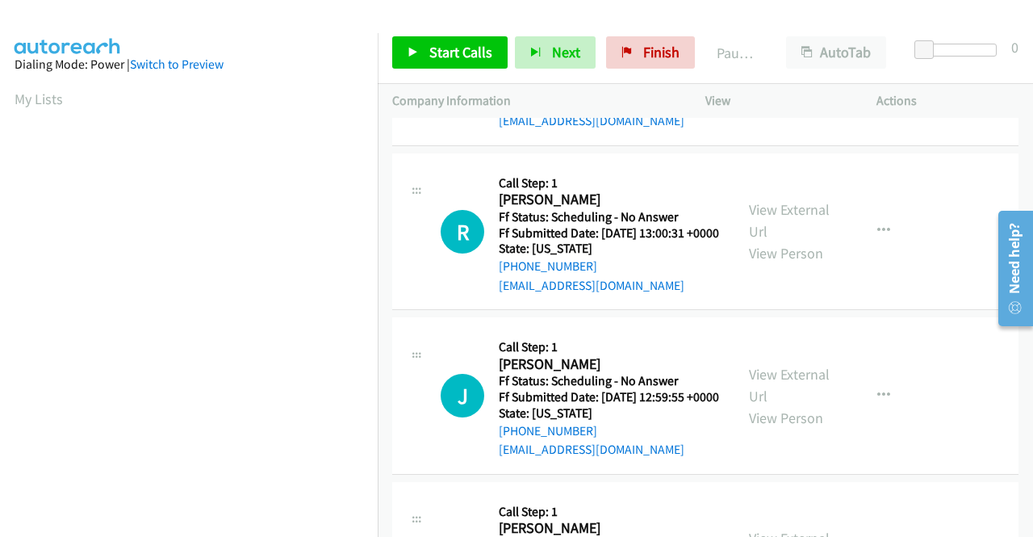
scroll to position [0, 0]
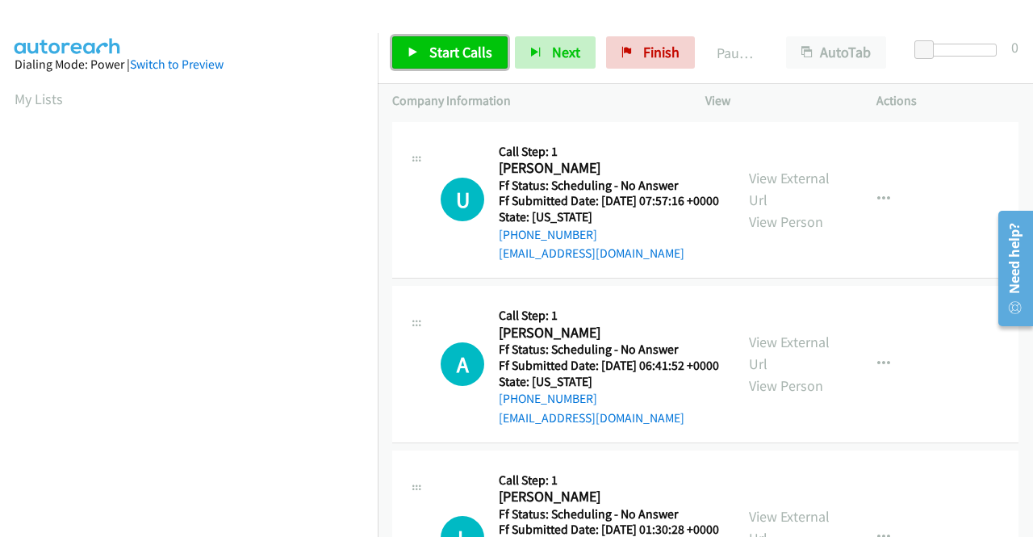
click at [432, 54] on span "Start Calls" at bounding box center [460, 52] width 63 height 19
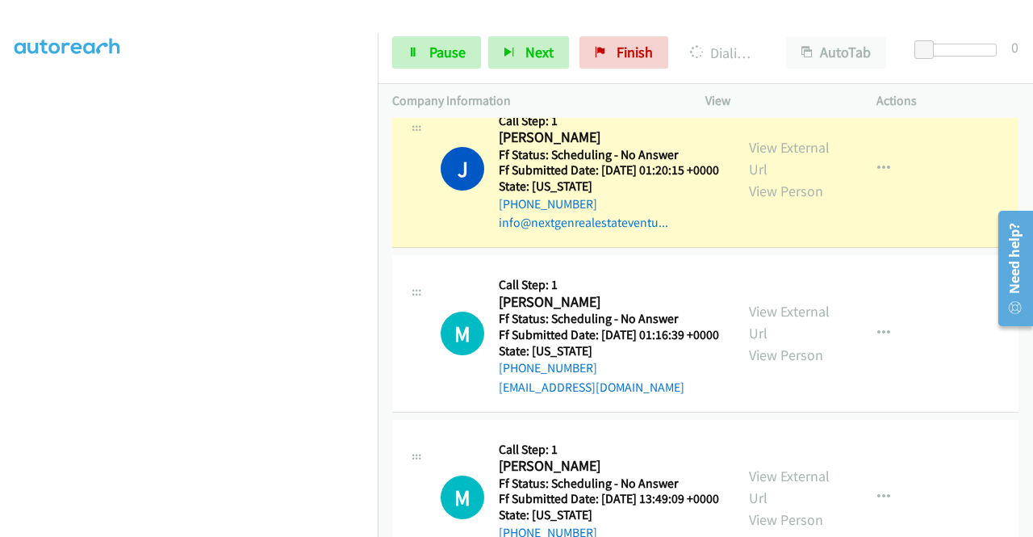
scroll to position [368, 0]
click at [466, 54] on link "Pause" at bounding box center [436, 52] width 89 height 32
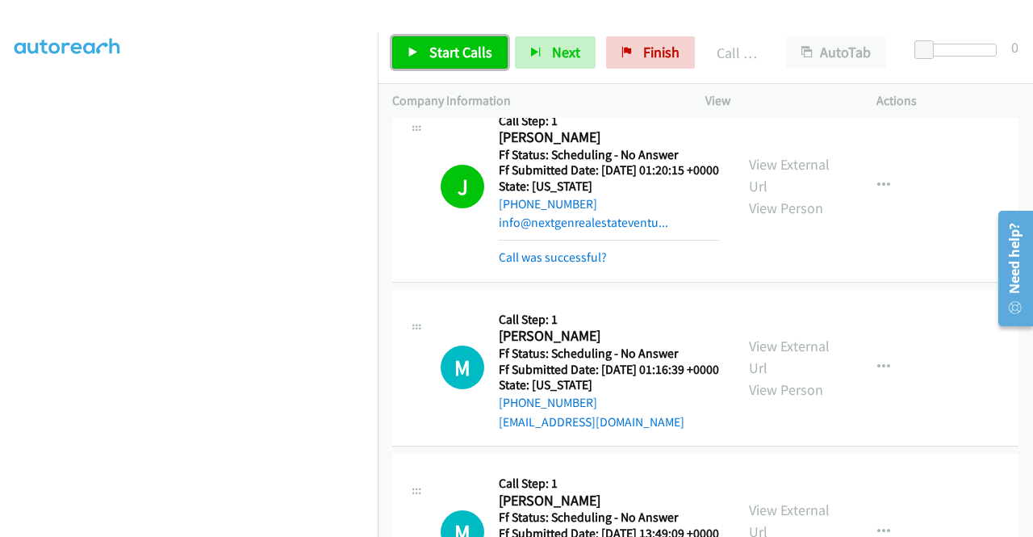
click at [427, 58] on link "Start Calls" at bounding box center [449, 52] width 115 height 32
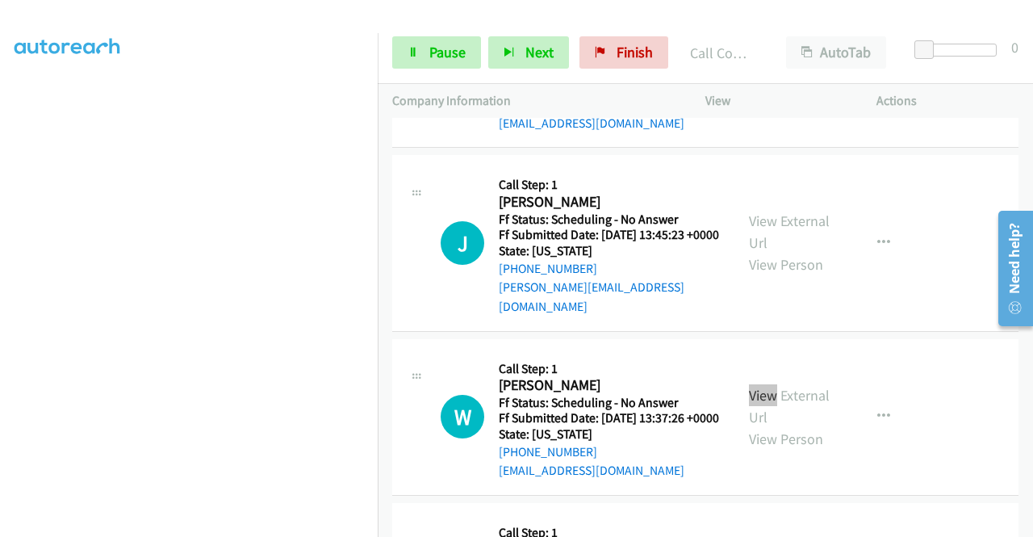
scroll to position [1260, 0]
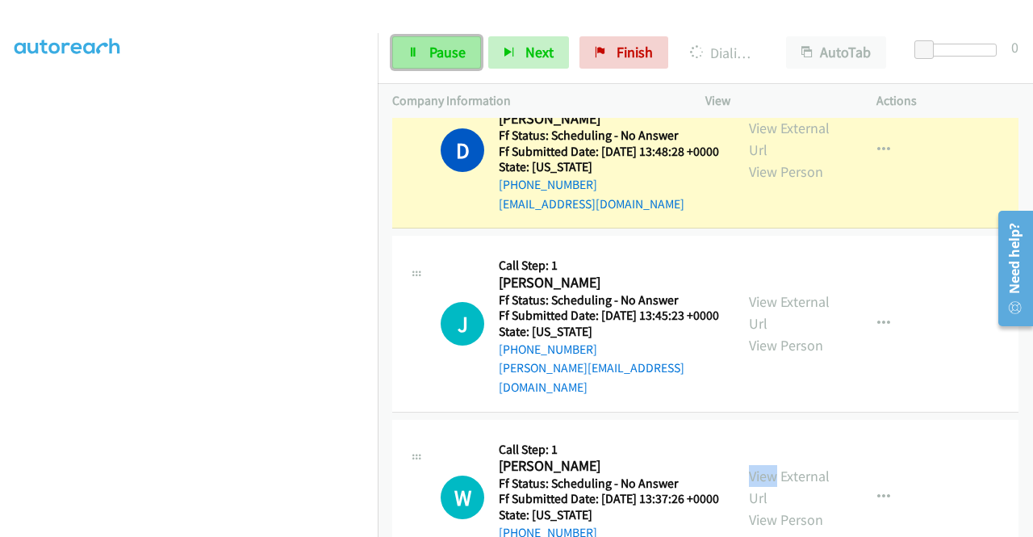
click at [449, 51] on span "Pause" at bounding box center [447, 52] width 36 height 19
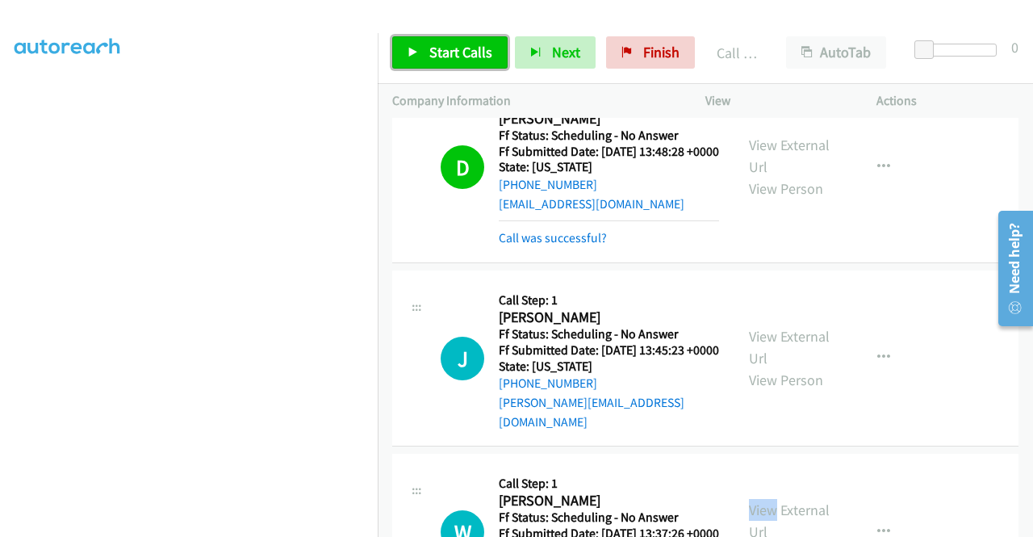
click at [474, 51] on span "Start Calls" at bounding box center [460, 52] width 63 height 19
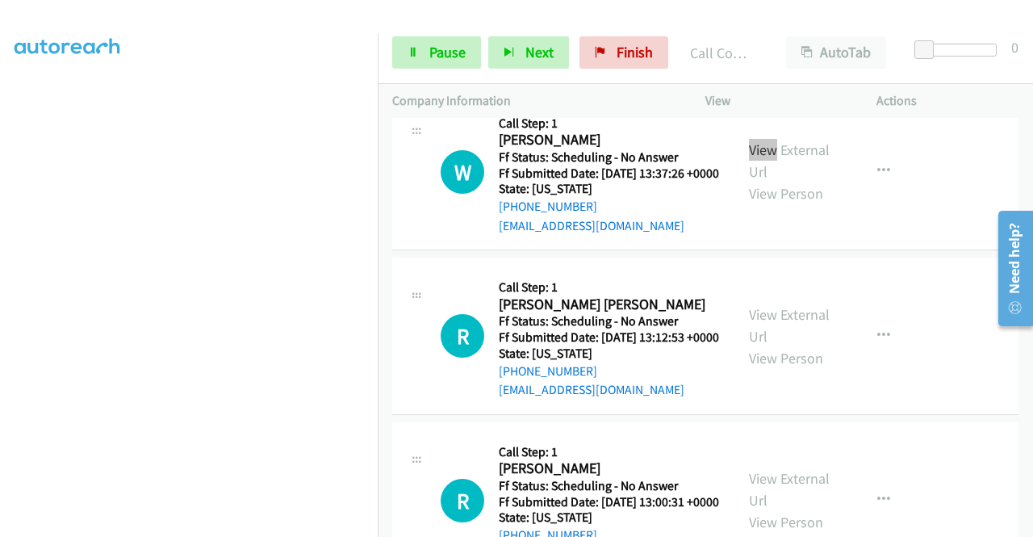
scroll to position [1664, 0]
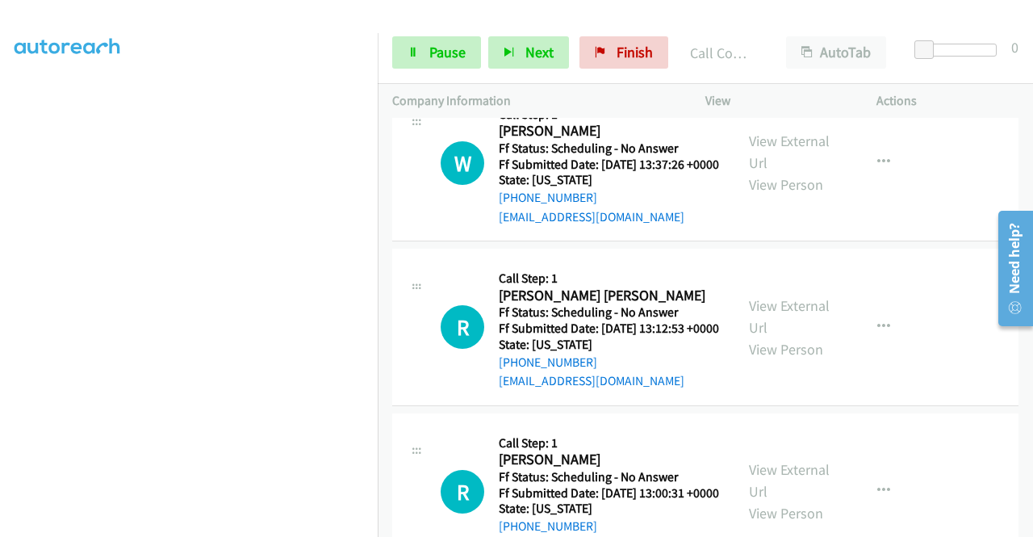
click at [889, 170] on div "W Callback Scheduled Call Step: 1 [PERSON_NAME] America/[GEOGRAPHIC_DATA] Ff St…" at bounding box center [705, 163] width 626 height 157
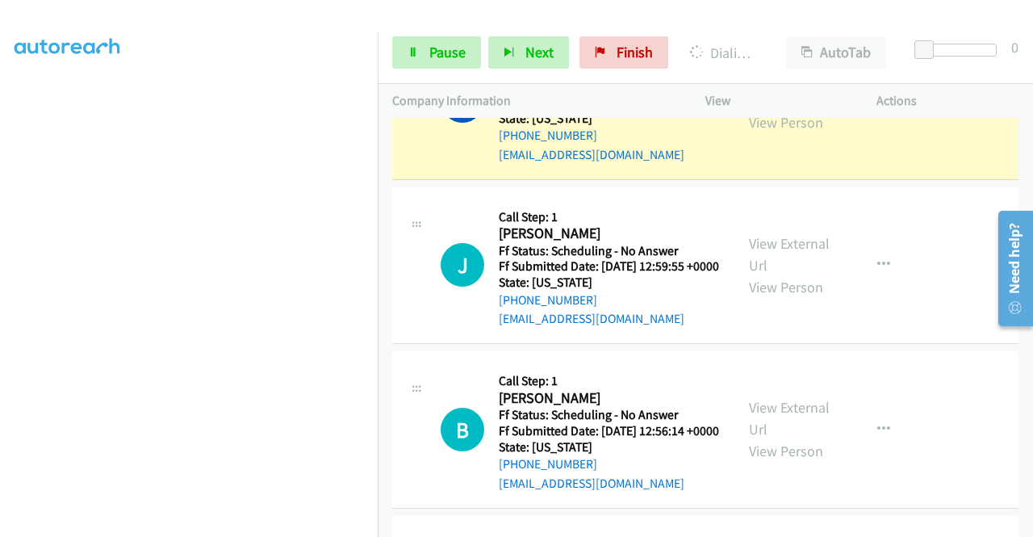
scroll to position [2148, 0]
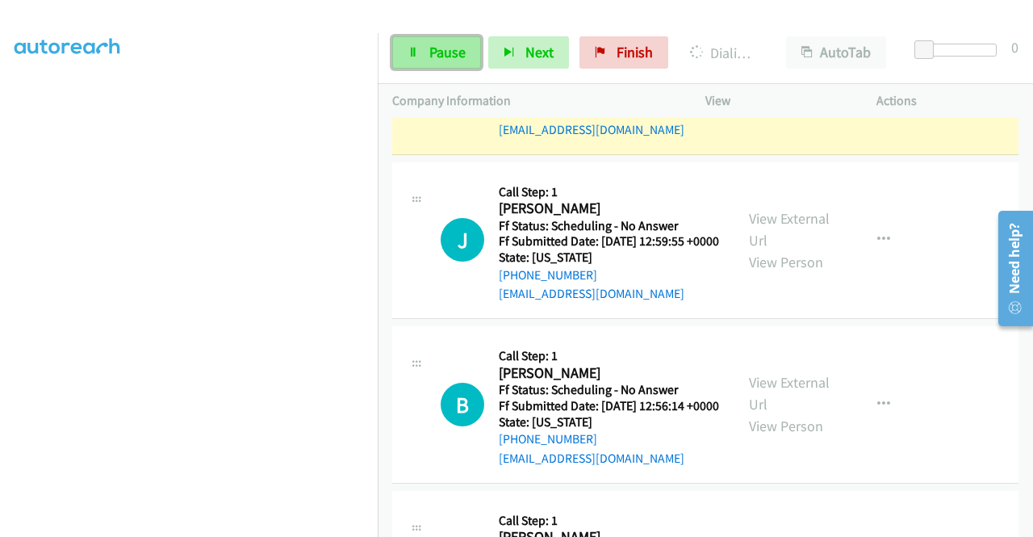
click at [454, 52] on span "Pause" at bounding box center [447, 52] width 36 height 19
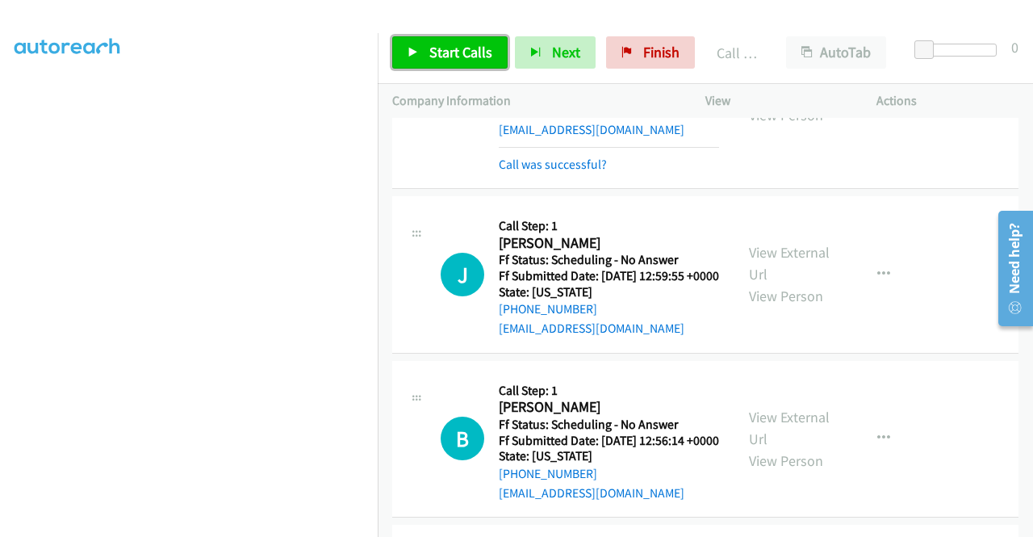
click at [476, 61] on link "Start Calls" at bounding box center [449, 52] width 115 height 32
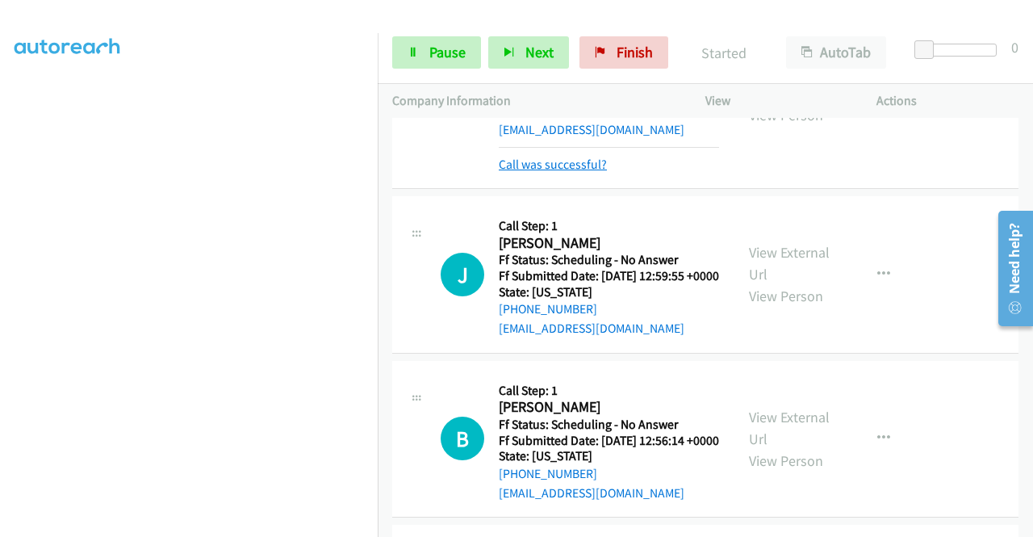
click at [590, 172] on link "Call was successful?" at bounding box center [553, 164] width 108 height 15
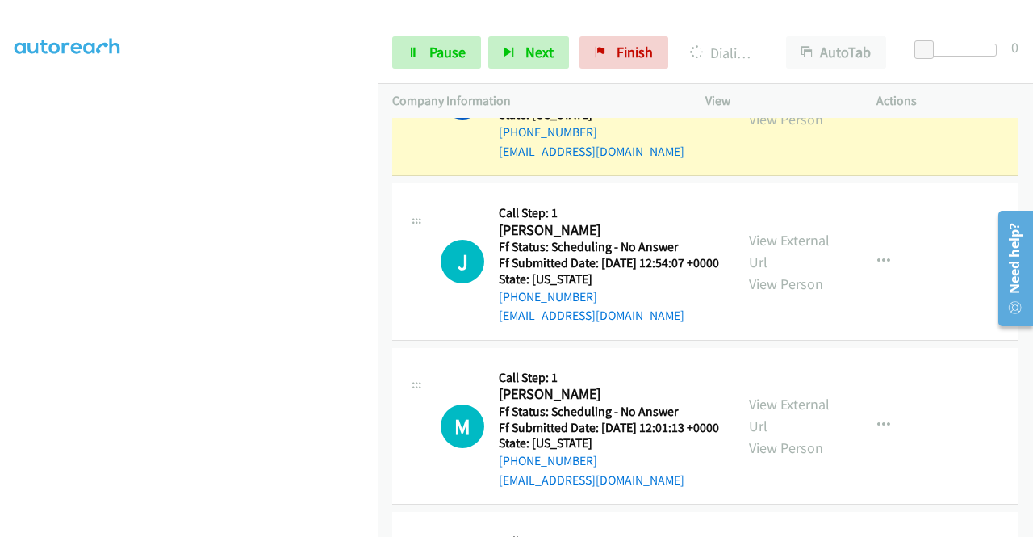
scroll to position [2713, 0]
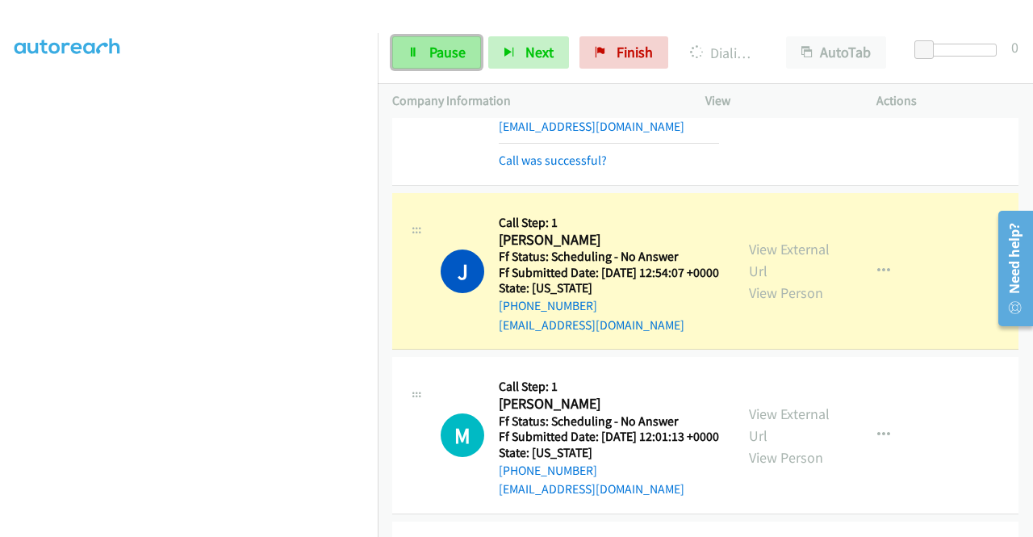
click at [465, 56] on link "Pause" at bounding box center [436, 52] width 89 height 32
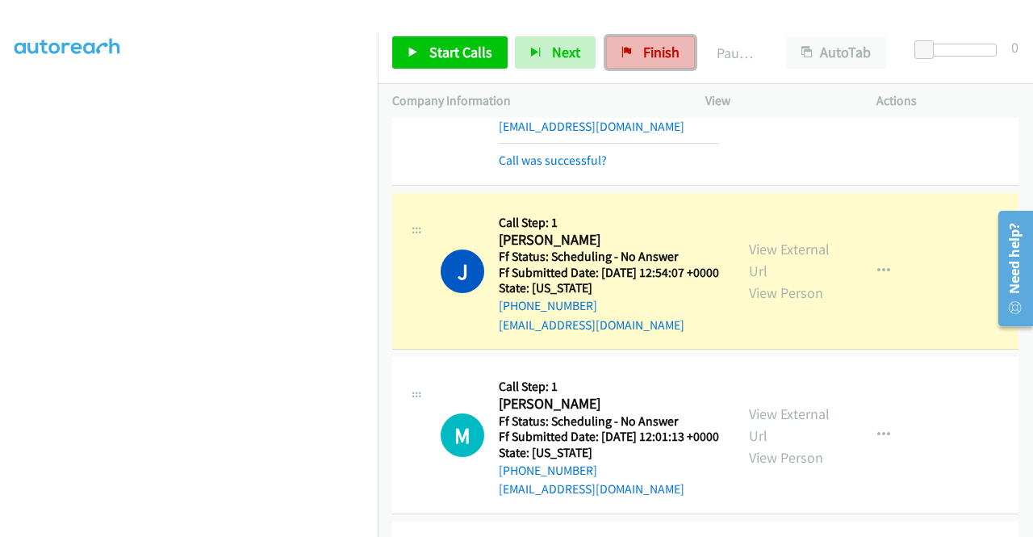
click at [659, 54] on span "Finish" at bounding box center [661, 52] width 36 height 19
